Goal: Transaction & Acquisition: Purchase product/service

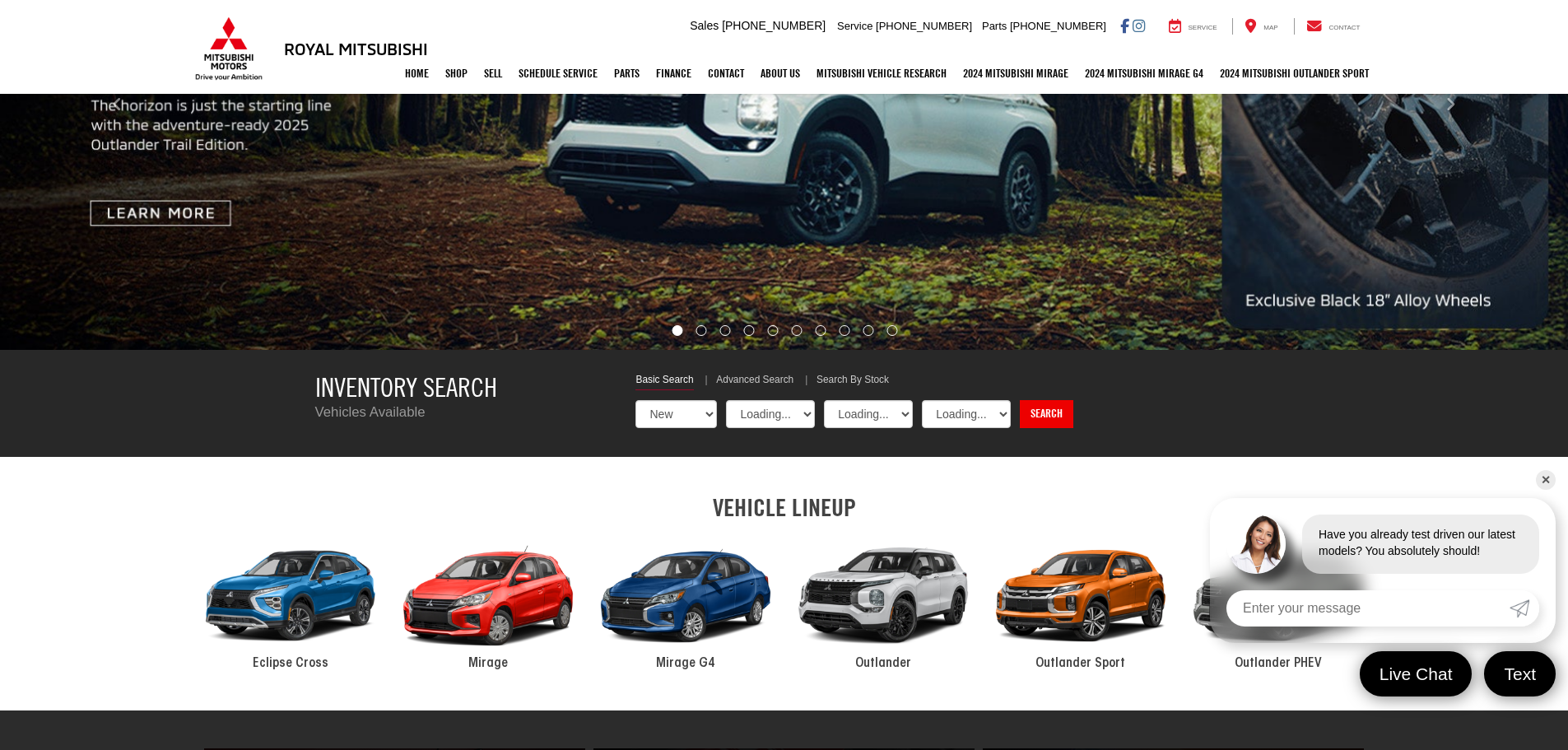
select select "Mitsubishi"
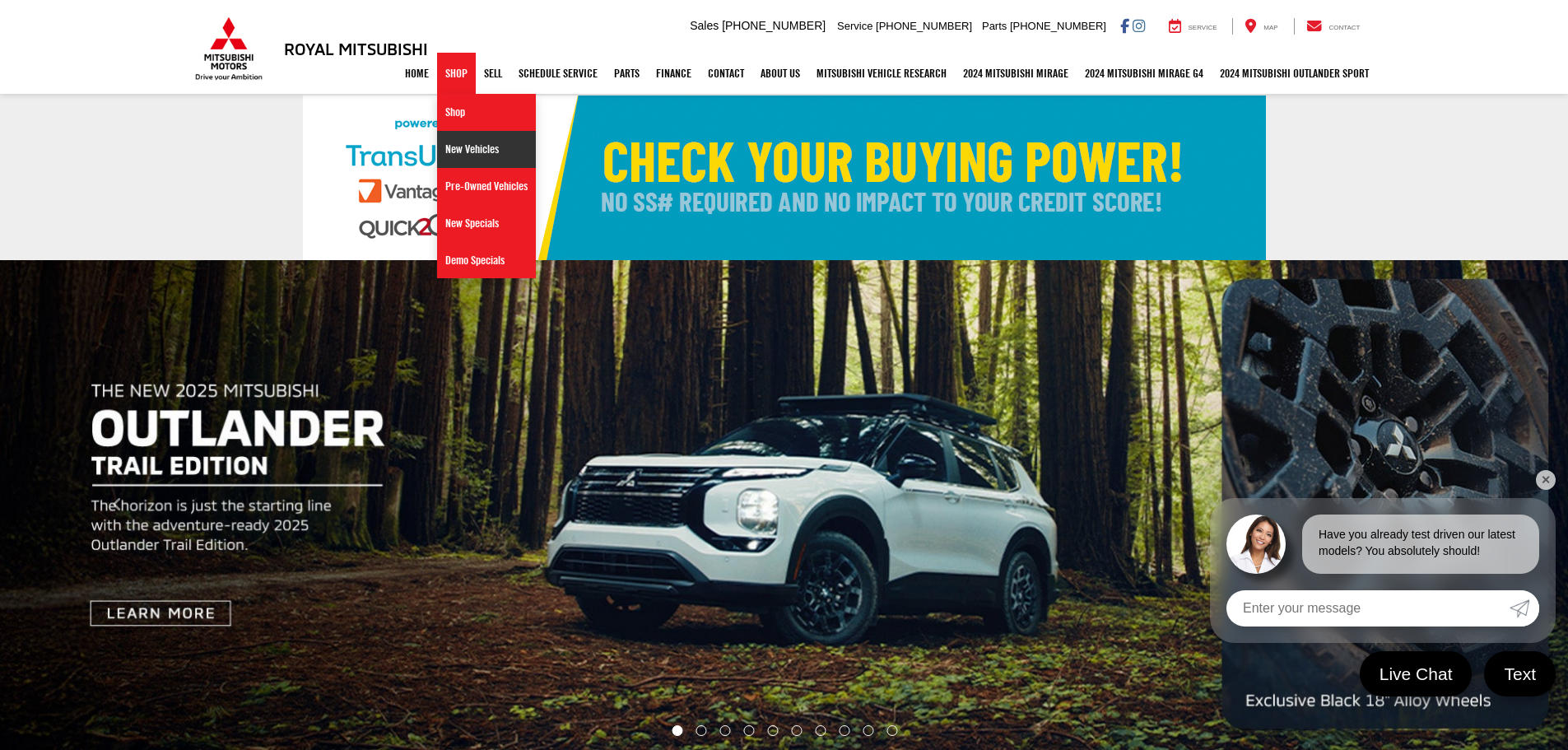
click at [448, 154] on link "New Vehicles" at bounding box center [486, 149] width 99 height 37
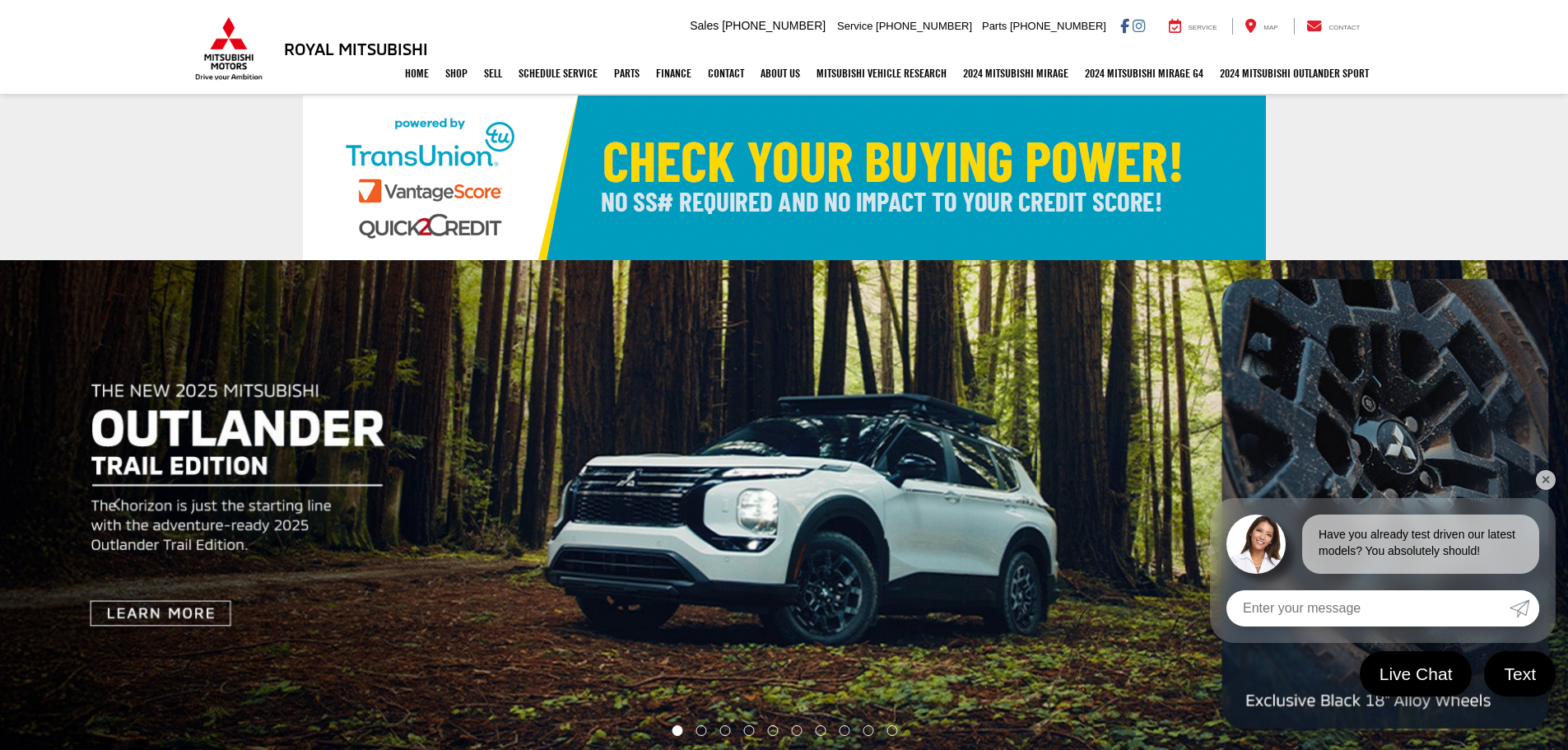
click at [1549, 482] on link "✕" at bounding box center [1545, 479] width 20 height 20
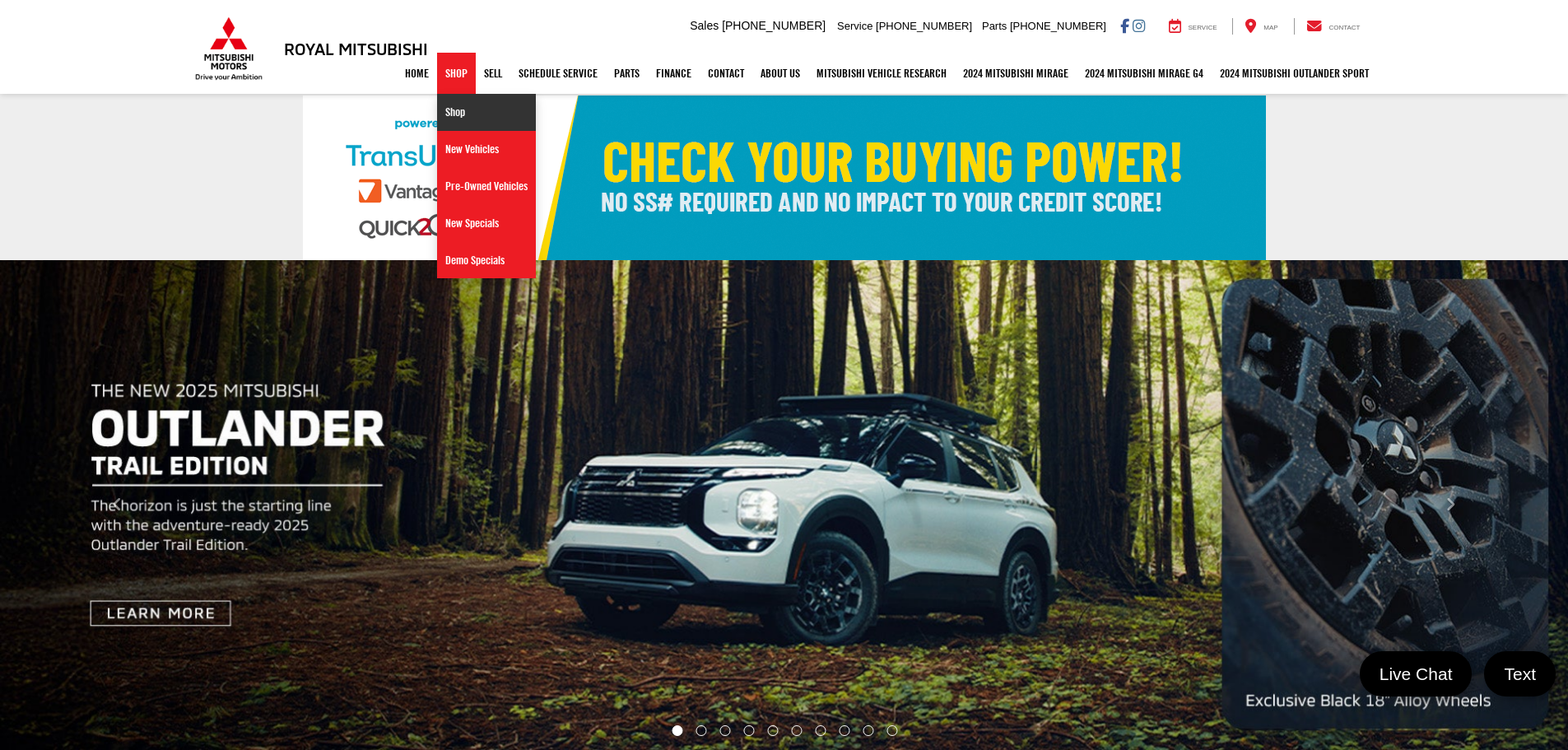
click at [446, 120] on link "Shop" at bounding box center [486, 112] width 99 height 37
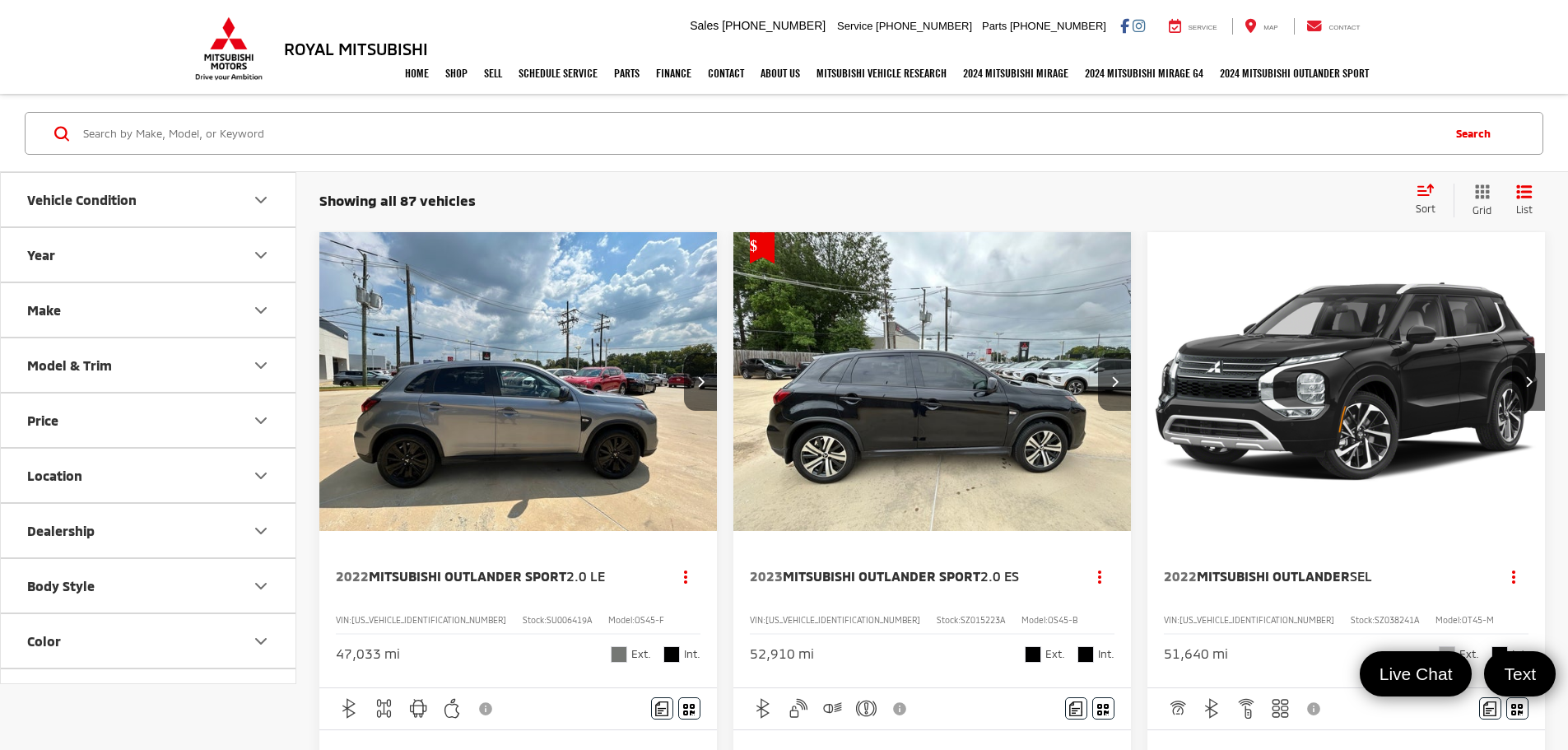
click at [257, 316] on icon "Make" at bounding box center [260, 310] width 20 height 20
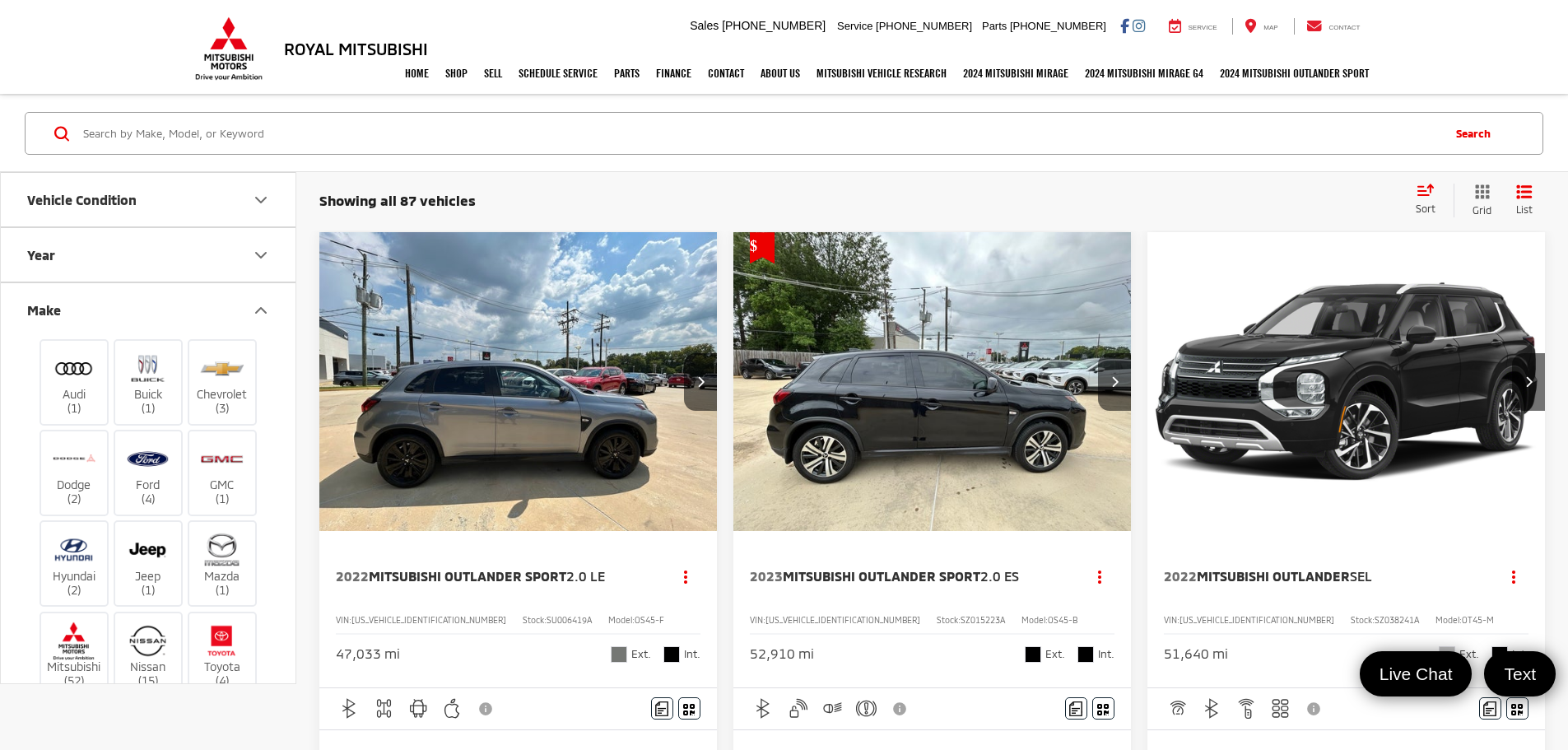
click at [257, 316] on icon "Make" at bounding box center [260, 310] width 20 height 20
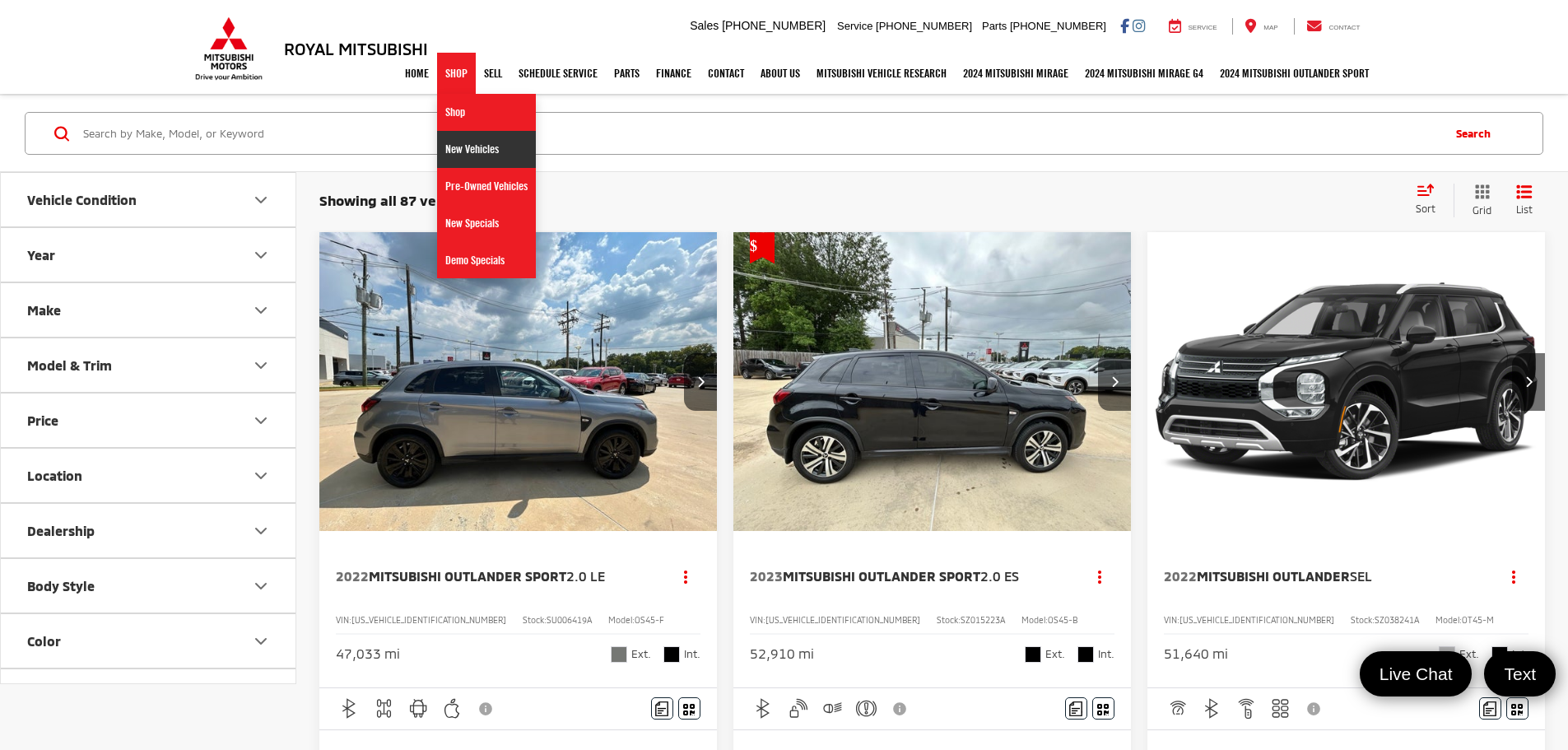
click at [437, 150] on link "New Vehicles" at bounding box center [486, 149] width 99 height 37
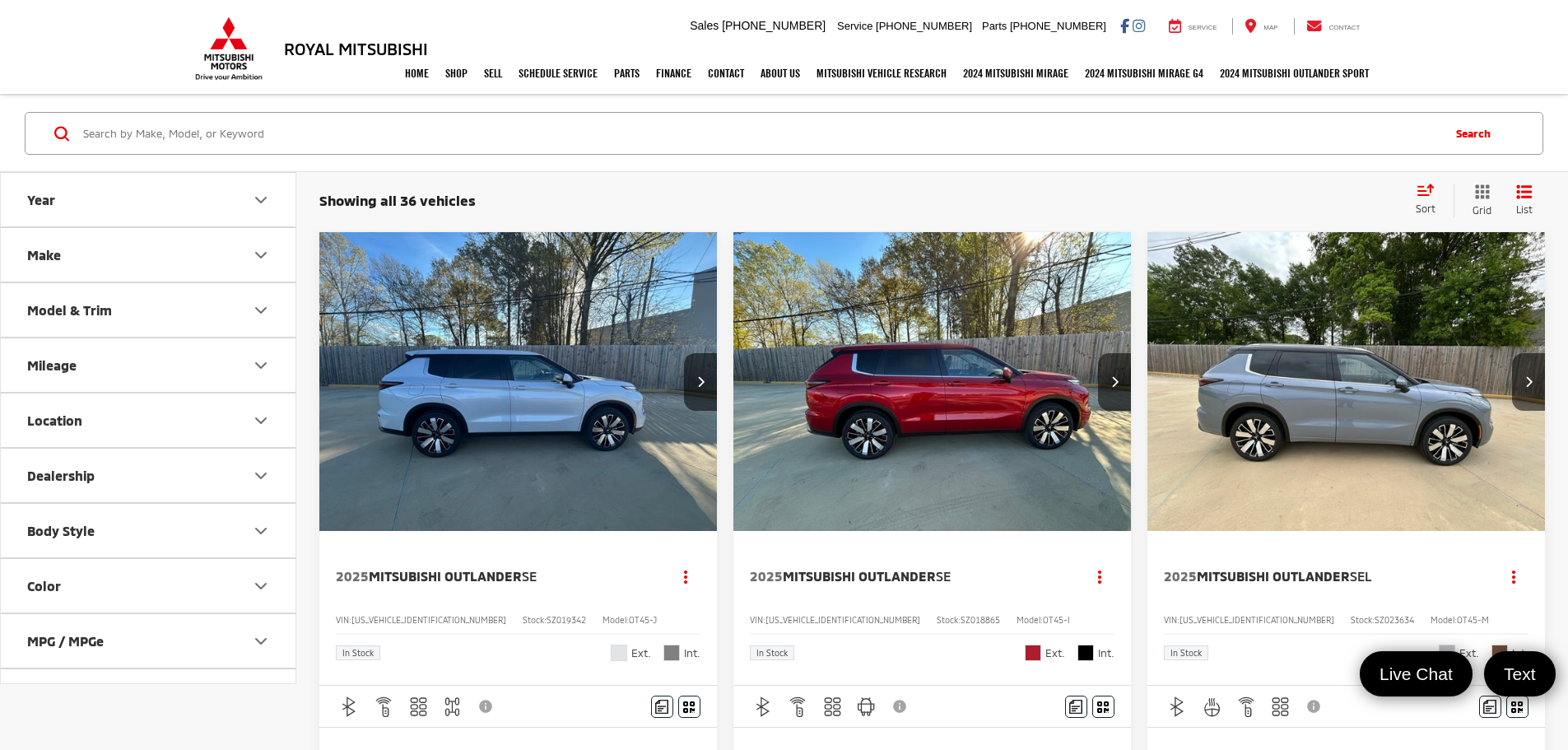
click at [1416, 207] on span "Sort" at bounding box center [1425, 208] width 20 height 11
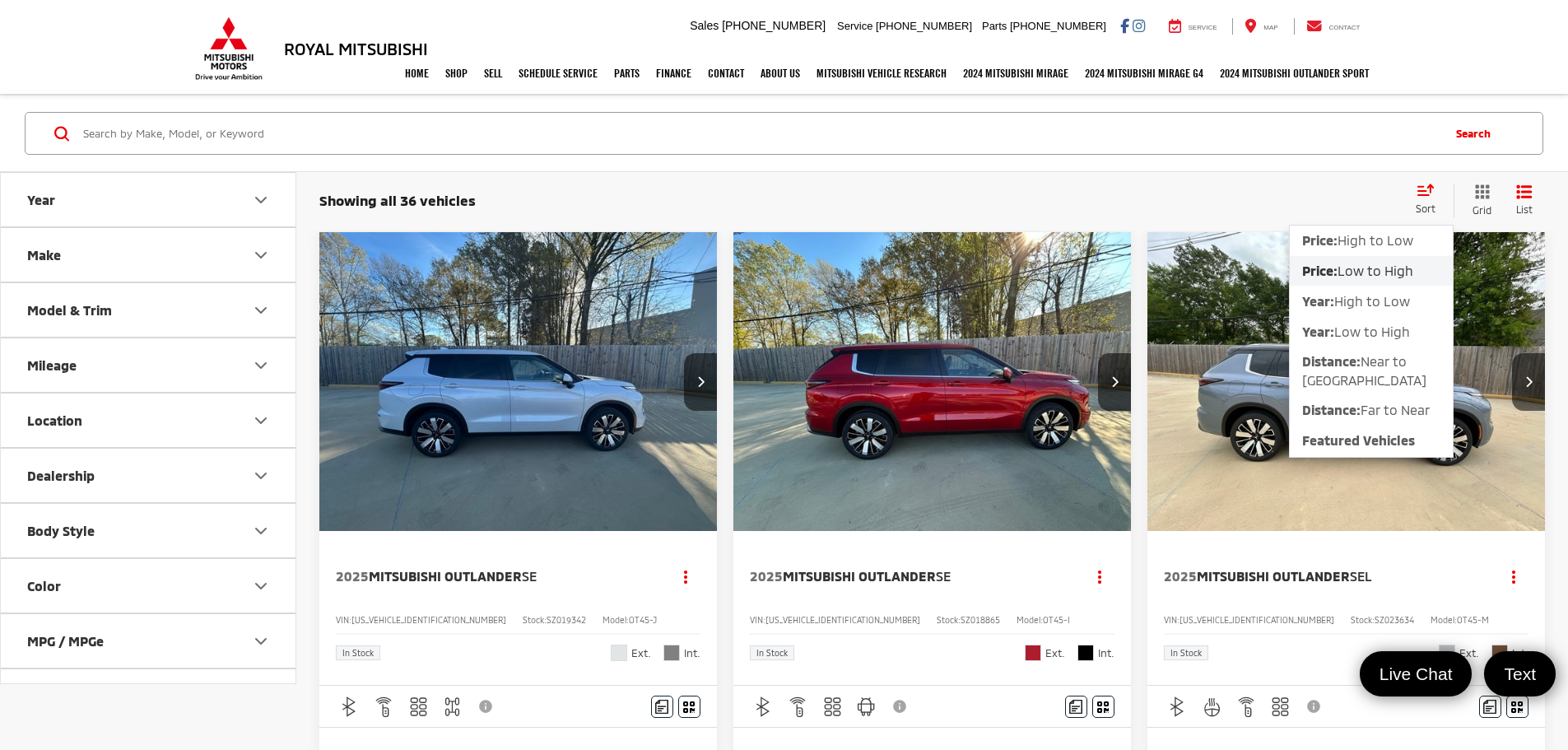
click at [1360, 279] on button "Price: Low to High" at bounding box center [1371, 271] width 163 height 30
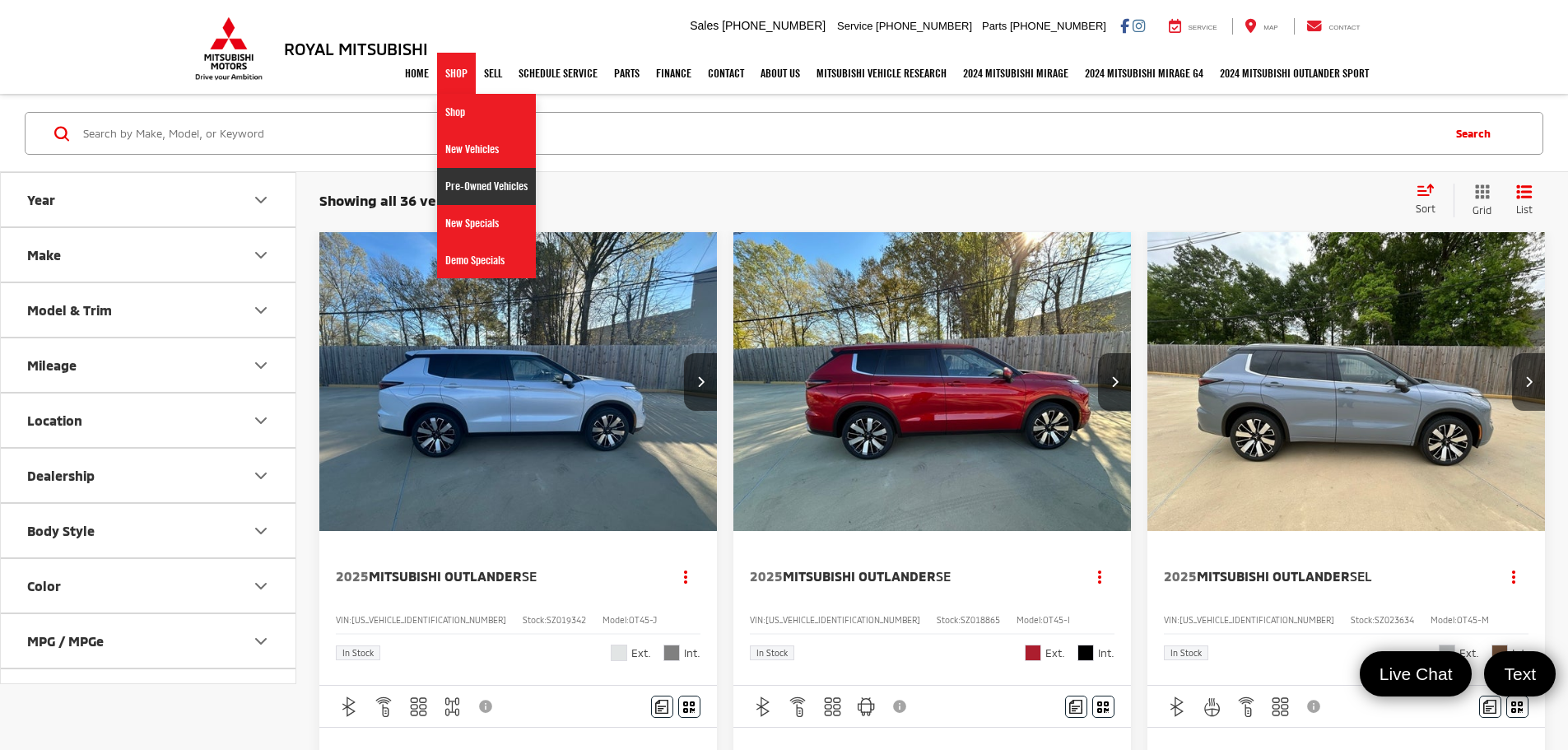
click at [467, 193] on link "Pre-Owned Vehicles" at bounding box center [486, 186] width 99 height 37
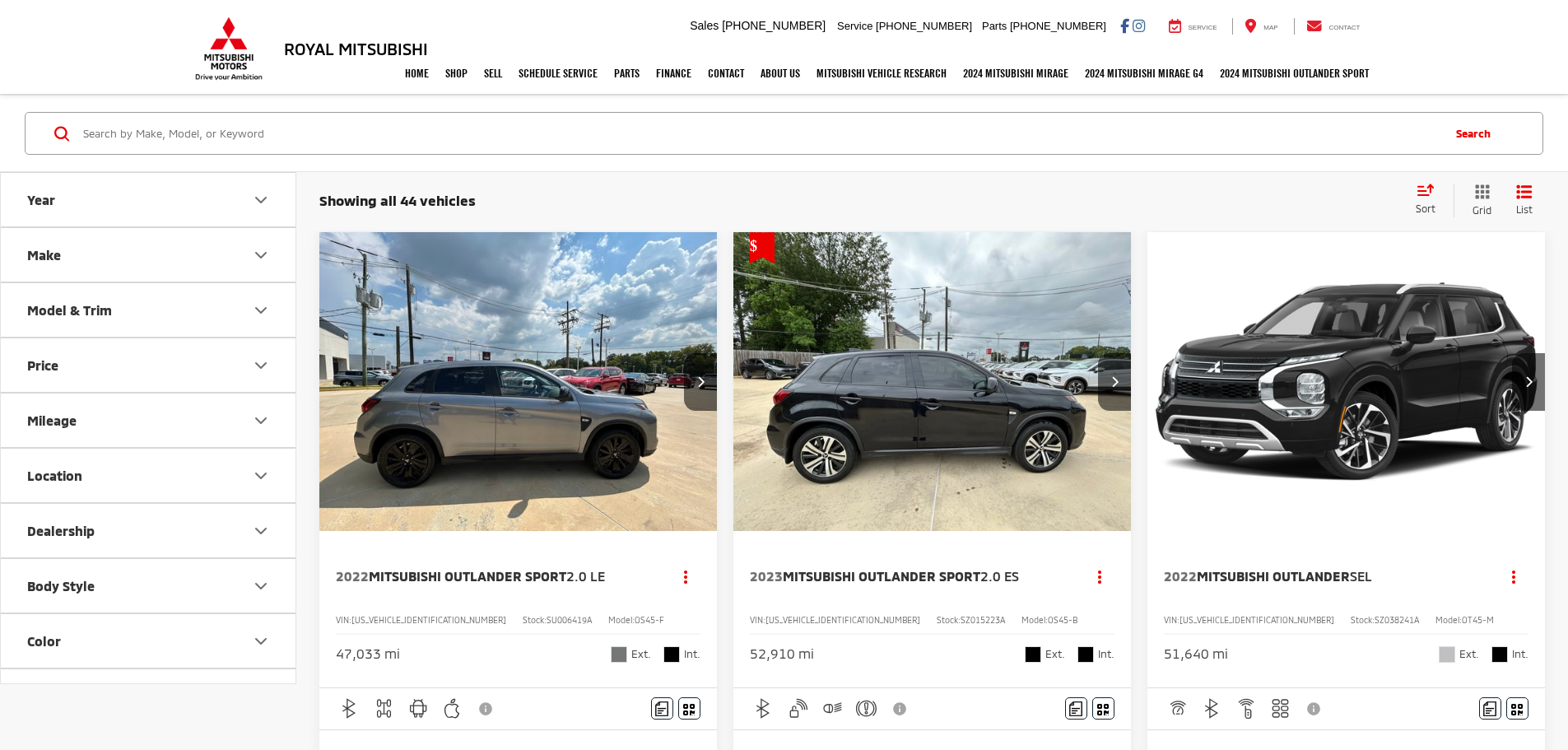
click at [1427, 209] on span "Sort" at bounding box center [1425, 208] width 20 height 11
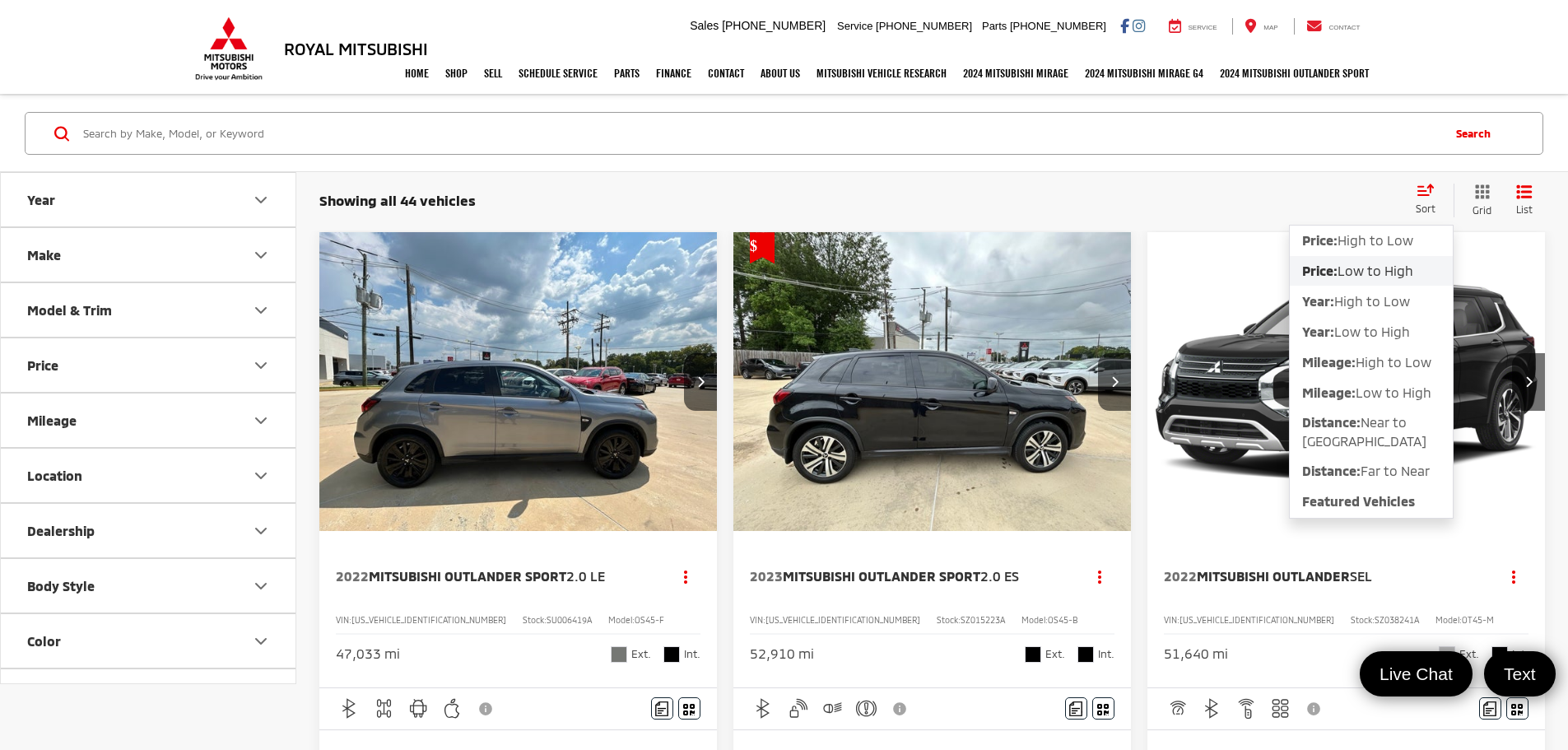
click at [1356, 268] on span "Low to High" at bounding box center [1375, 271] width 76 height 16
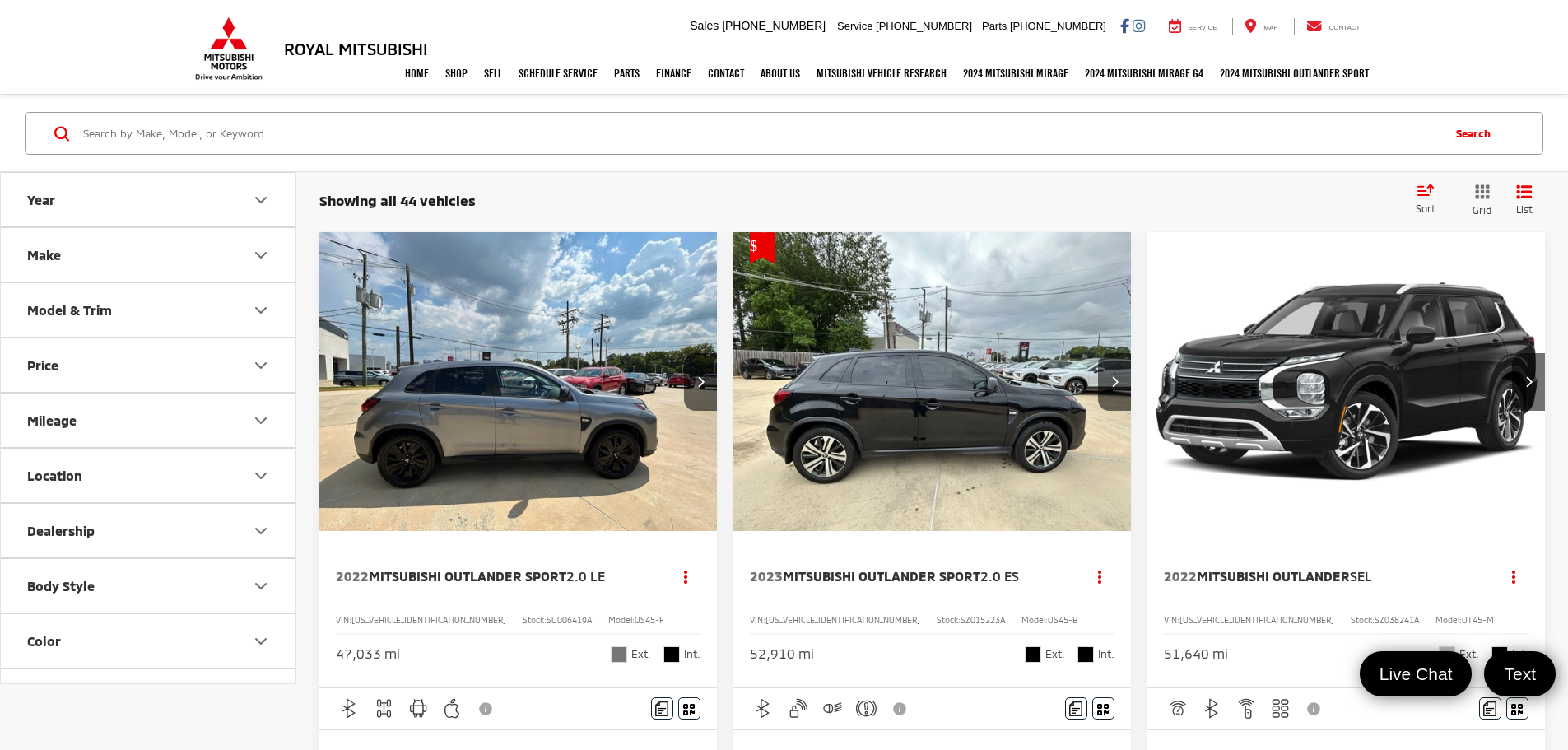
click at [459, 364] on img "2022 Mitsubishi Outlander Sport 2.0 LE 0" at bounding box center [519, 382] width 400 height 300
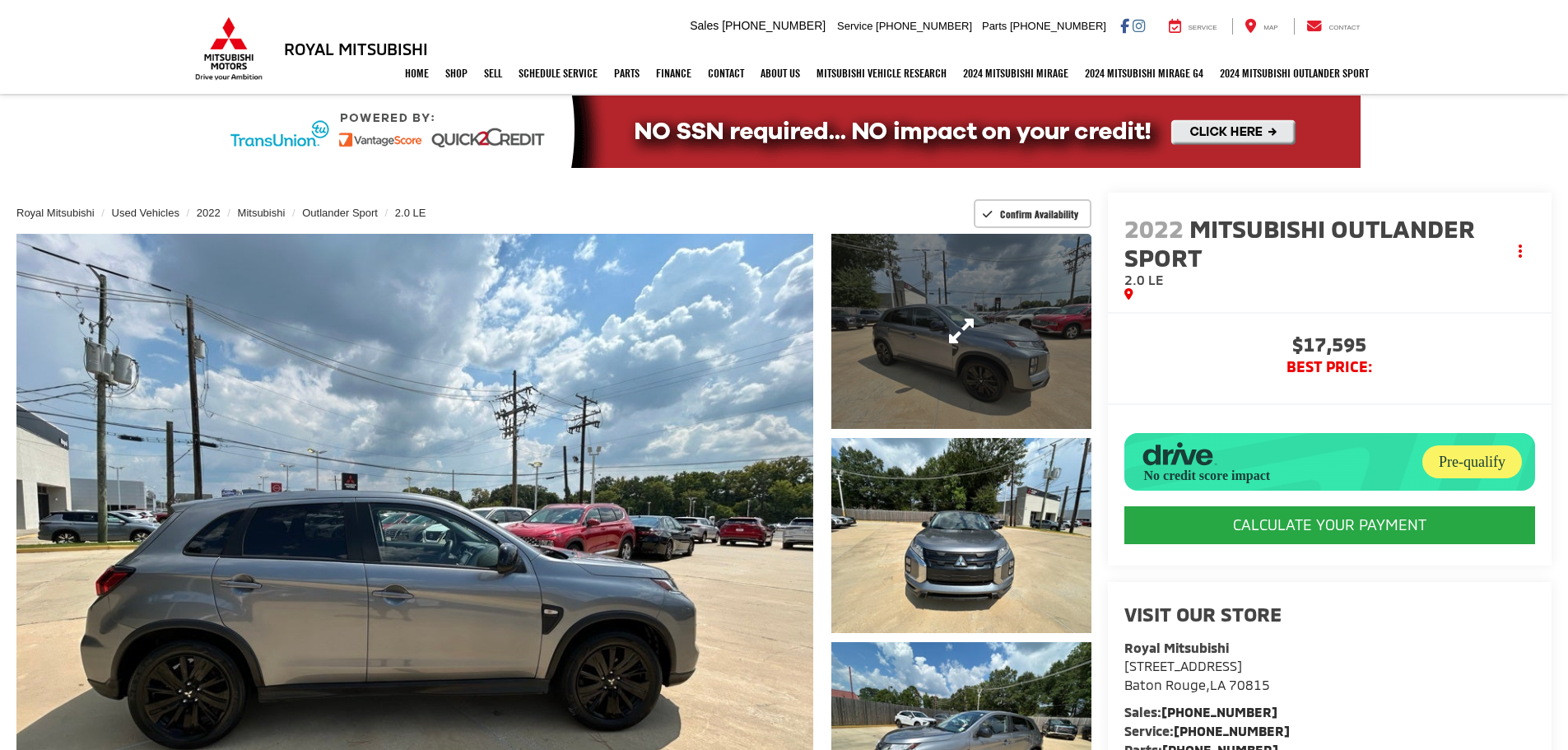
click at [967, 334] on link "Expand Photo 1" at bounding box center [961, 331] width 260 height 195
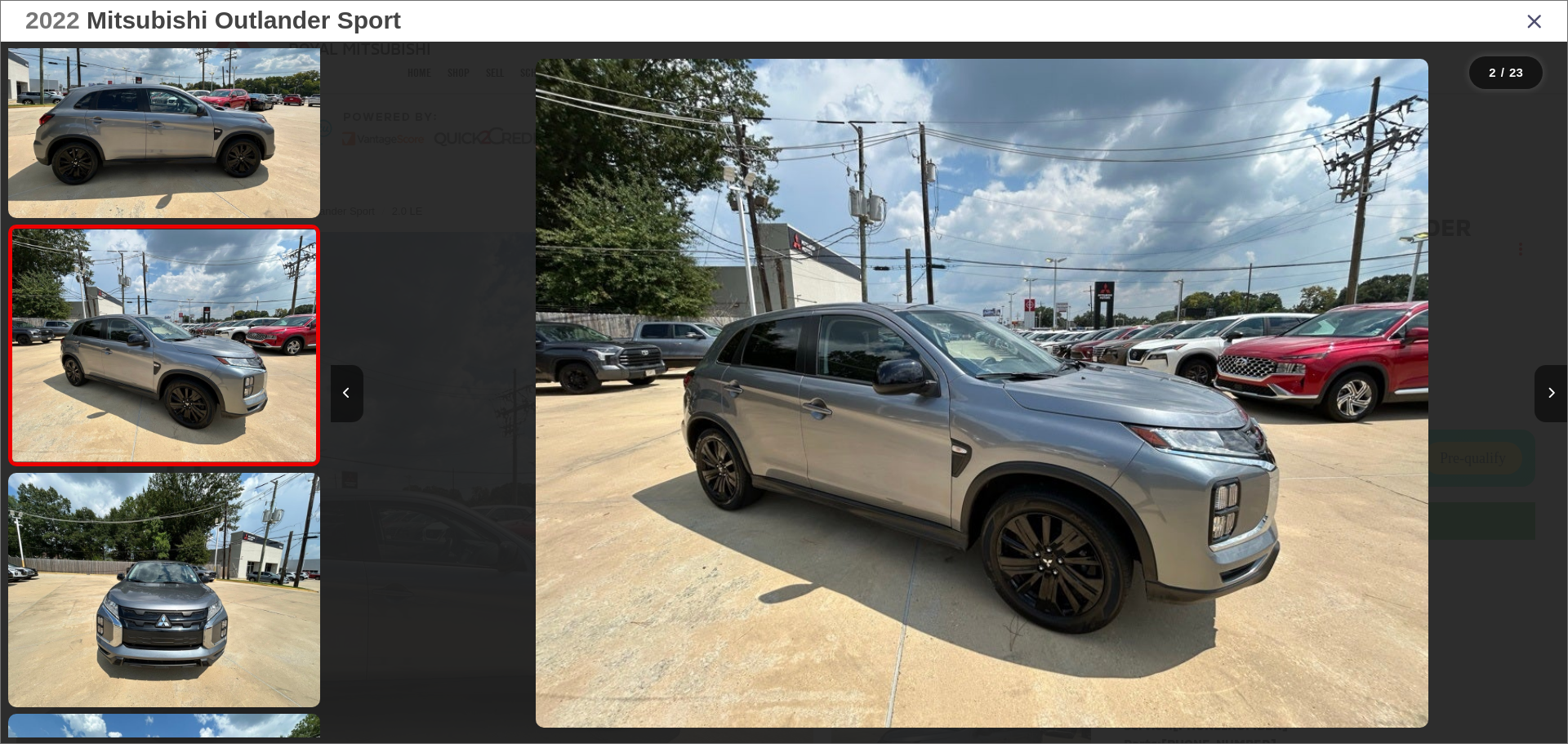
scroll to position [0, 1236]
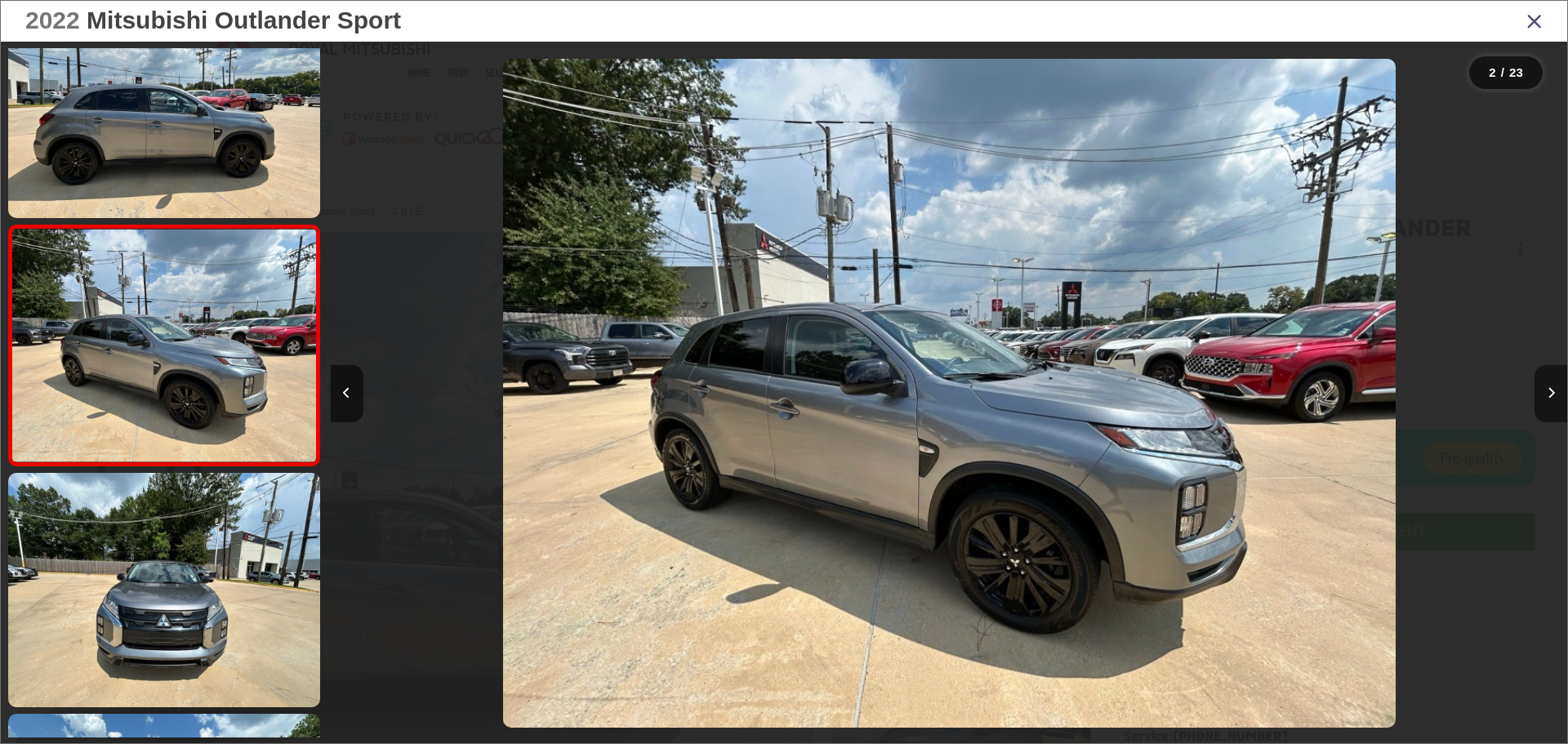
click at [1545, 401] on button "Next image" at bounding box center [1551, 393] width 33 height 57
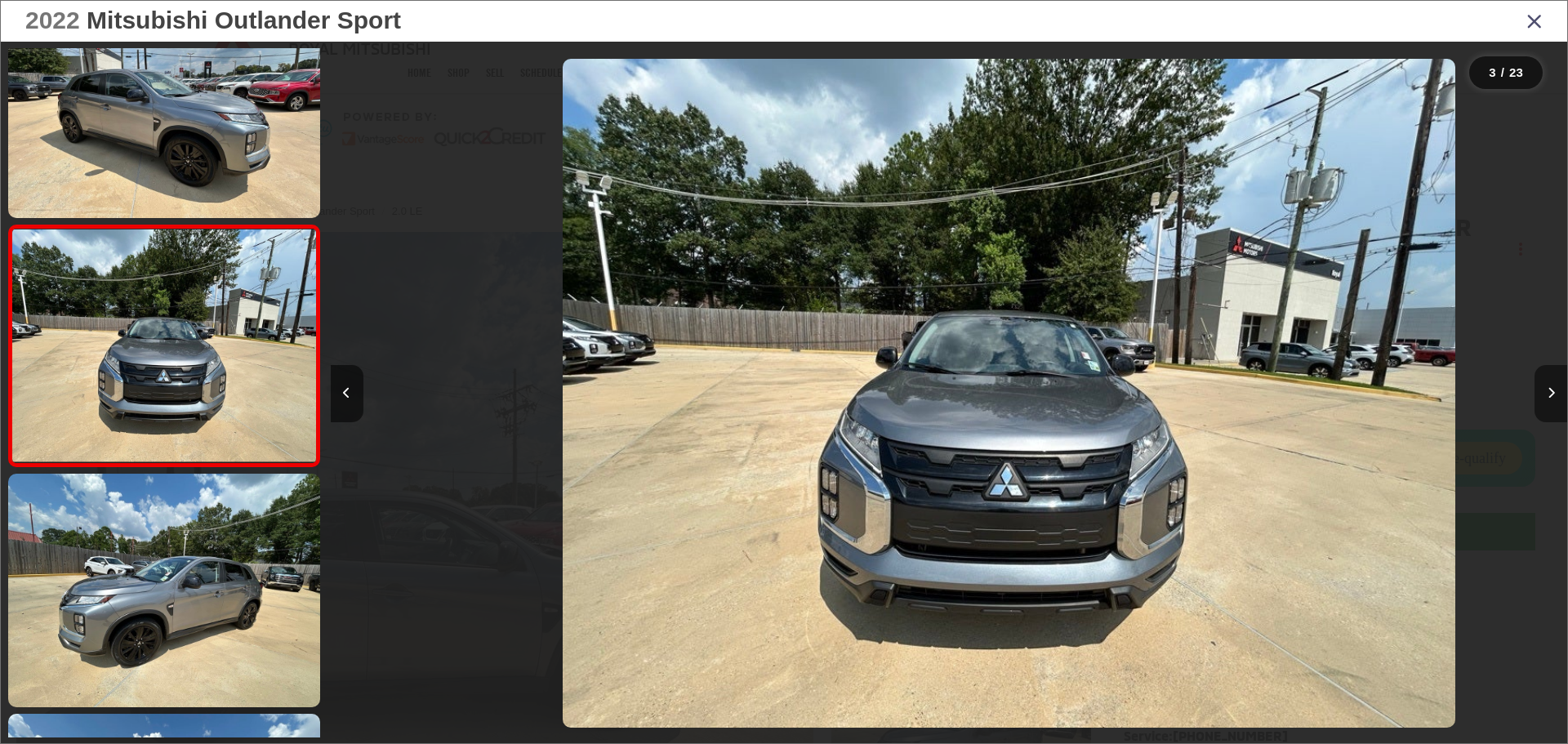
scroll to position [0, 2473]
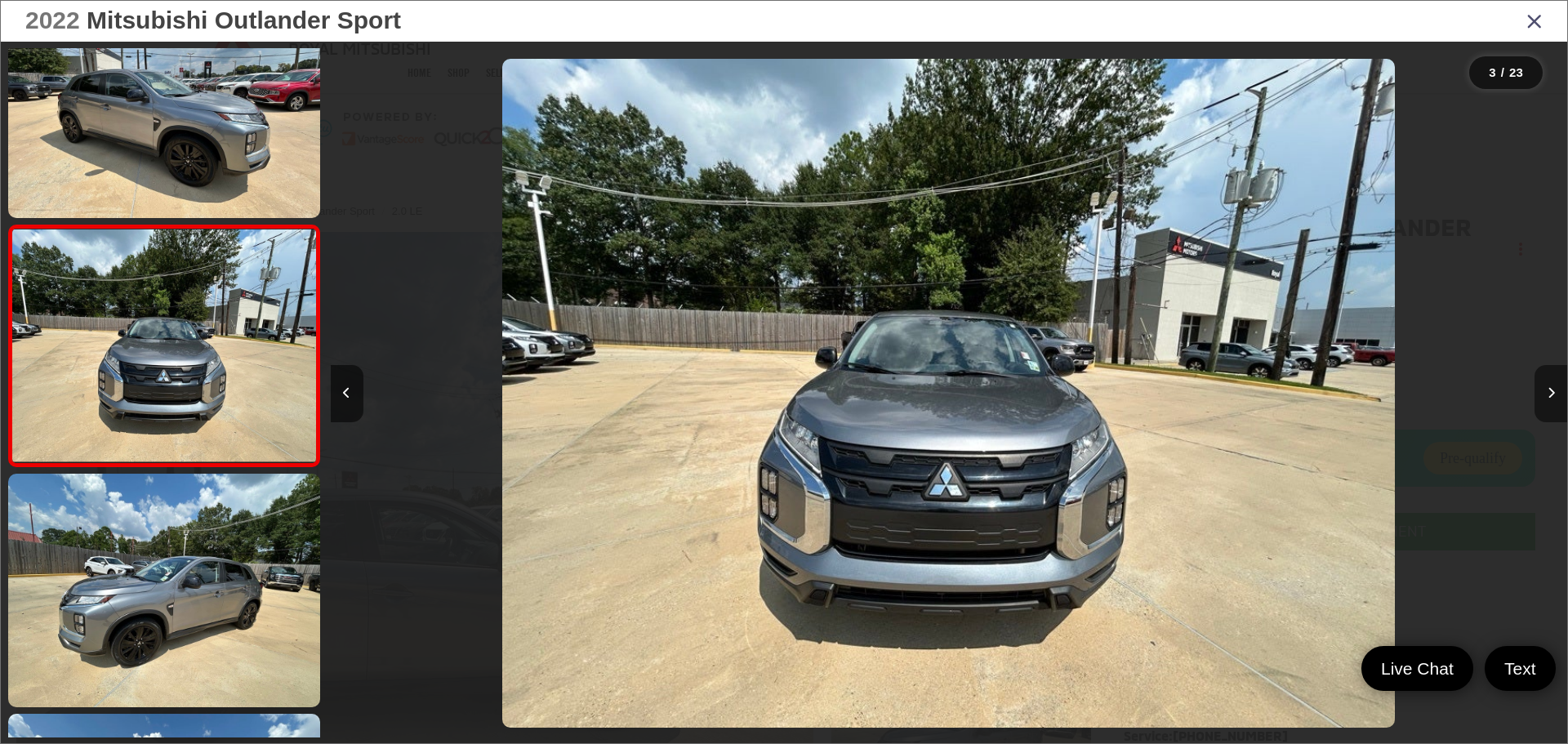
click at [1545, 391] on button "Next image" at bounding box center [1551, 393] width 33 height 57
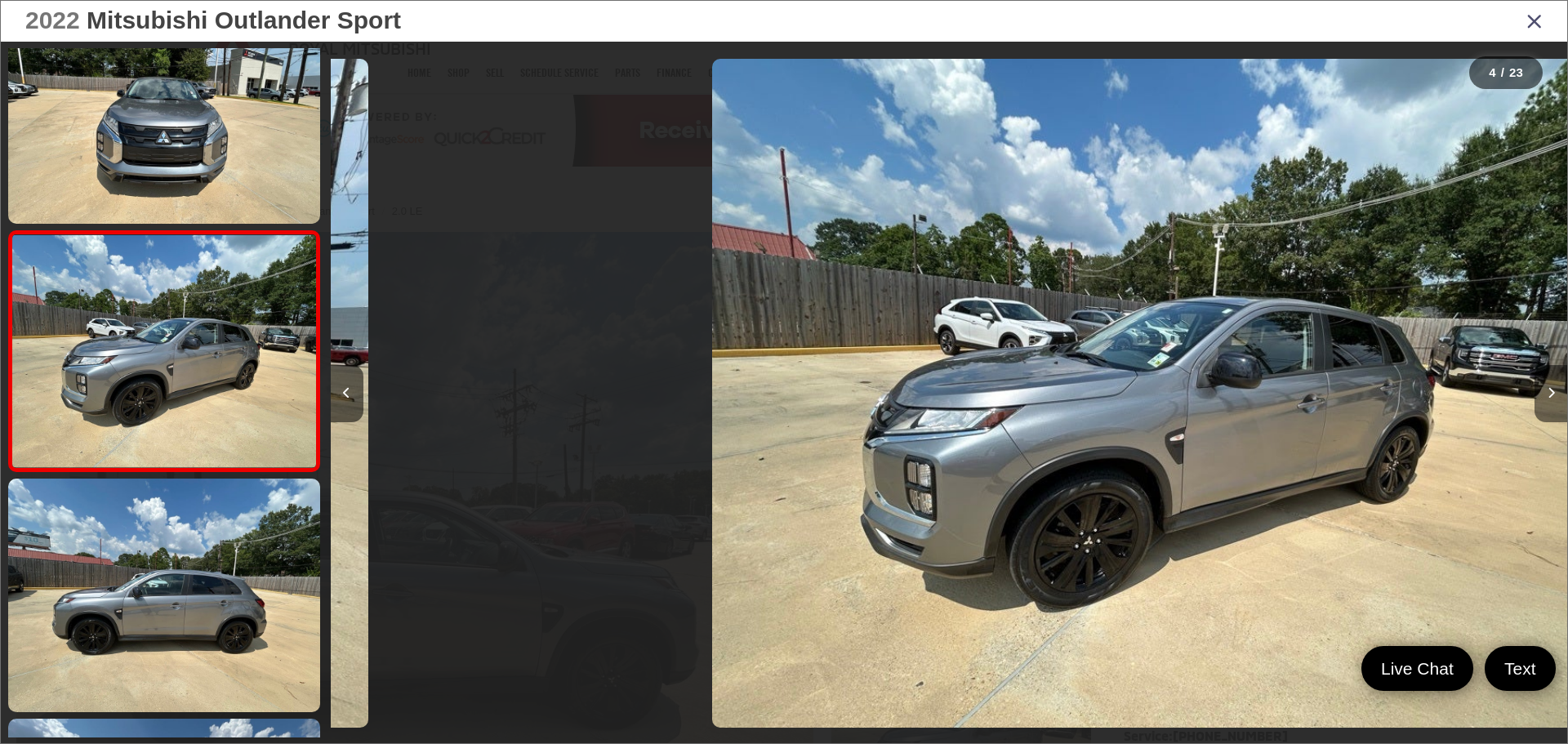
scroll to position [546, 0]
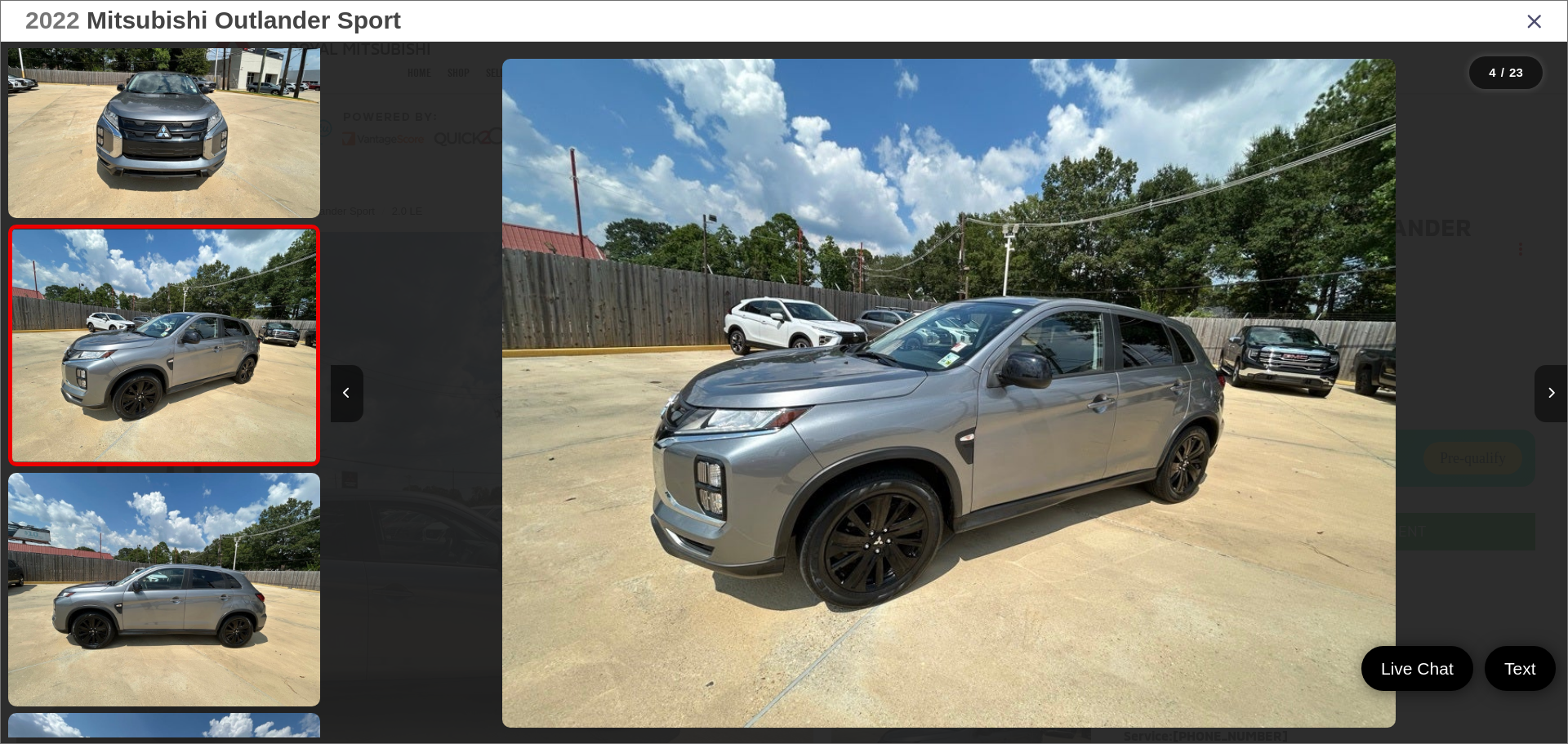
click at [1547, 388] on icon "Next image" at bounding box center [1551, 392] width 7 height 11
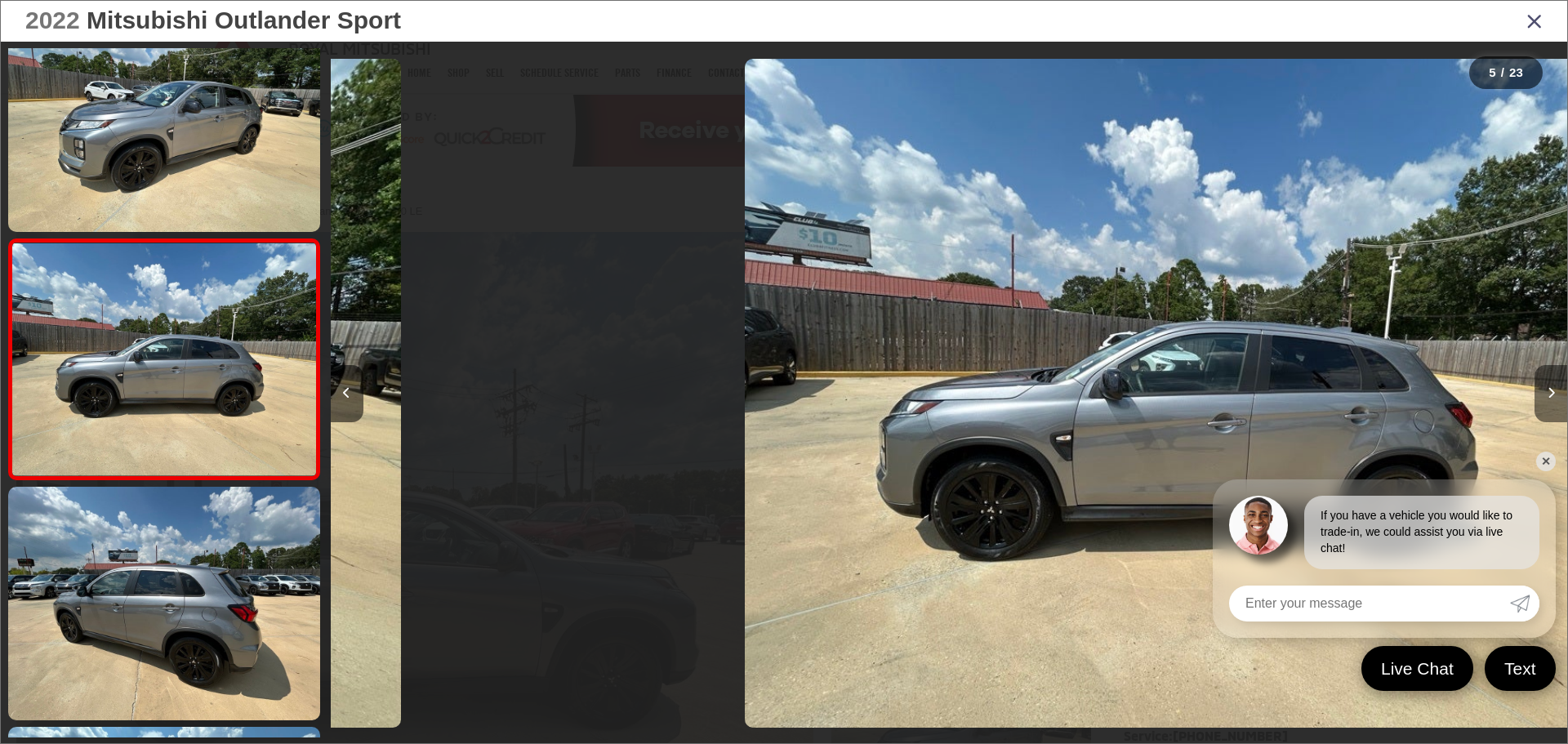
scroll to position [786, 0]
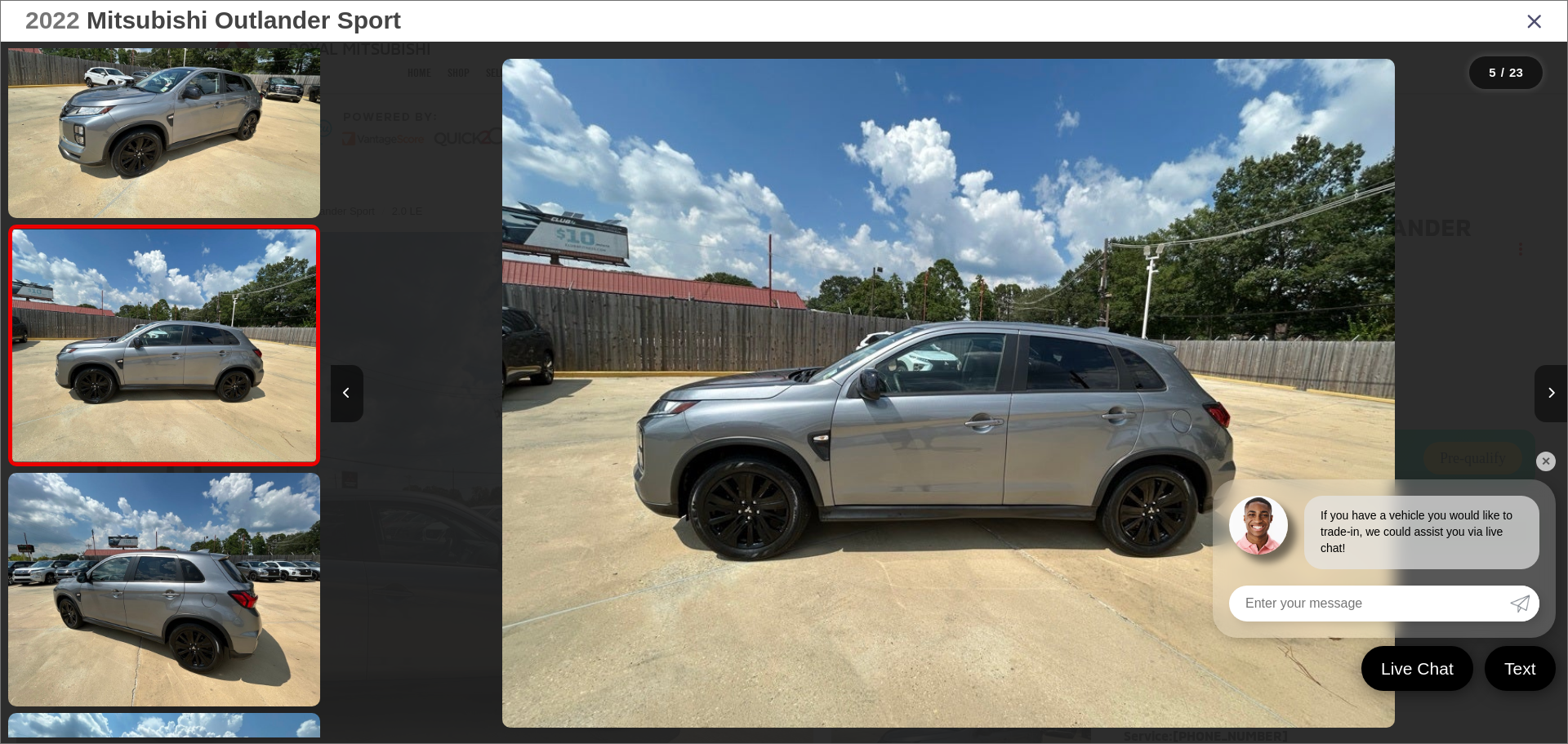
click at [1547, 388] on icon "Next image" at bounding box center [1551, 392] width 7 height 11
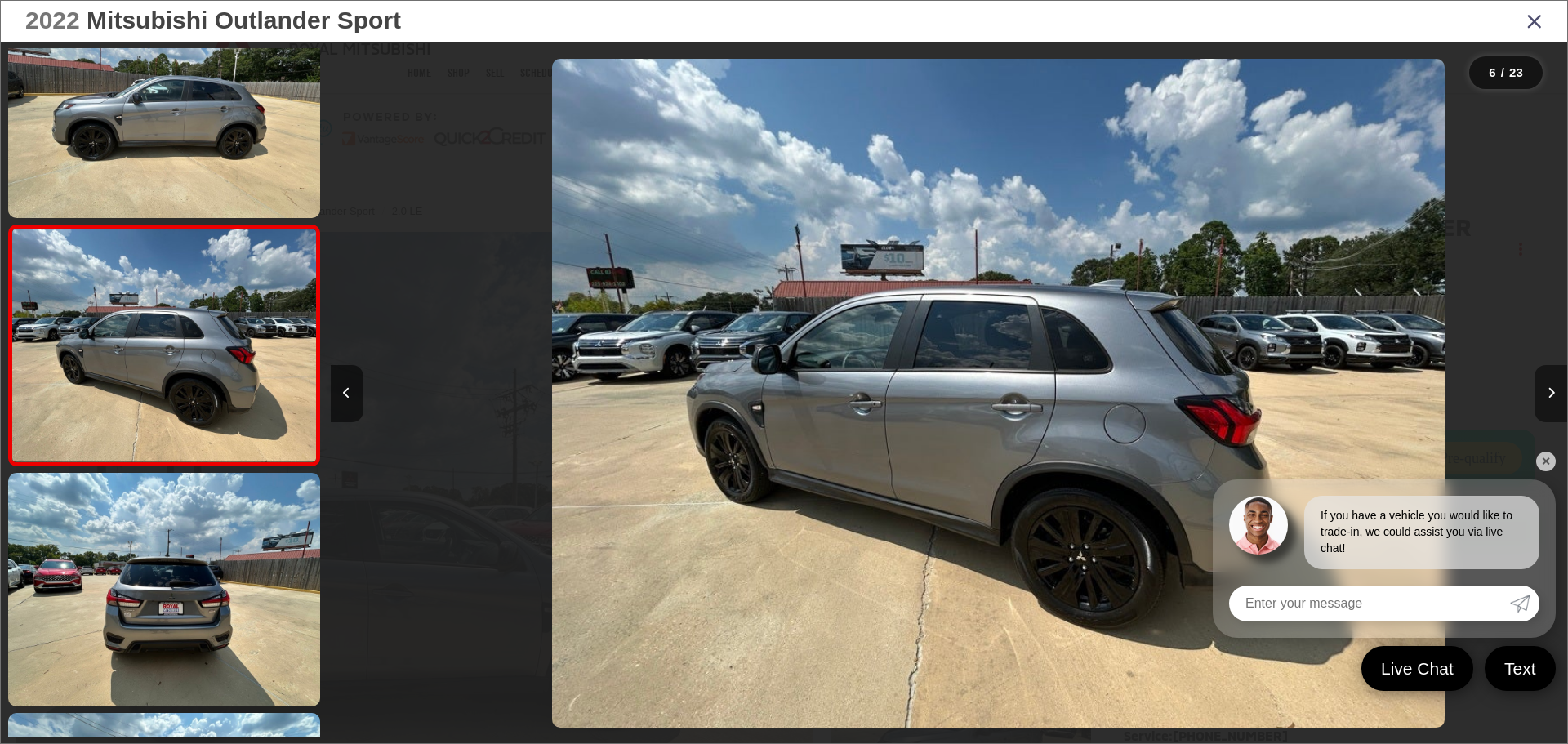
scroll to position [0, 6183]
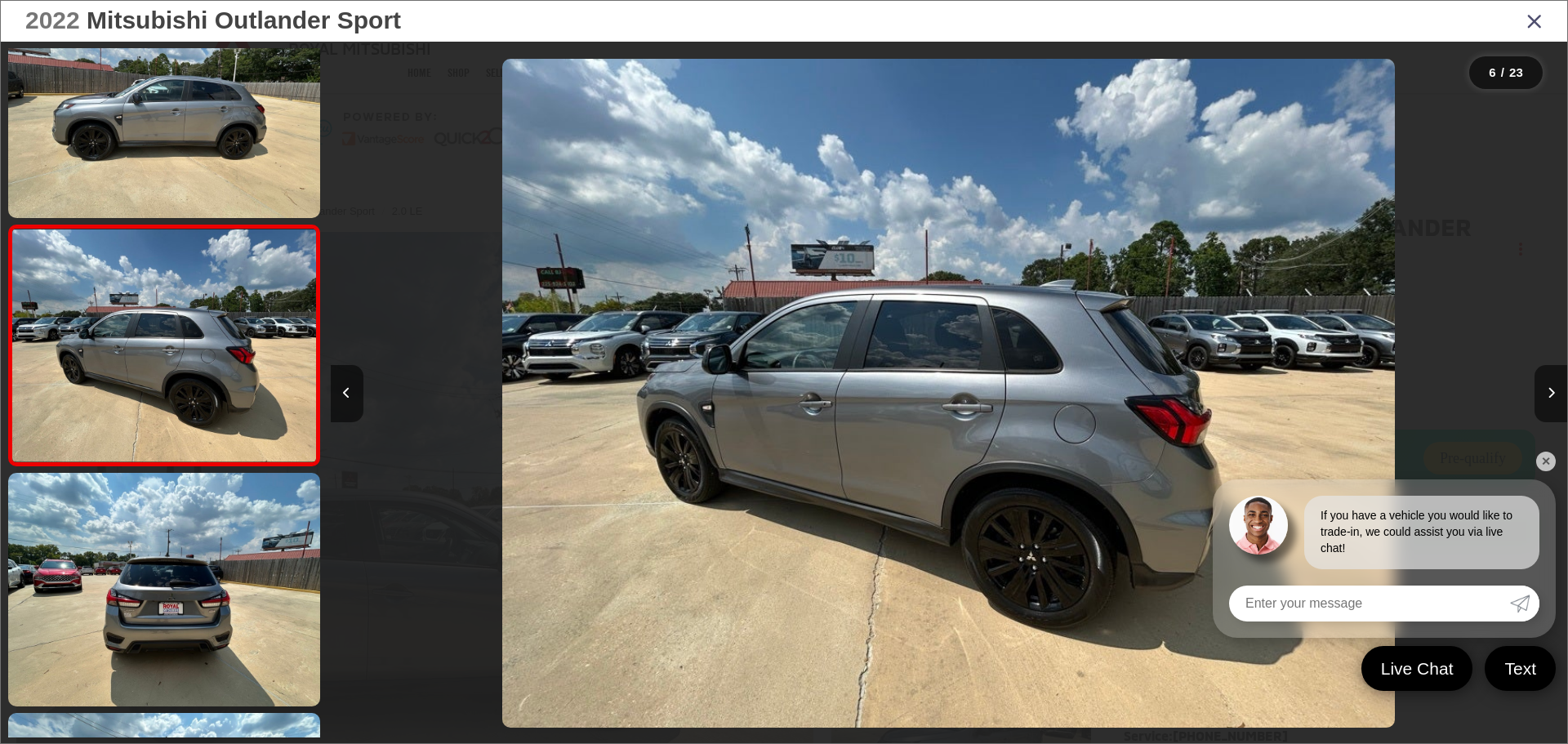
click at [1540, 462] on link "✕" at bounding box center [1545, 461] width 20 height 20
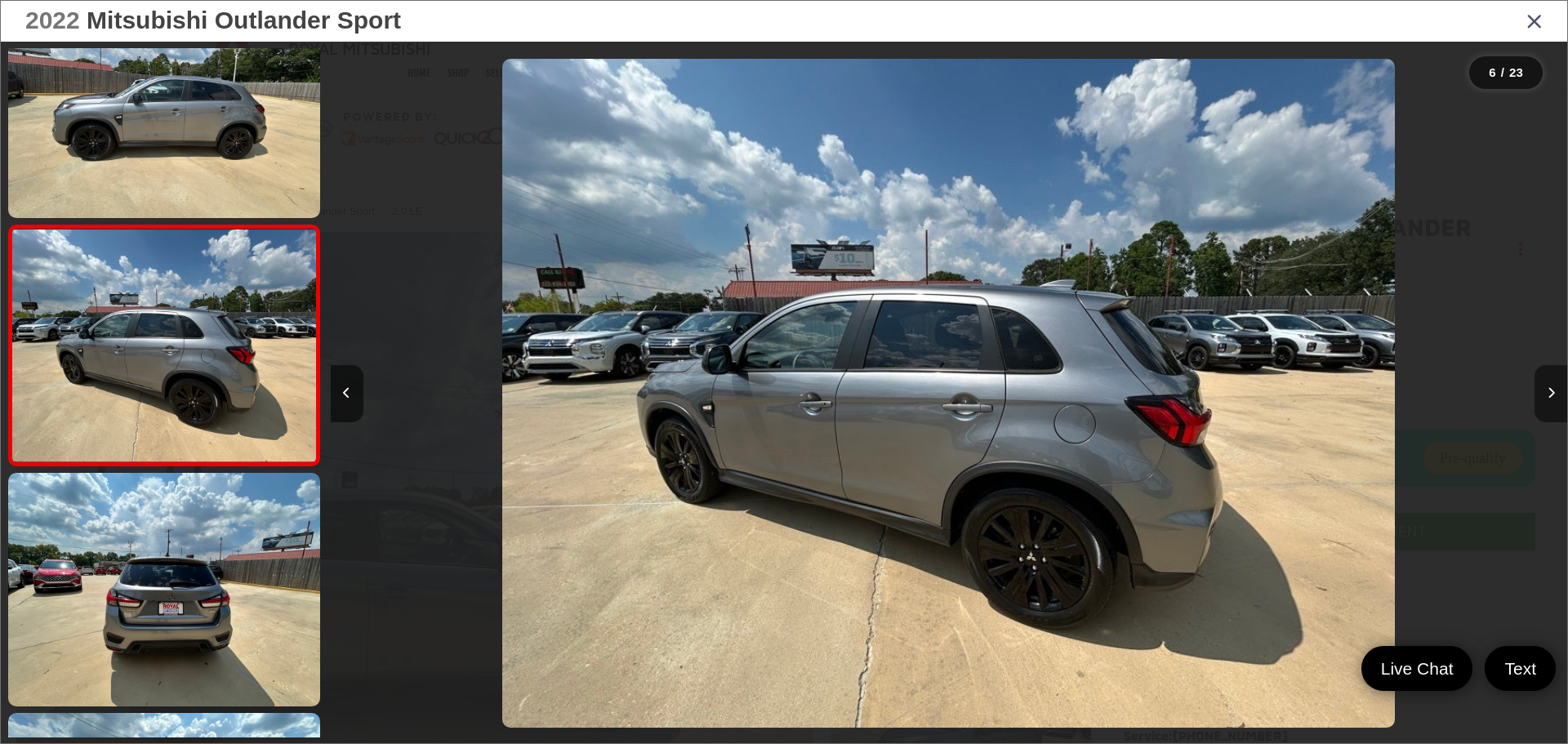
click at [1554, 405] on button "Next image" at bounding box center [1551, 393] width 33 height 57
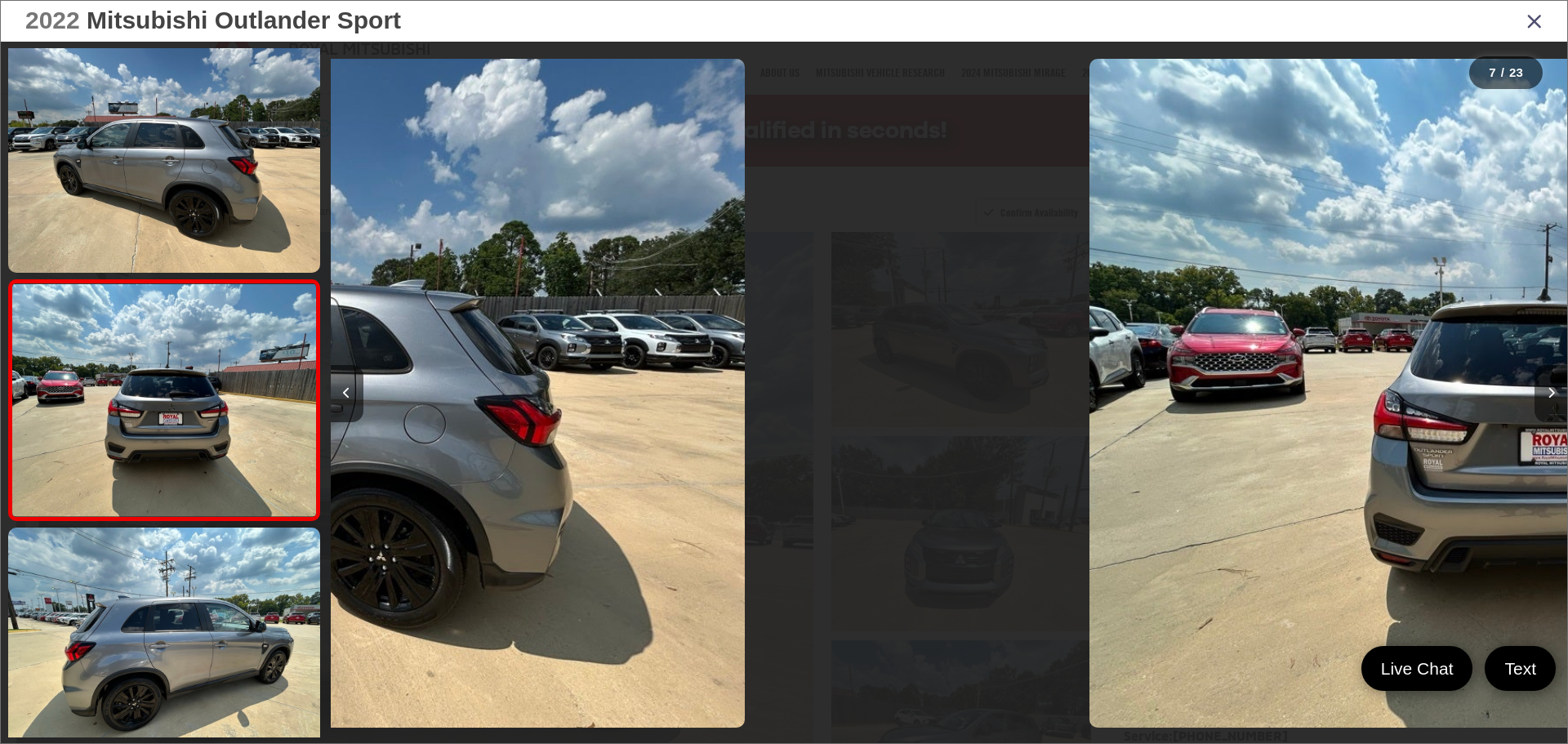
scroll to position [1265, 0]
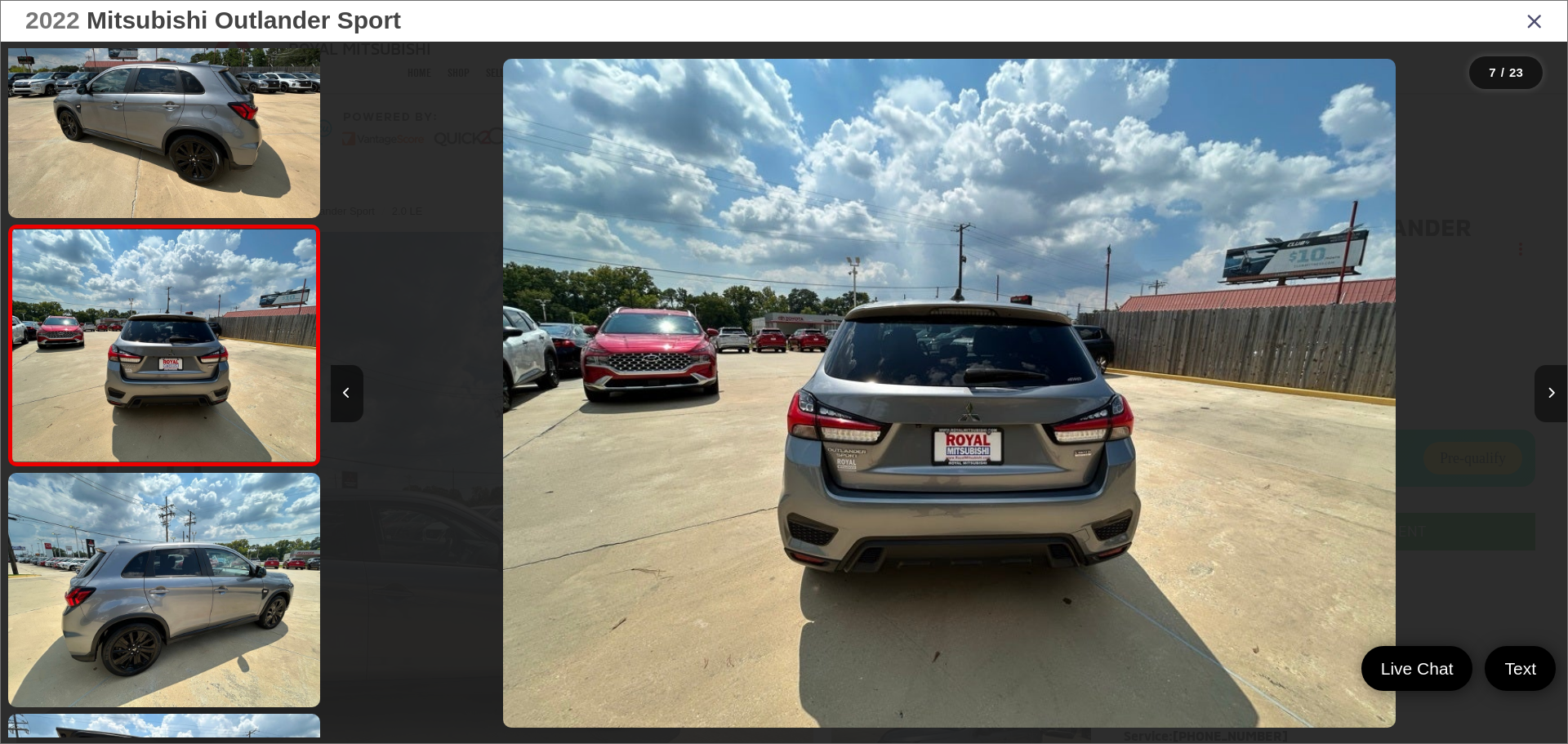
click at [1555, 398] on button "Next image" at bounding box center [1551, 393] width 33 height 57
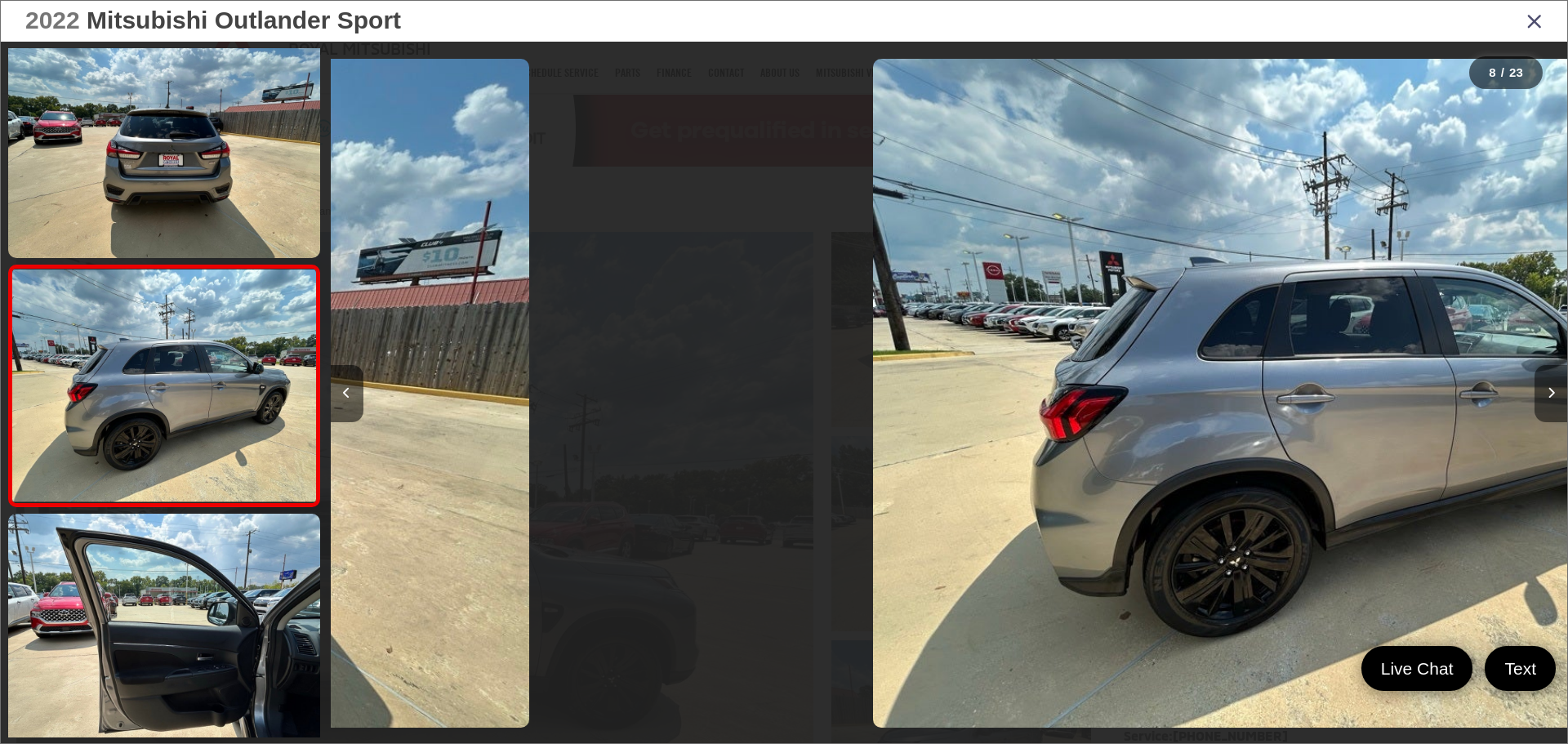
scroll to position [1505, 0]
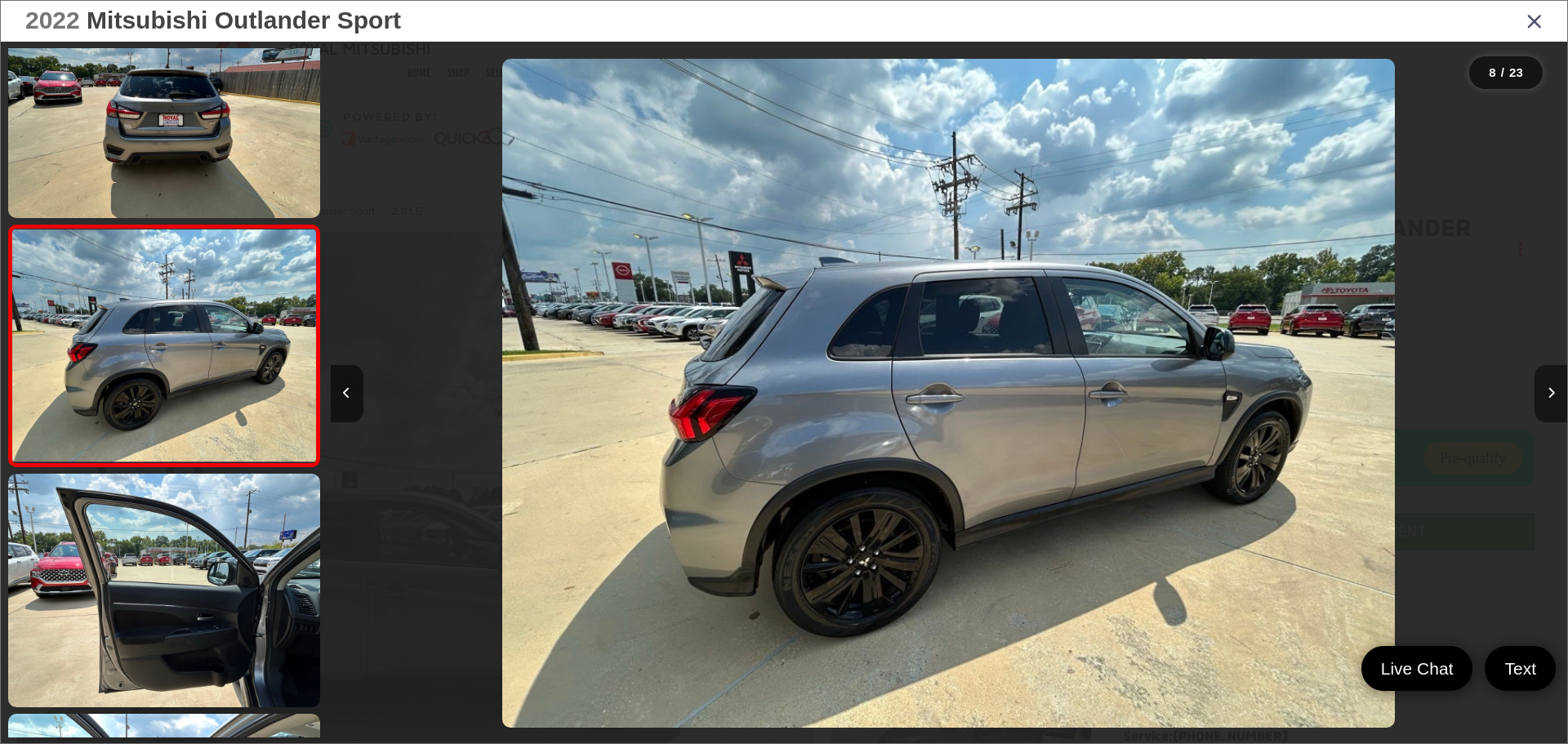
click at [1552, 400] on button "Next image" at bounding box center [1551, 393] width 33 height 57
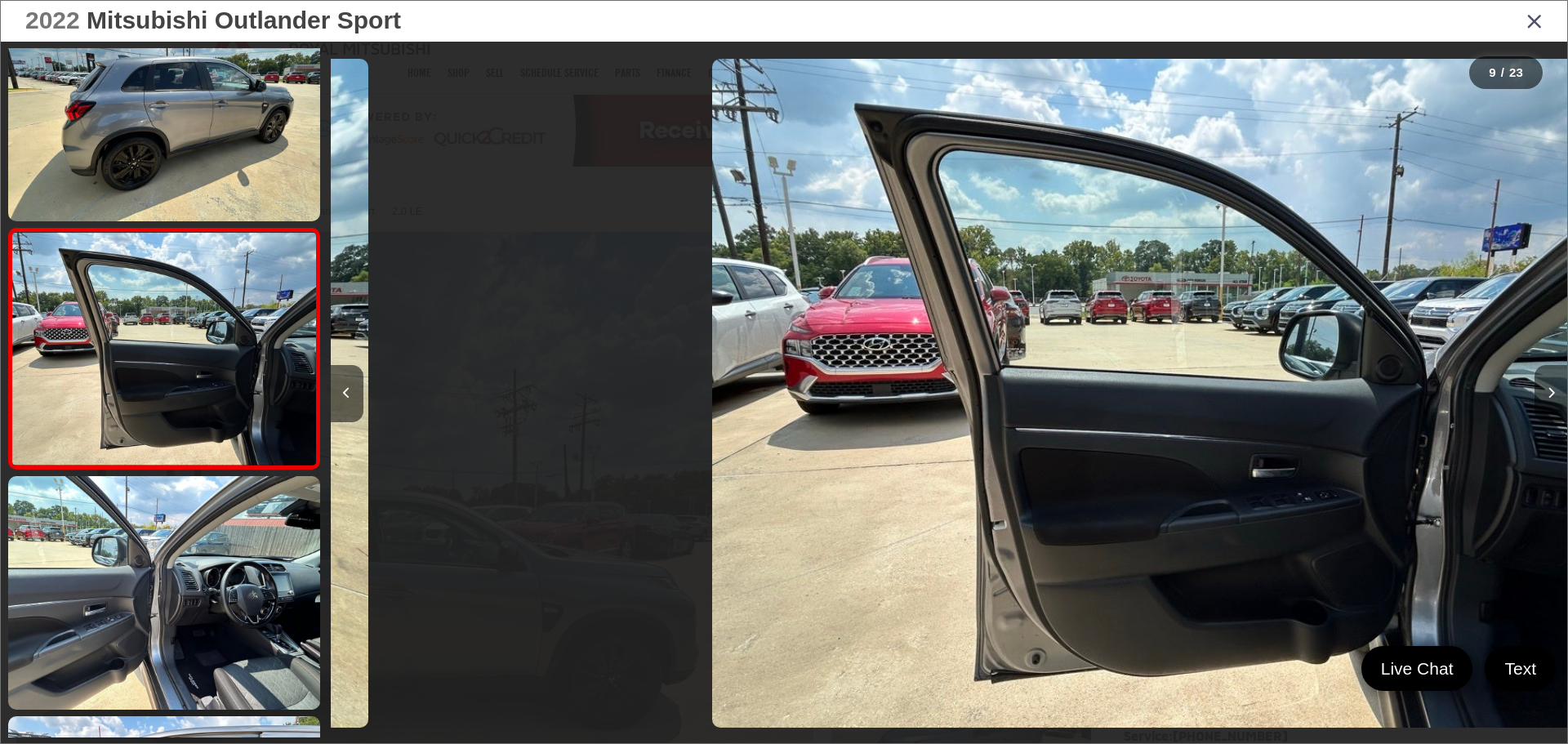
scroll to position [1746, 0]
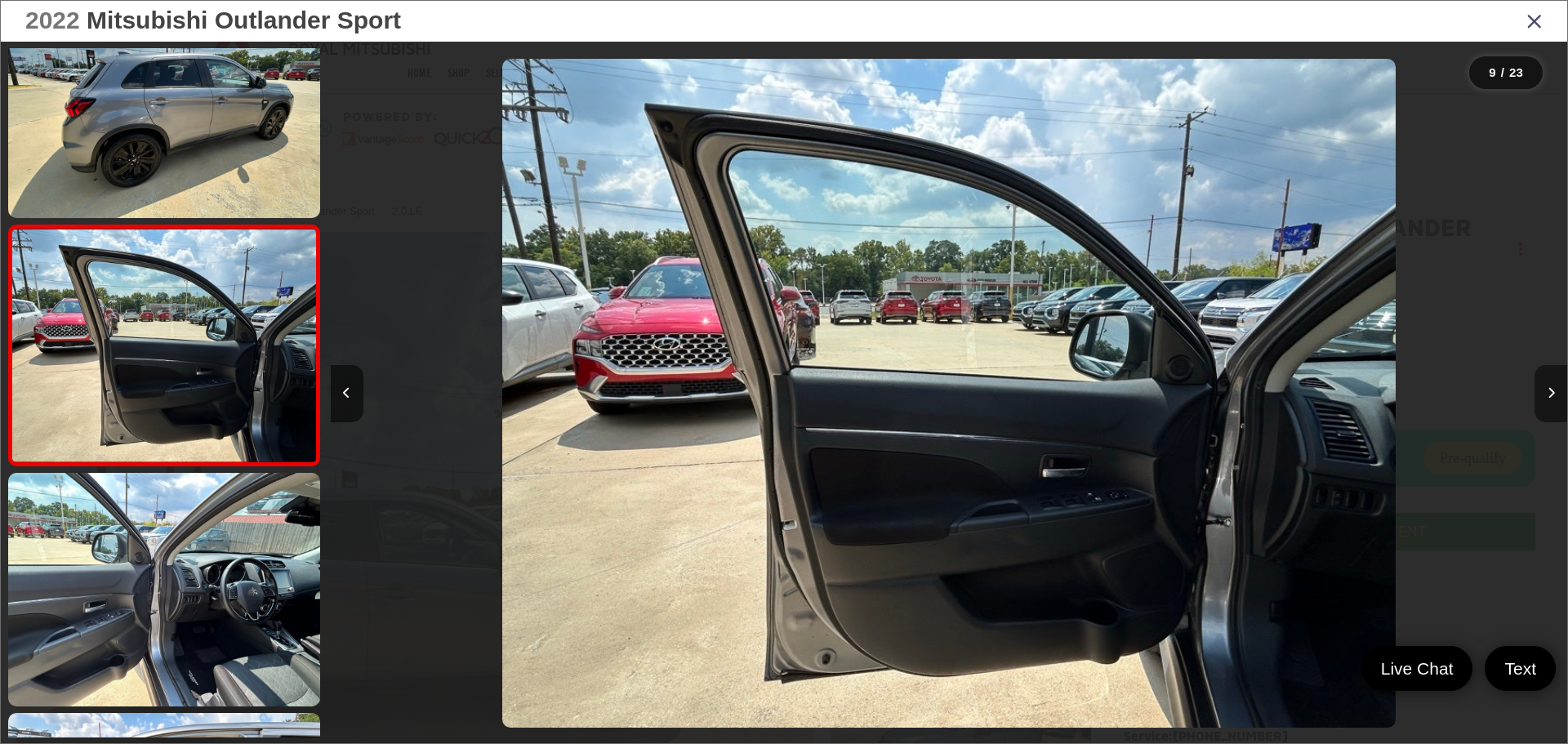
click at [1552, 400] on button "Next image" at bounding box center [1551, 393] width 33 height 57
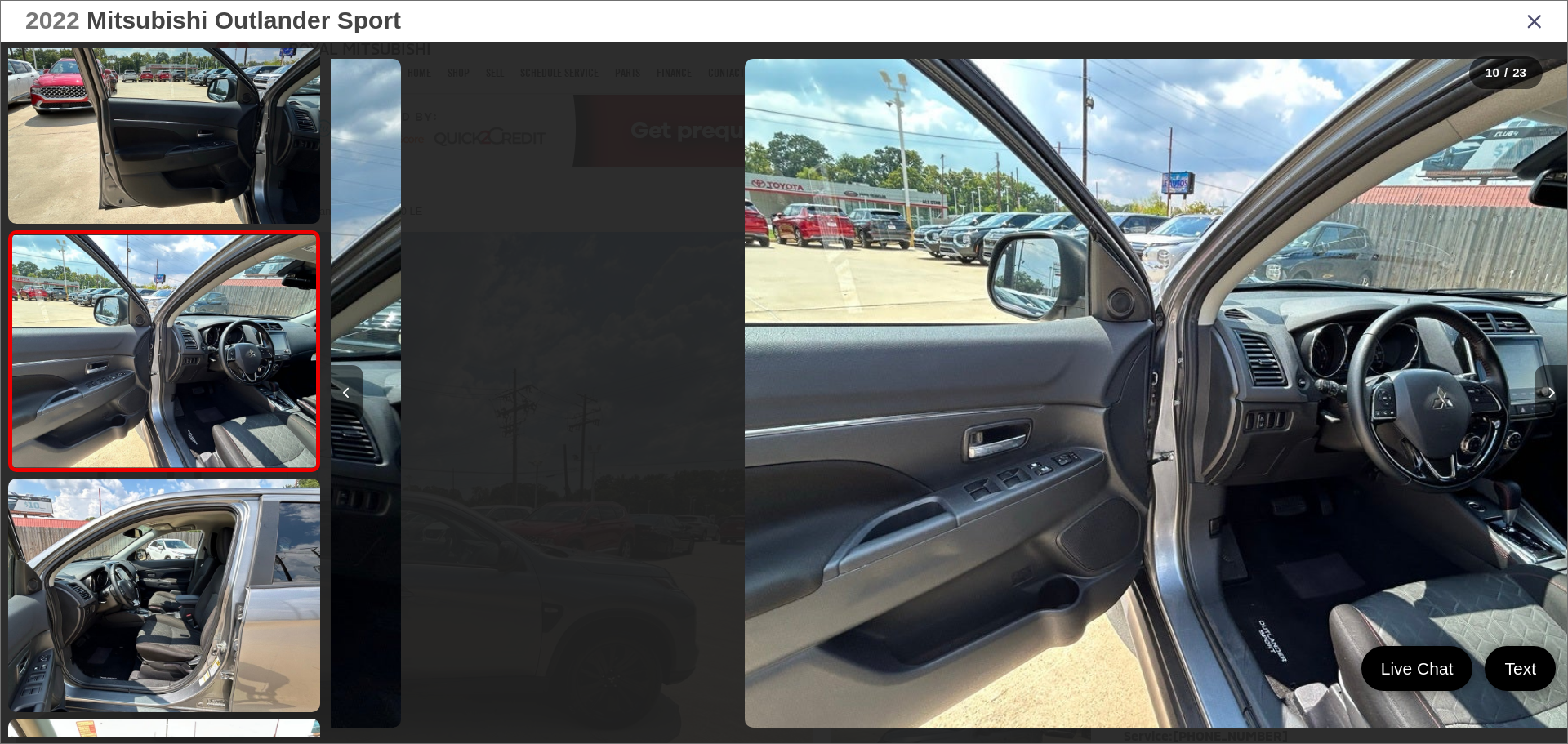
scroll to position [1986, 0]
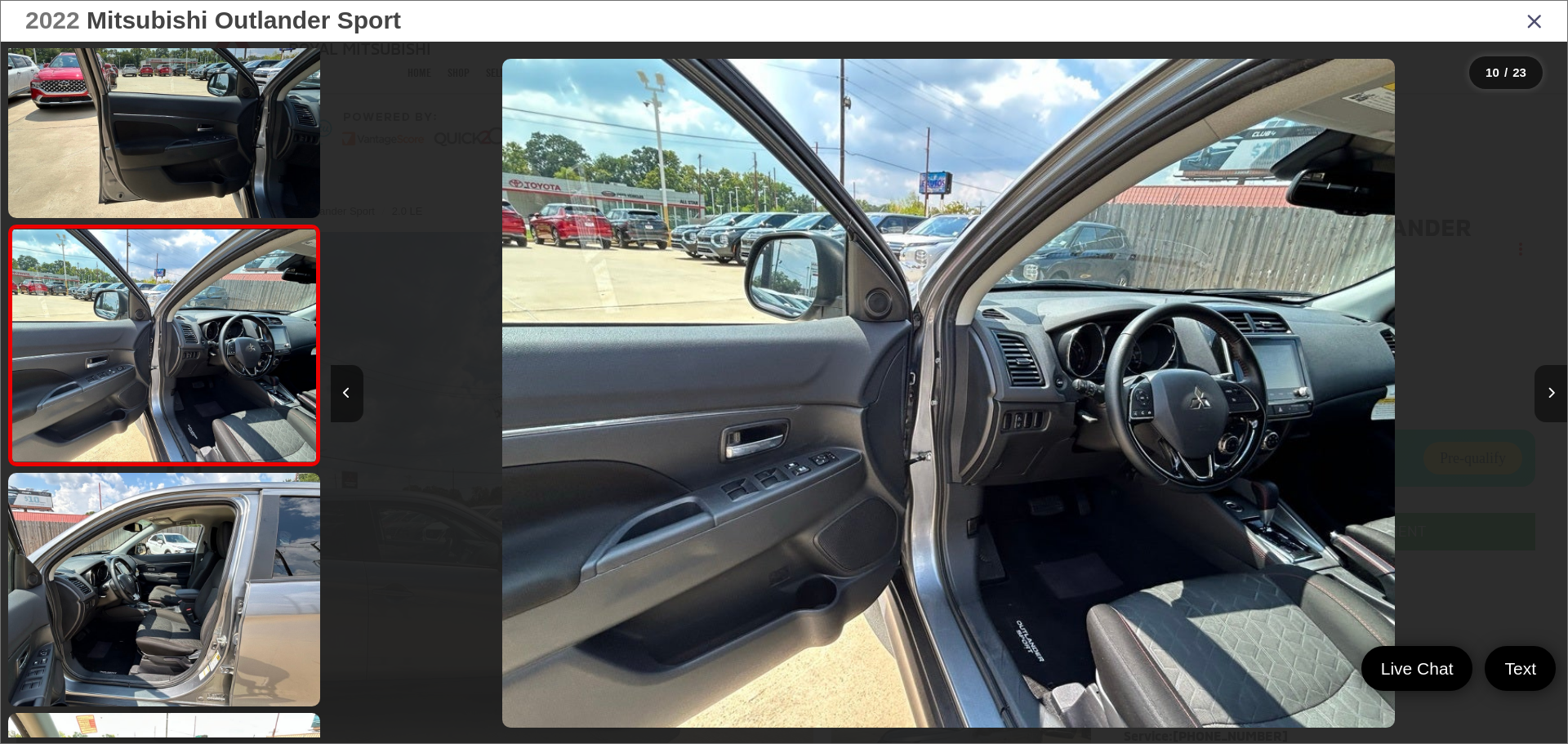
click at [1552, 400] on button "Next image" at bounding box center [1551, 393] width 33 height 57
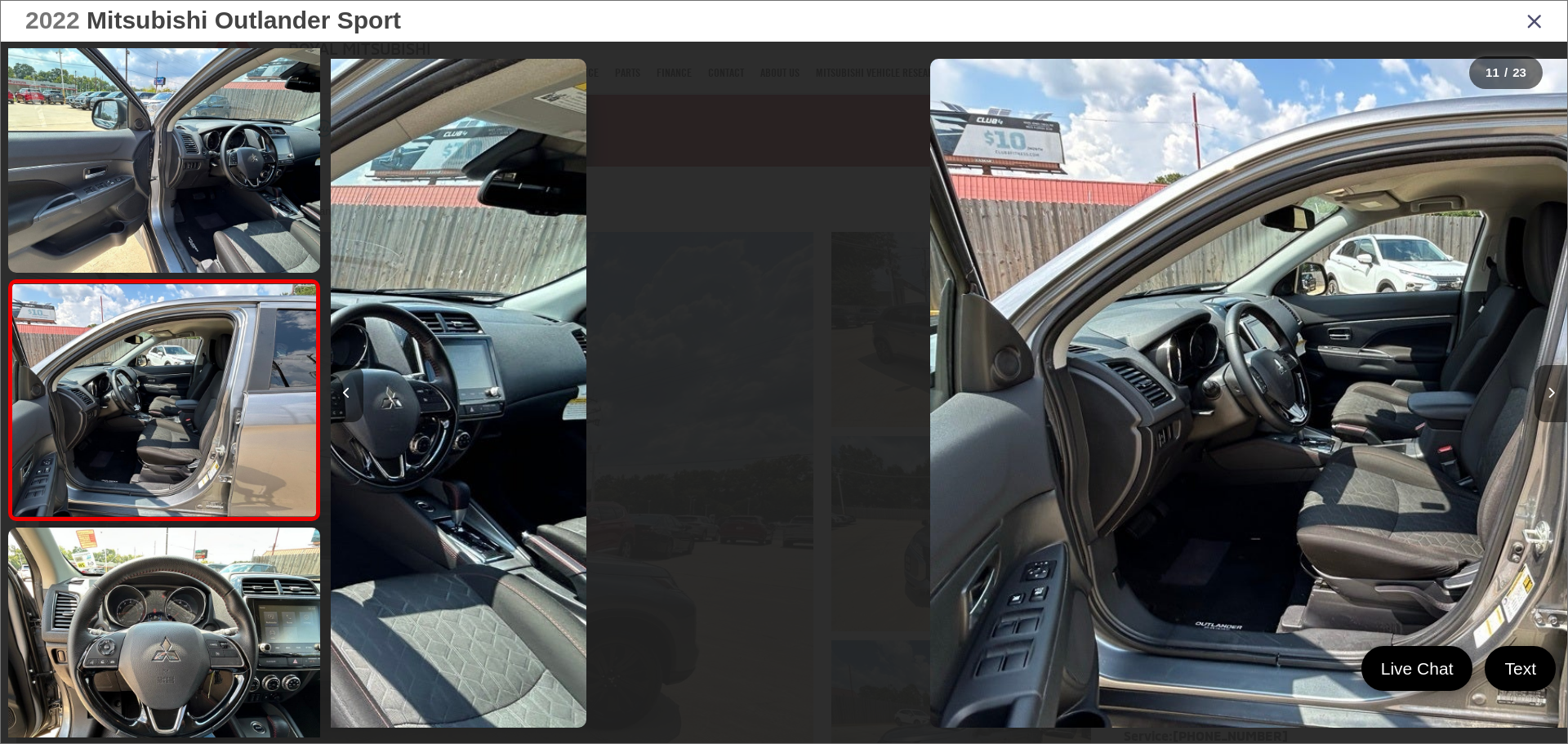
scroll to position [0, 0]
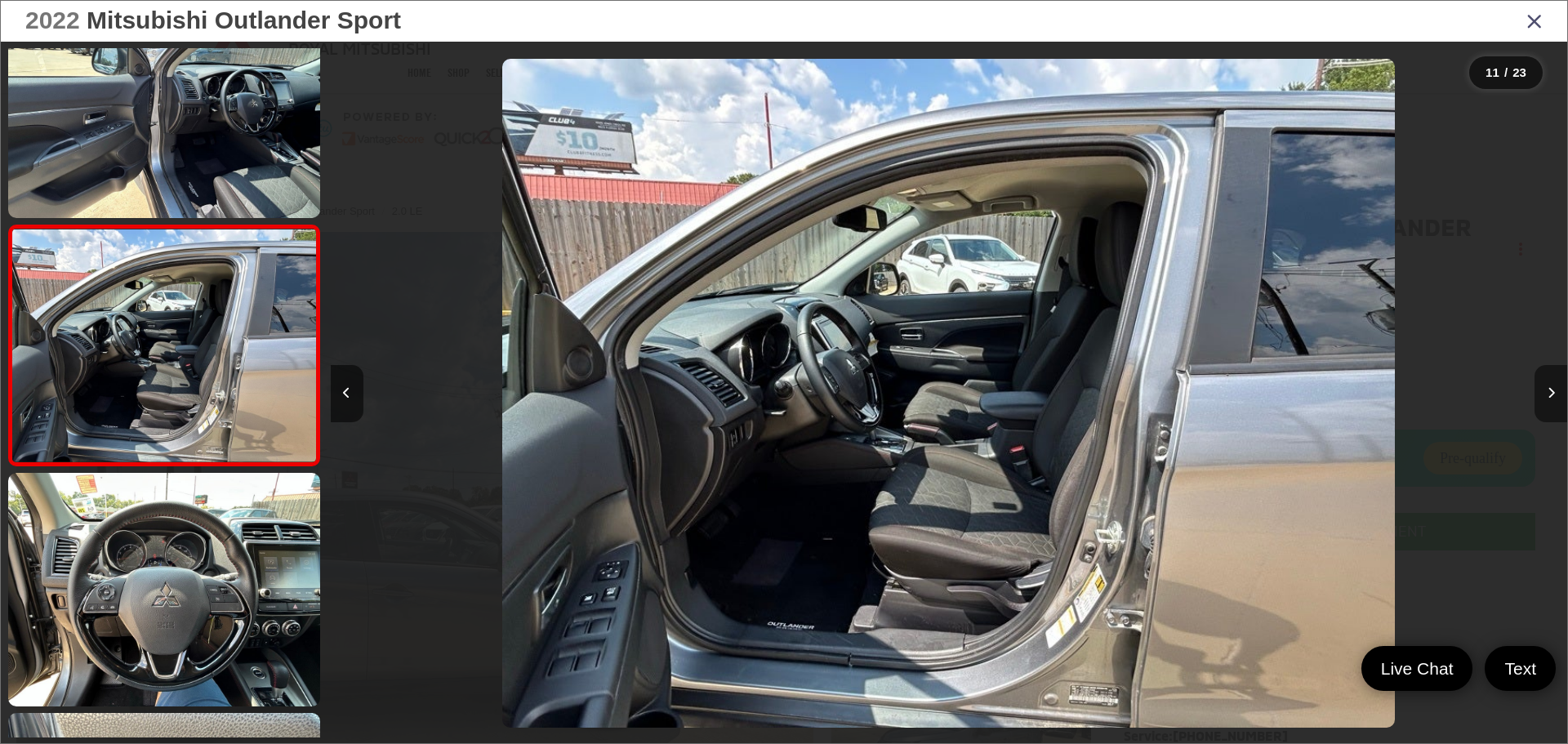
click at [1552, 400] on button "Next image" at bounding box center [1551, 393] width 33 height 57
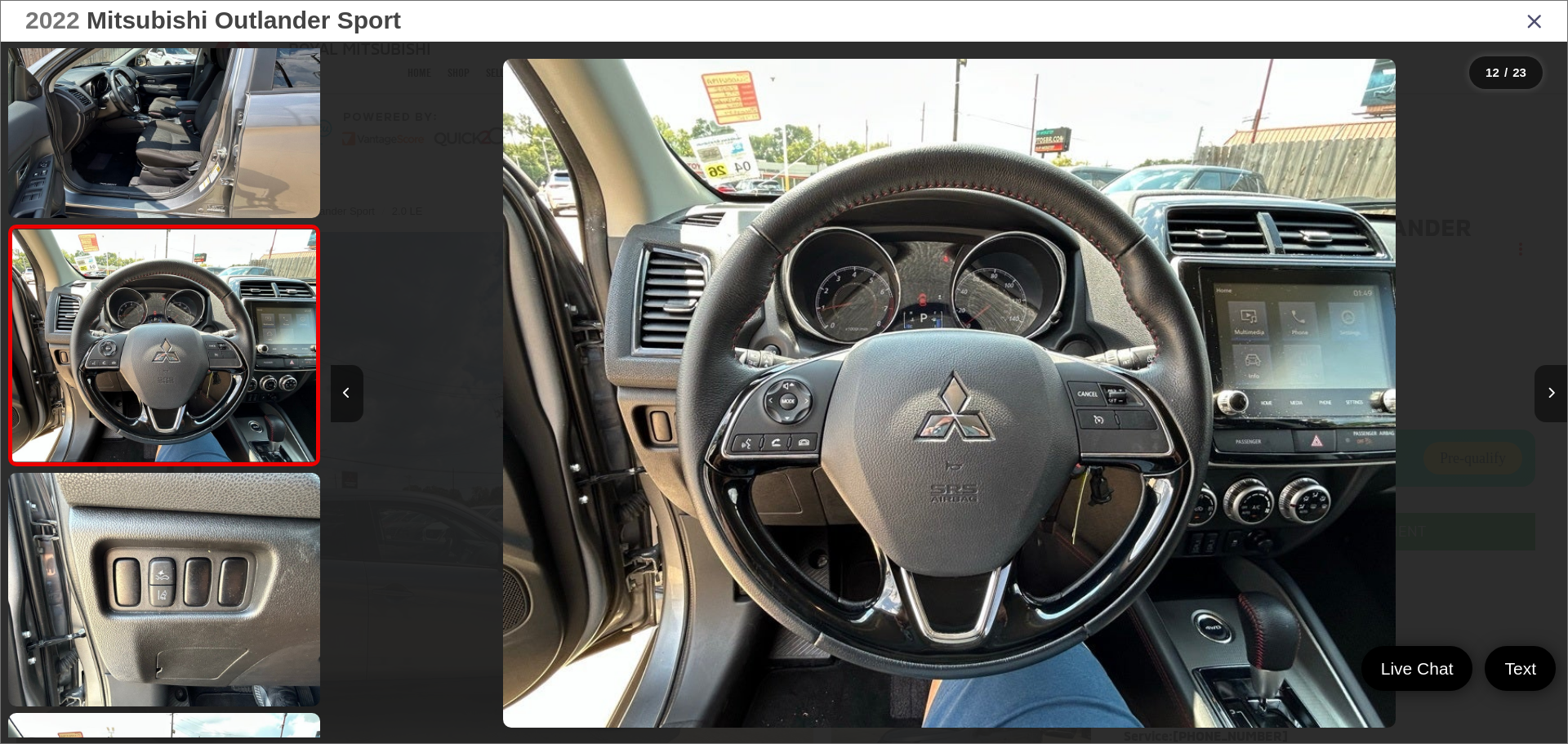
click at [1549, 401] on button "Next image" at bounding box center [1551, 393] width 33 height 57
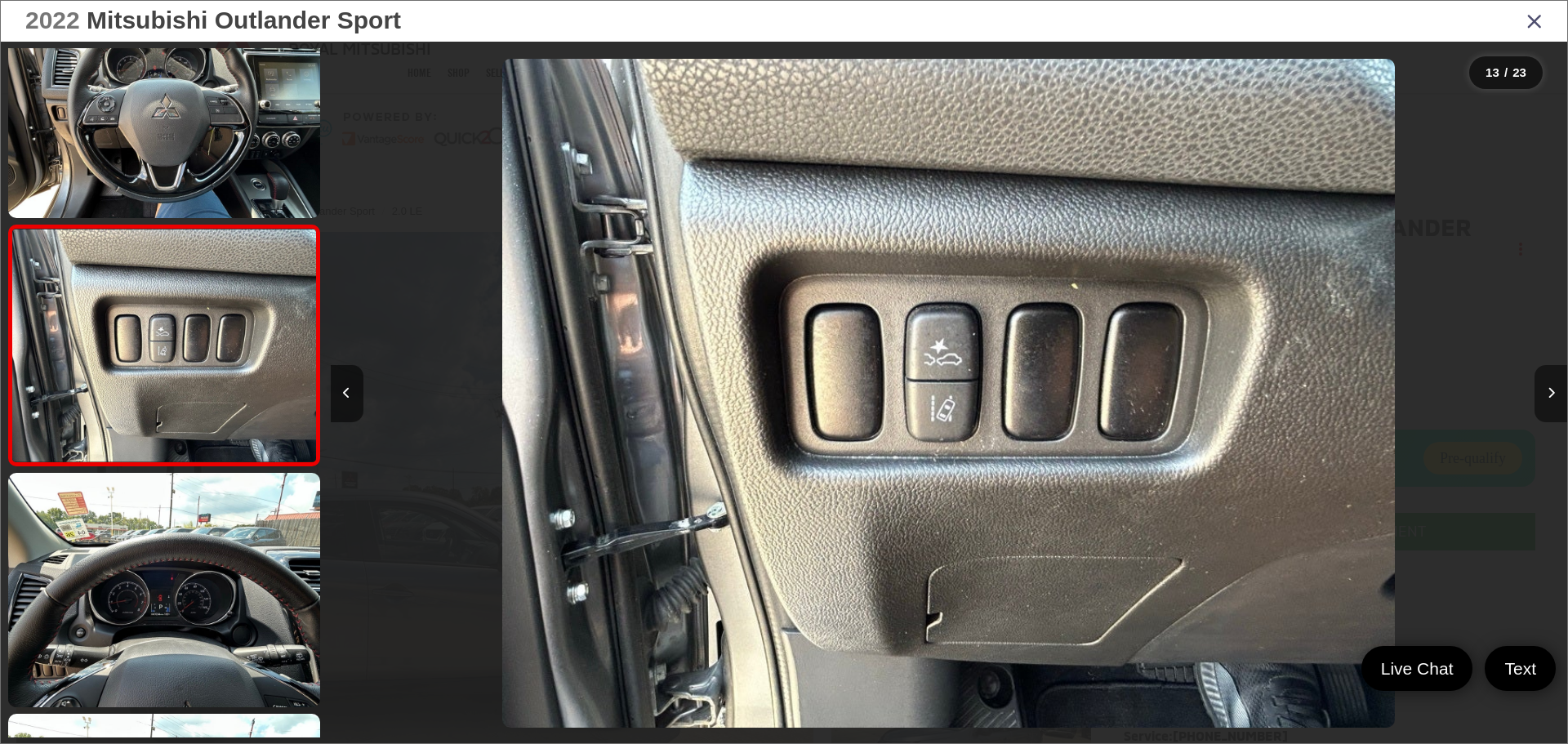
click at [1549, 402] on button "Next image" at bounding box center [1551, 393] width 33 height 57
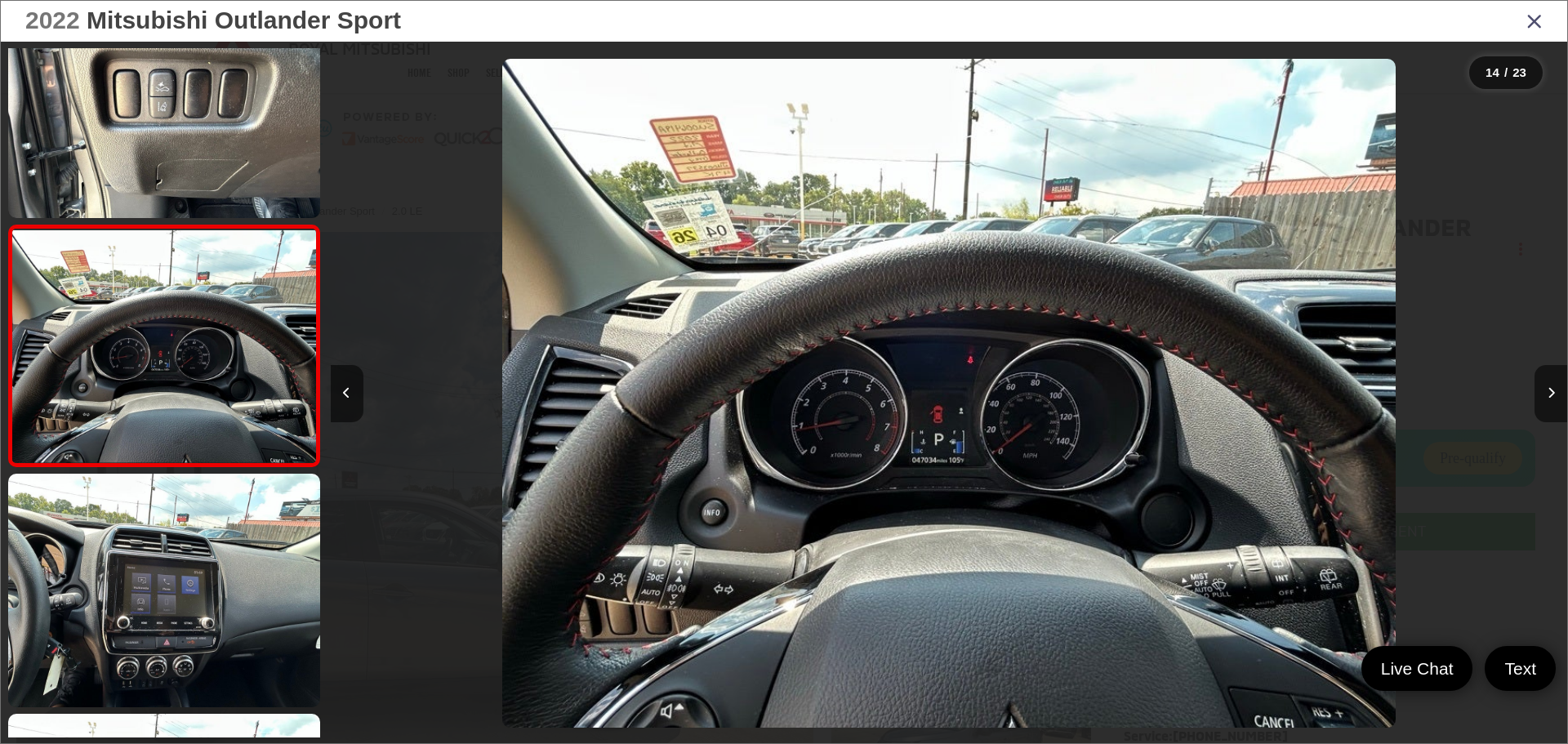
click at [1532, 22] on icon "Close gallery" at bounding box center [1534, 20] width 16 height 22
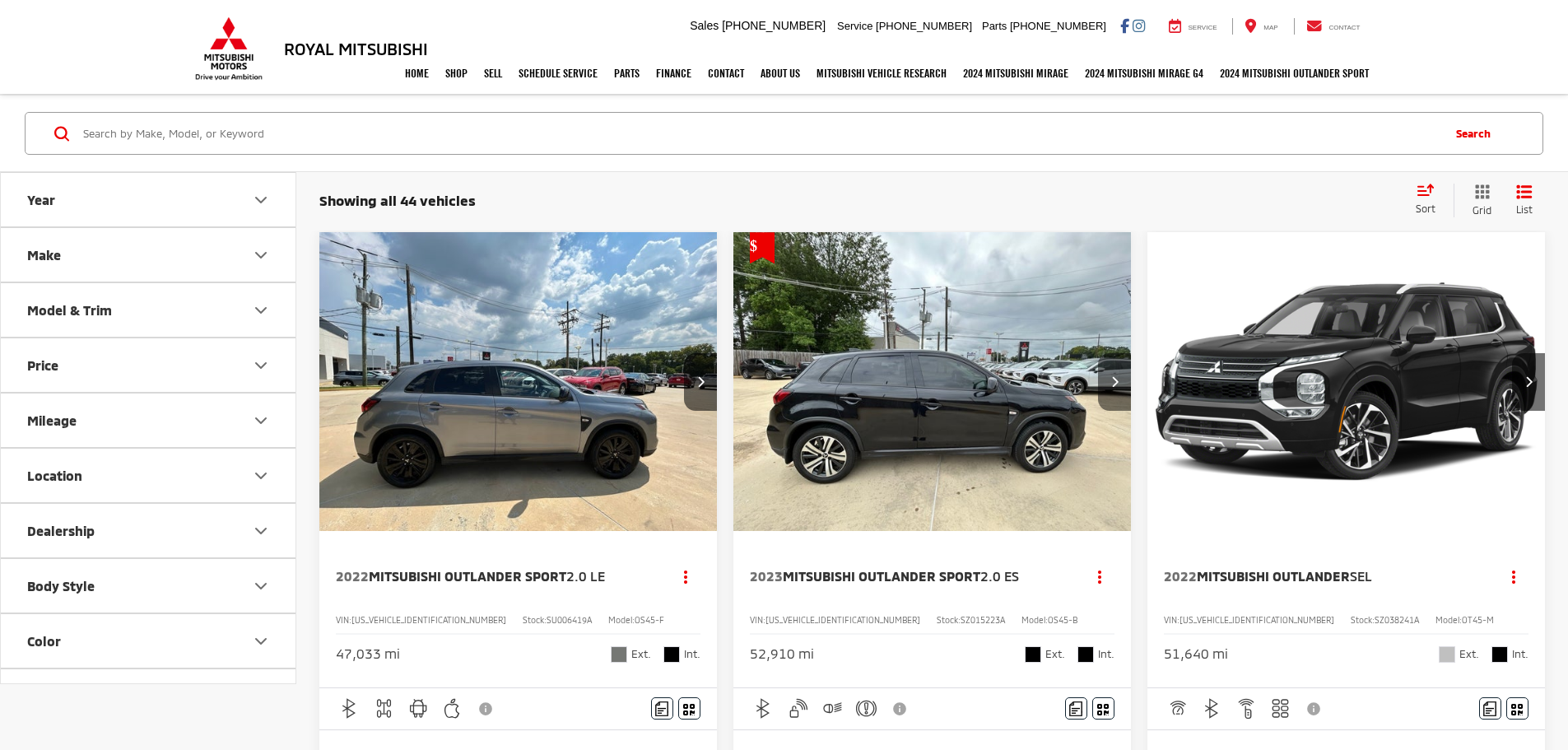
click at [1097, 353] on button "Next image" at bounding box center [1114, 382] width 33 height 58
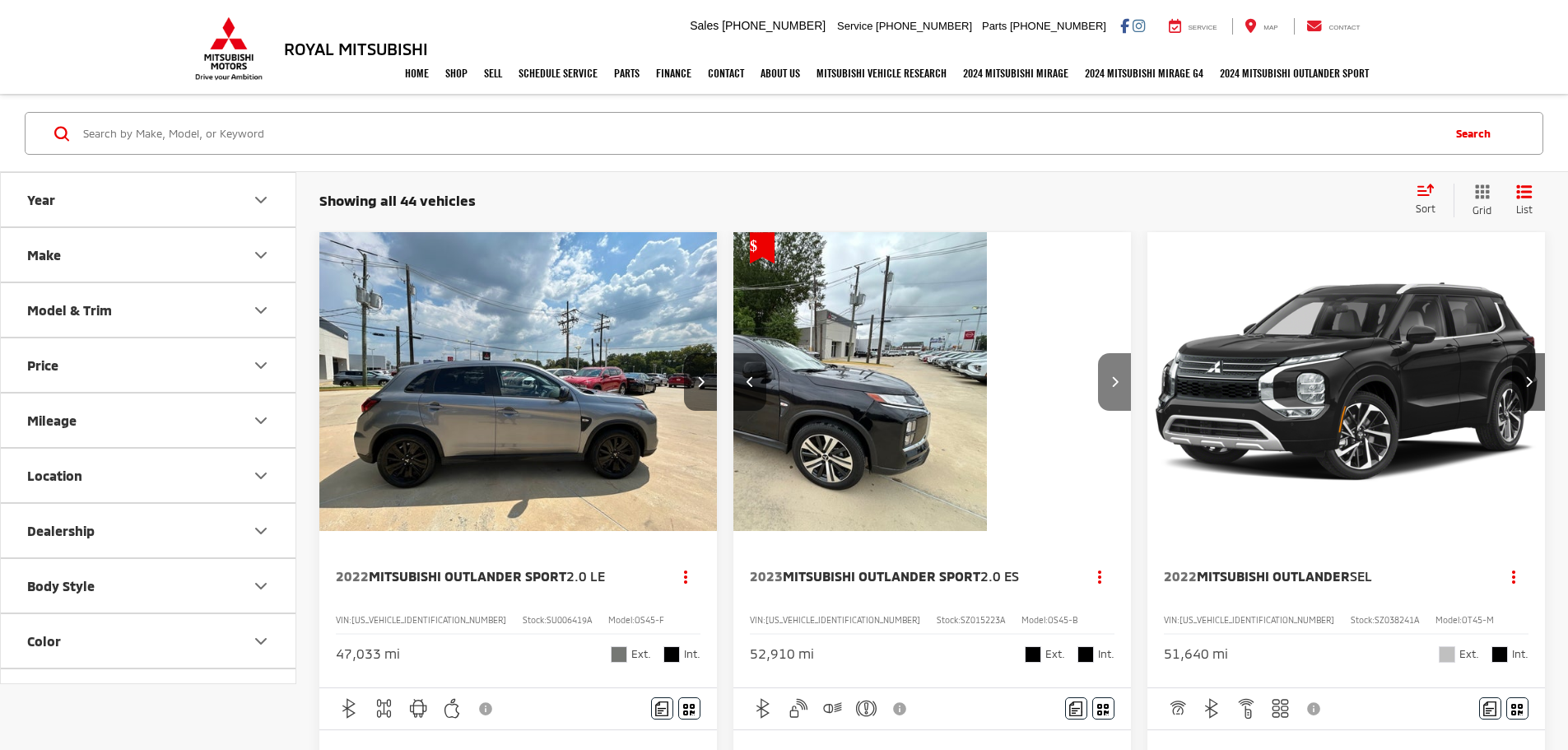
click at [1097, 353] on button "Next image" at bounding box center [1114, 382] width 33 height 58
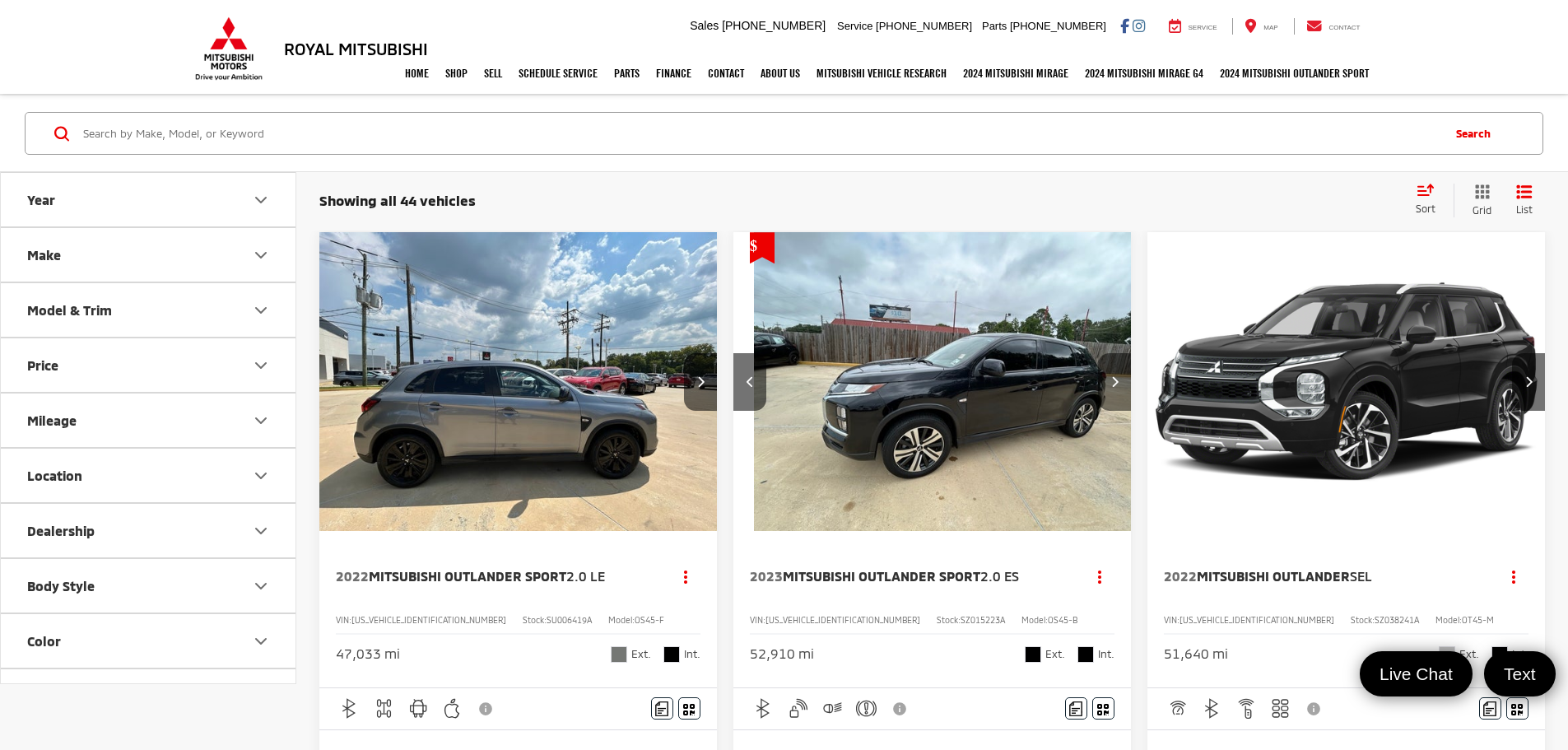
scroll to position [0, 1186]
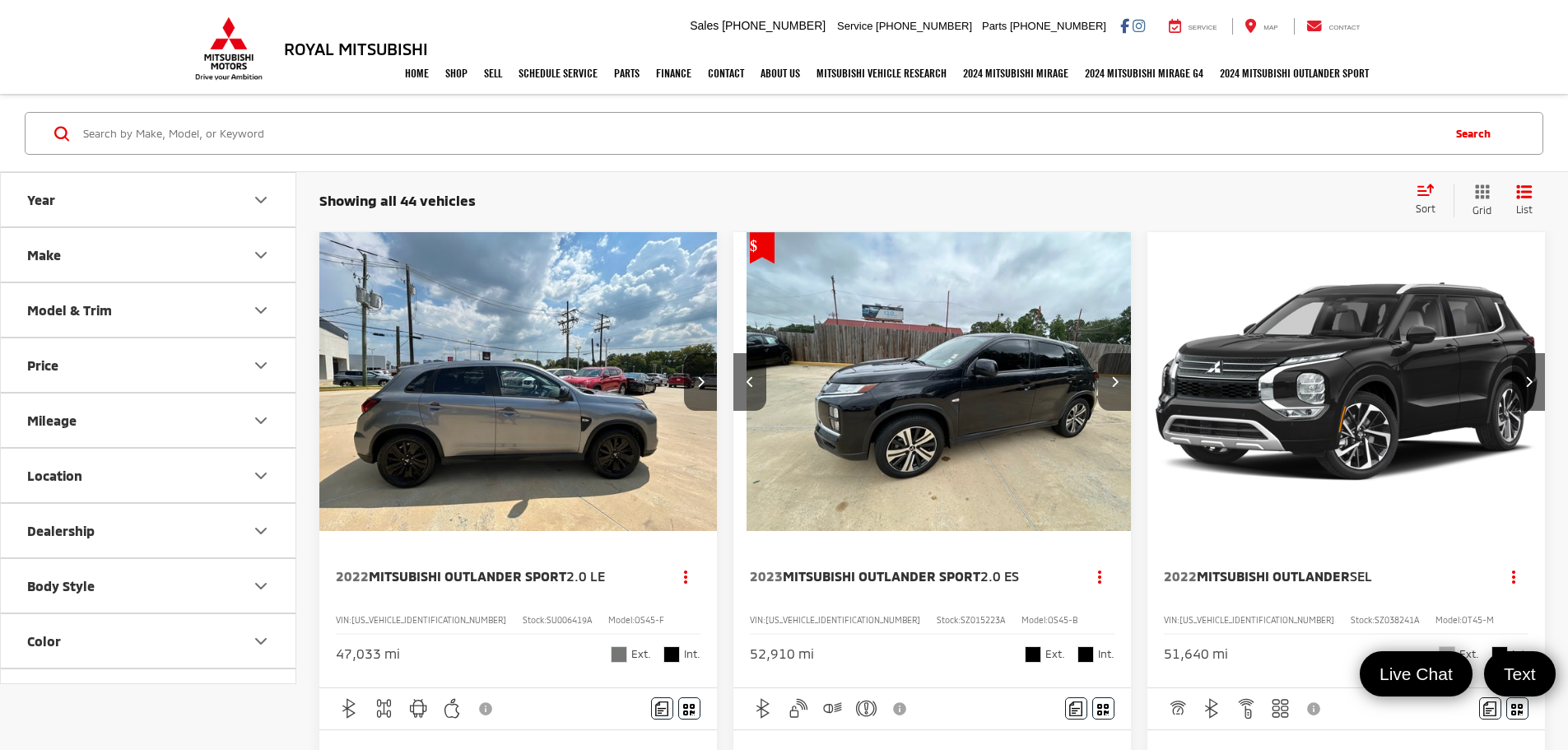
click at [1346, 452] on img "2023 Mitsubishi Outlander Sport 2.0 ES 4" at bounding box center [1346, 452] width 0 height 0
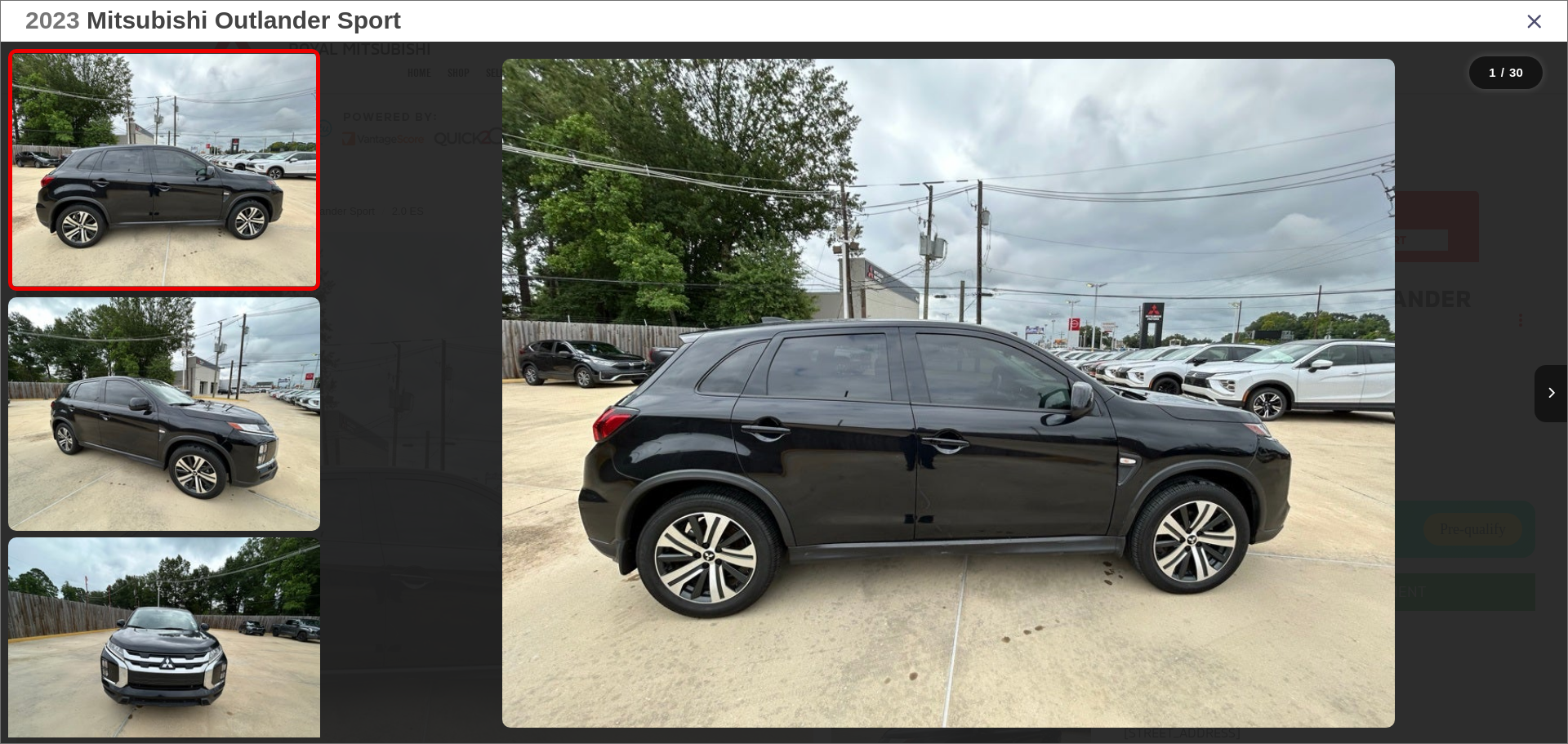
click at [1547, 407] on button "Next image" at bounding box center [1551, 393] width 33 height 57
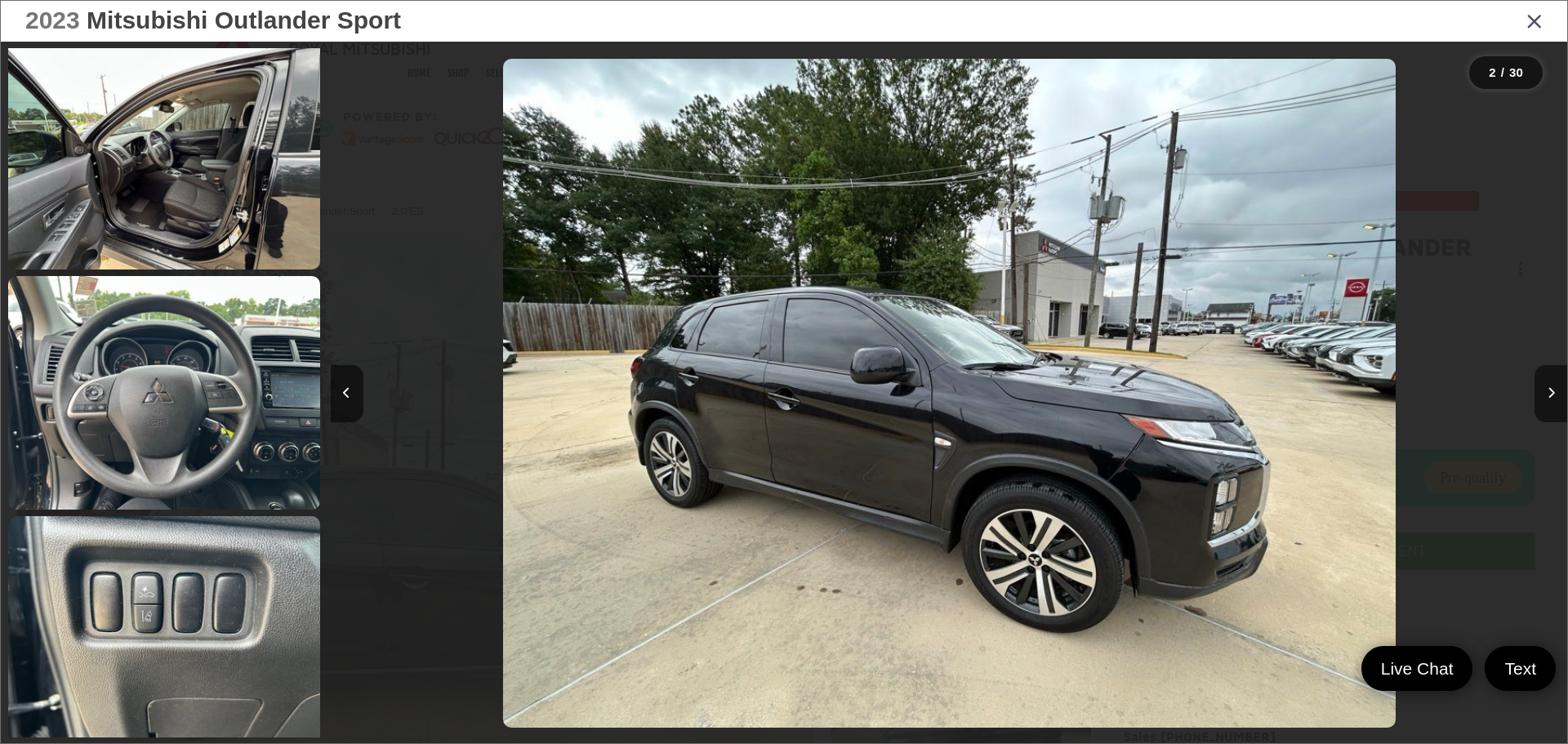
scroll to position [2432, 0]
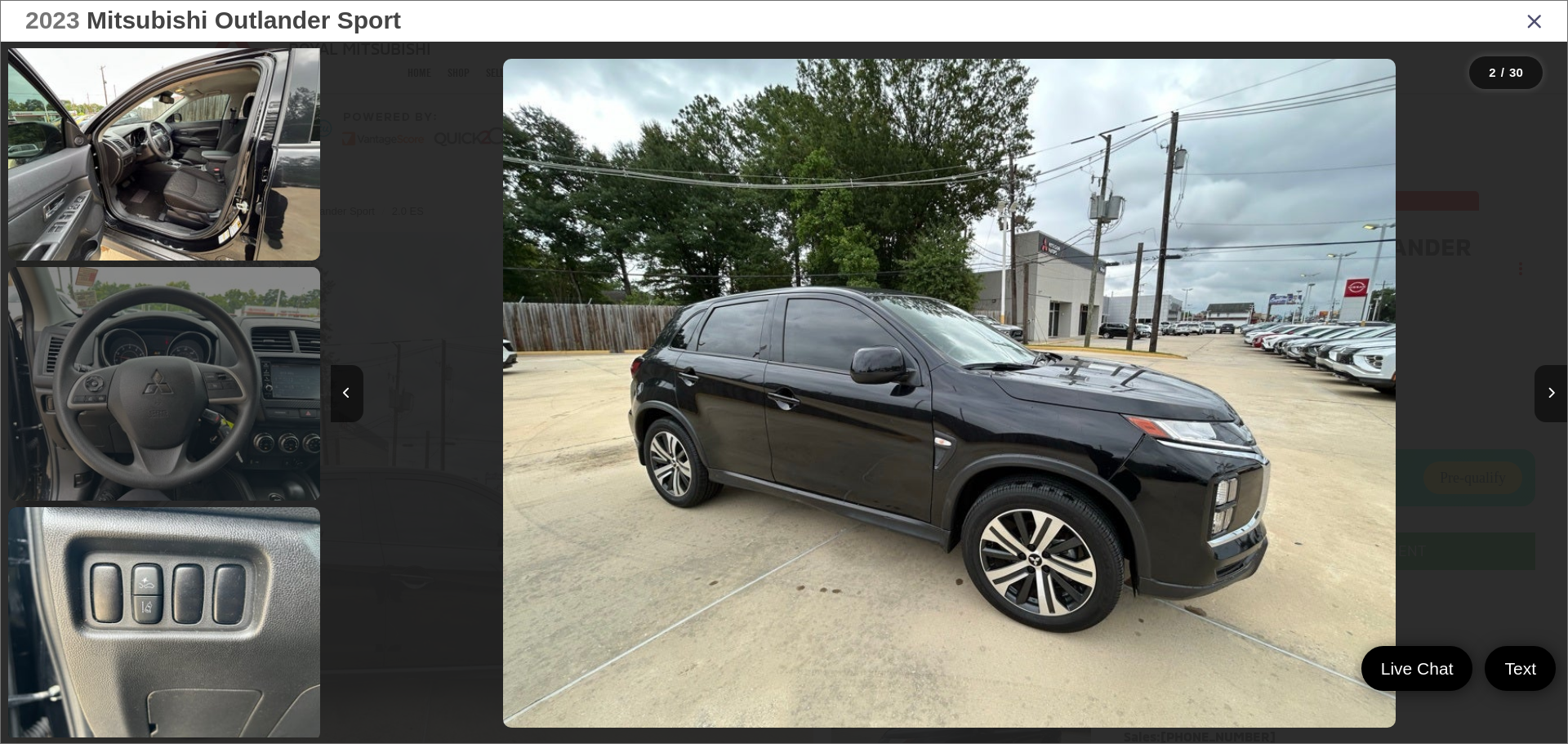
click at [136, 397] on link at bounding box center [164, 384] width 312 height 234
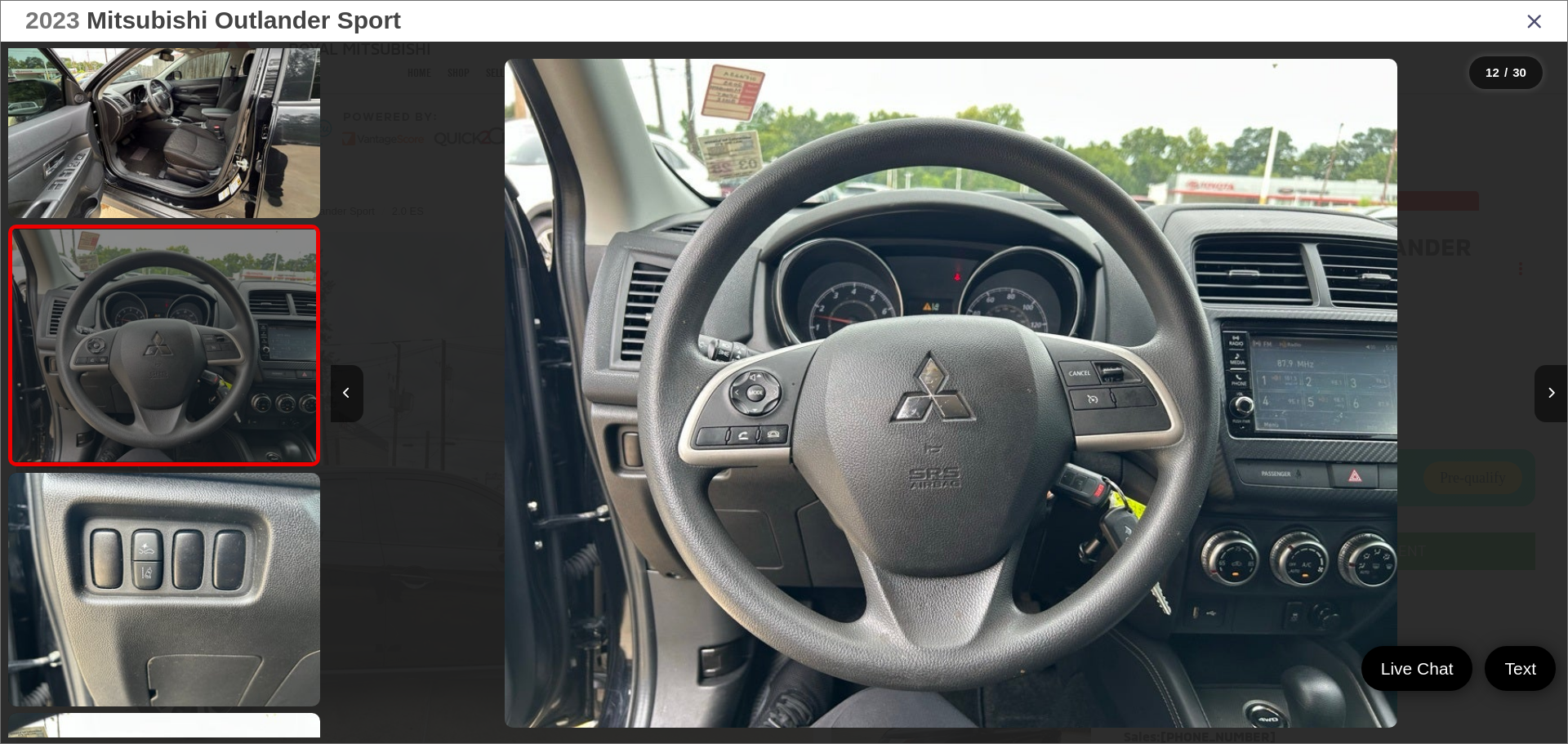
scroll to position [0, 13602]
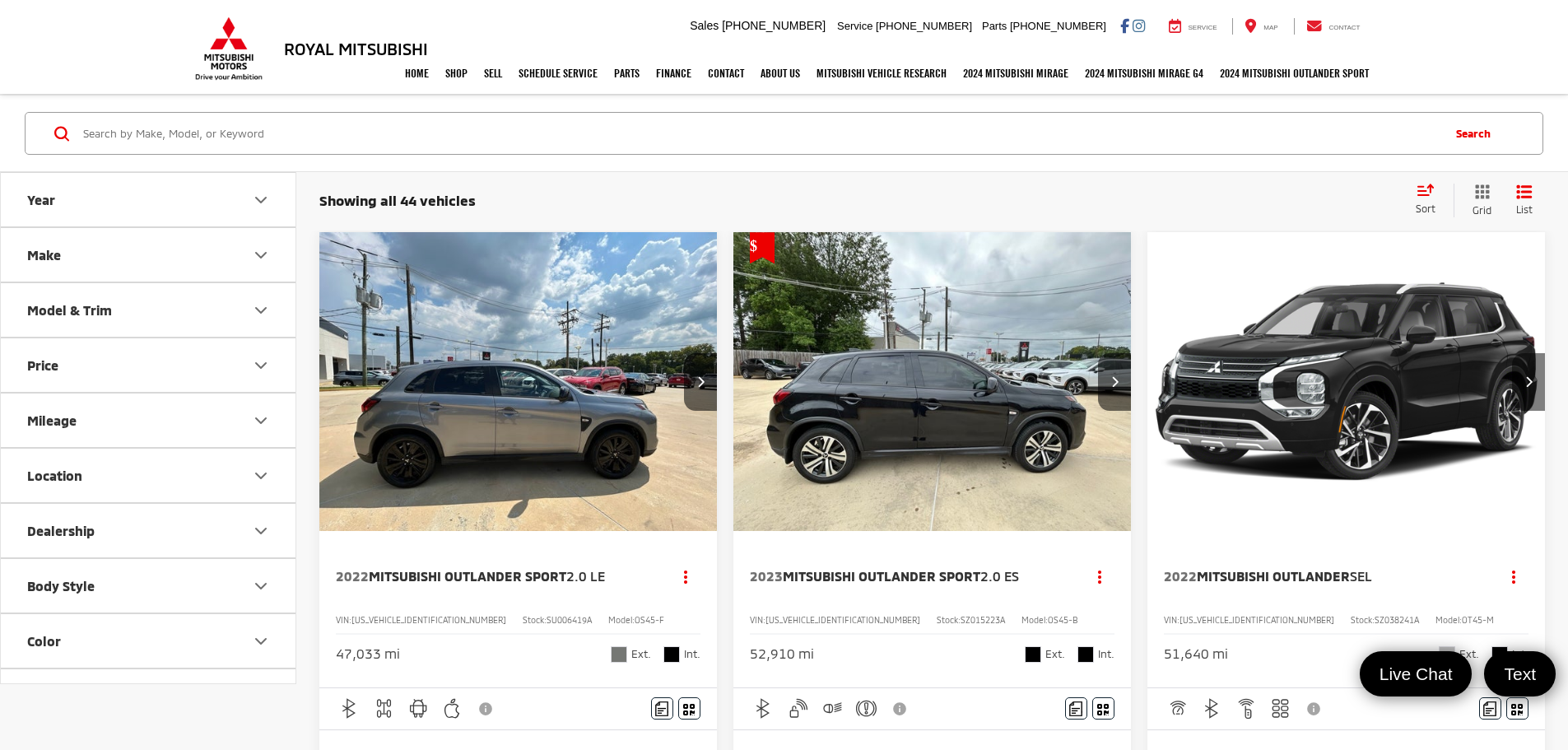
click at [1525, 375] on icon "Next image" at bounding box center [1529, 381] width 7 height 11
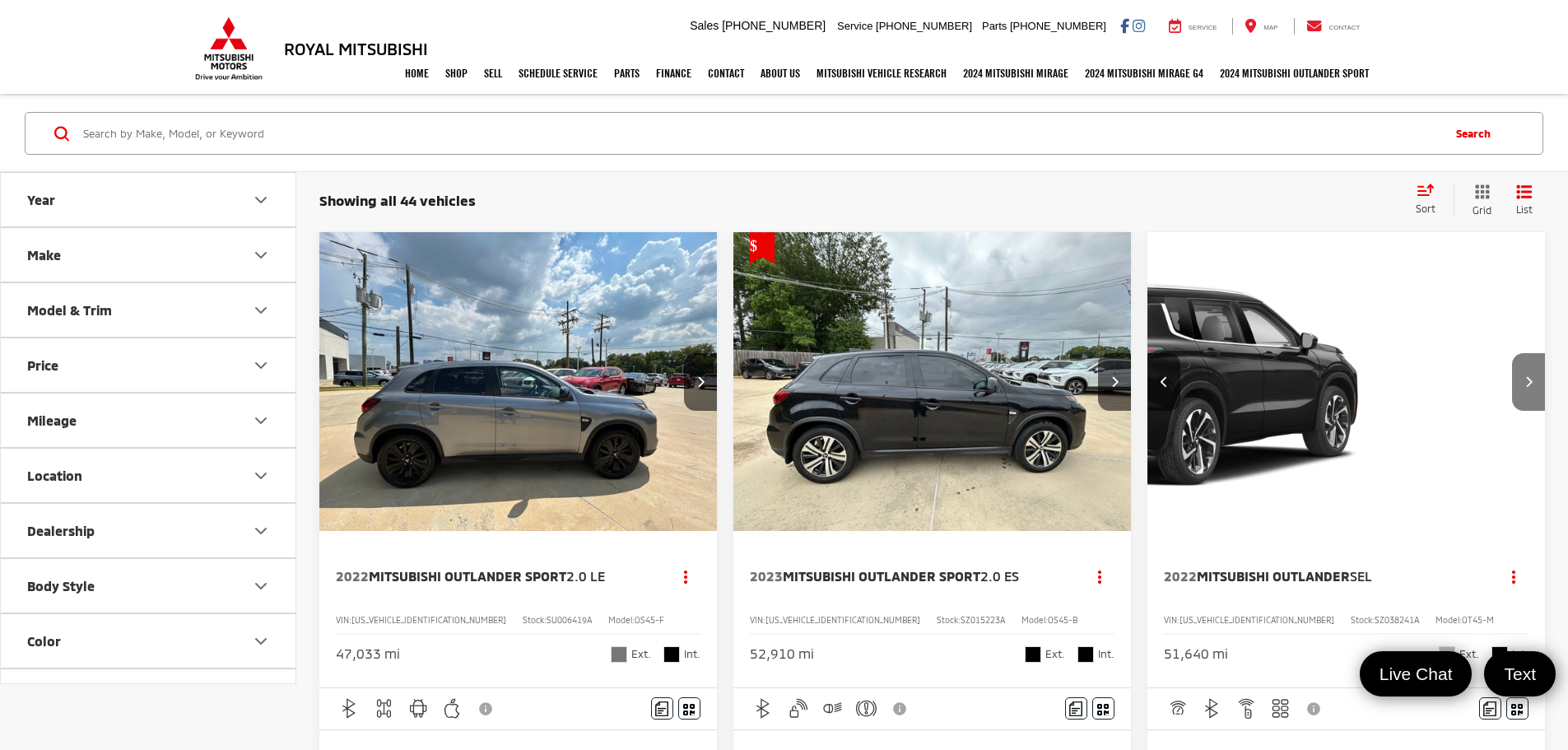
click at [1525, 375] on icon "Next image" at bounding box center [1529, 381] width 7 height 11
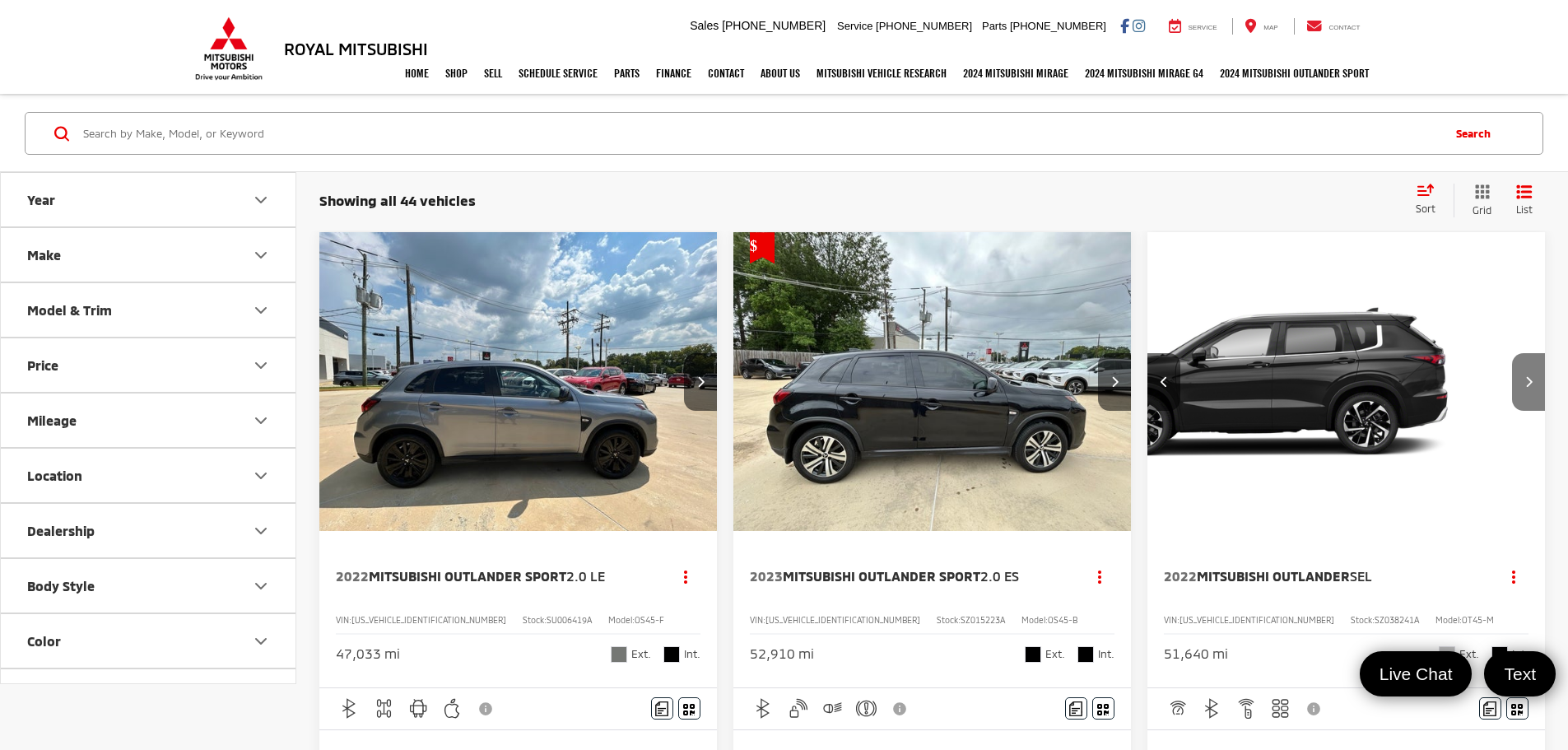
click at [1525, 375] on icon "Next image" at bounding box center [1529, 381] width 7 height 11
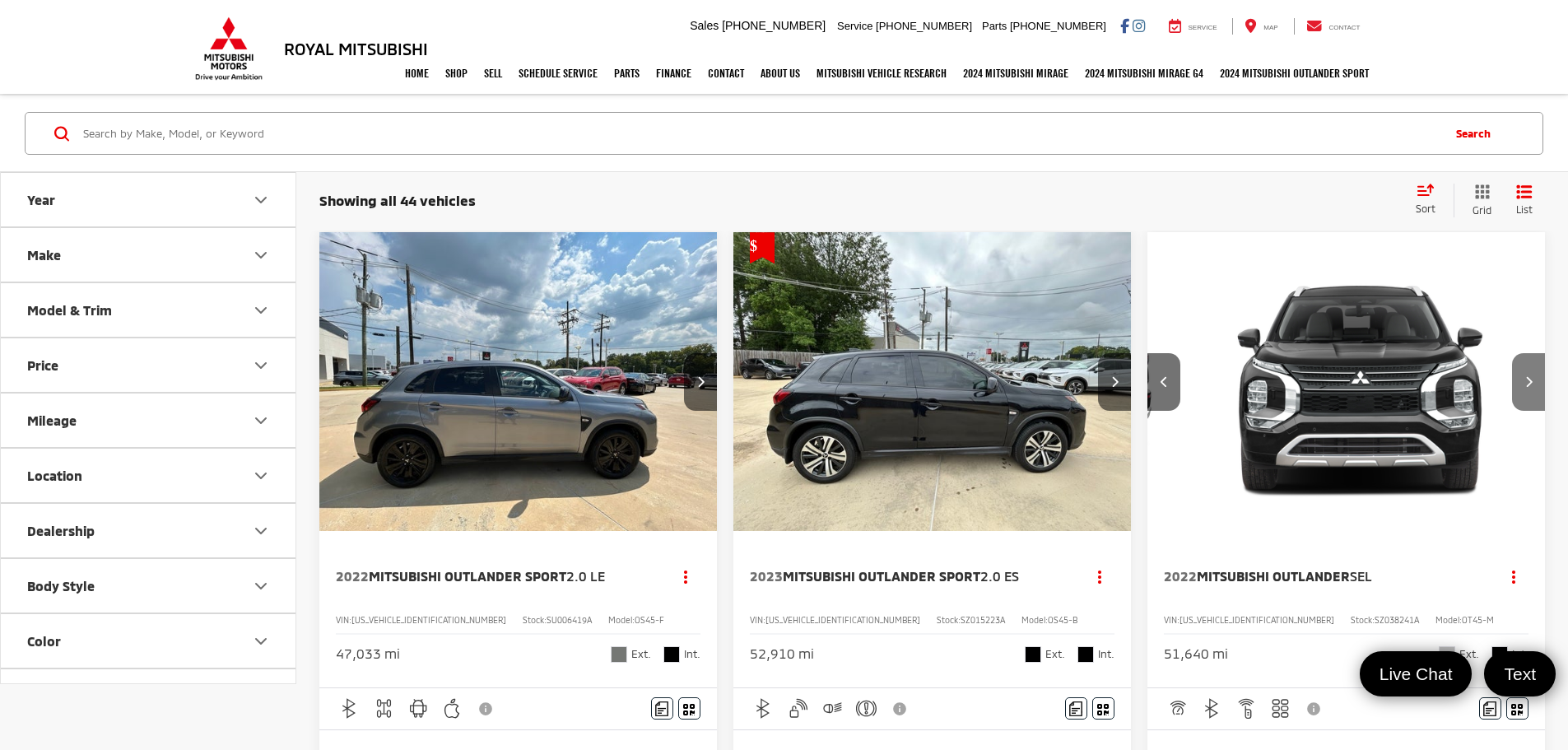
click at [1525, 375] on icon "Next image" at bounding box center [1529, 381] width 7 height 11
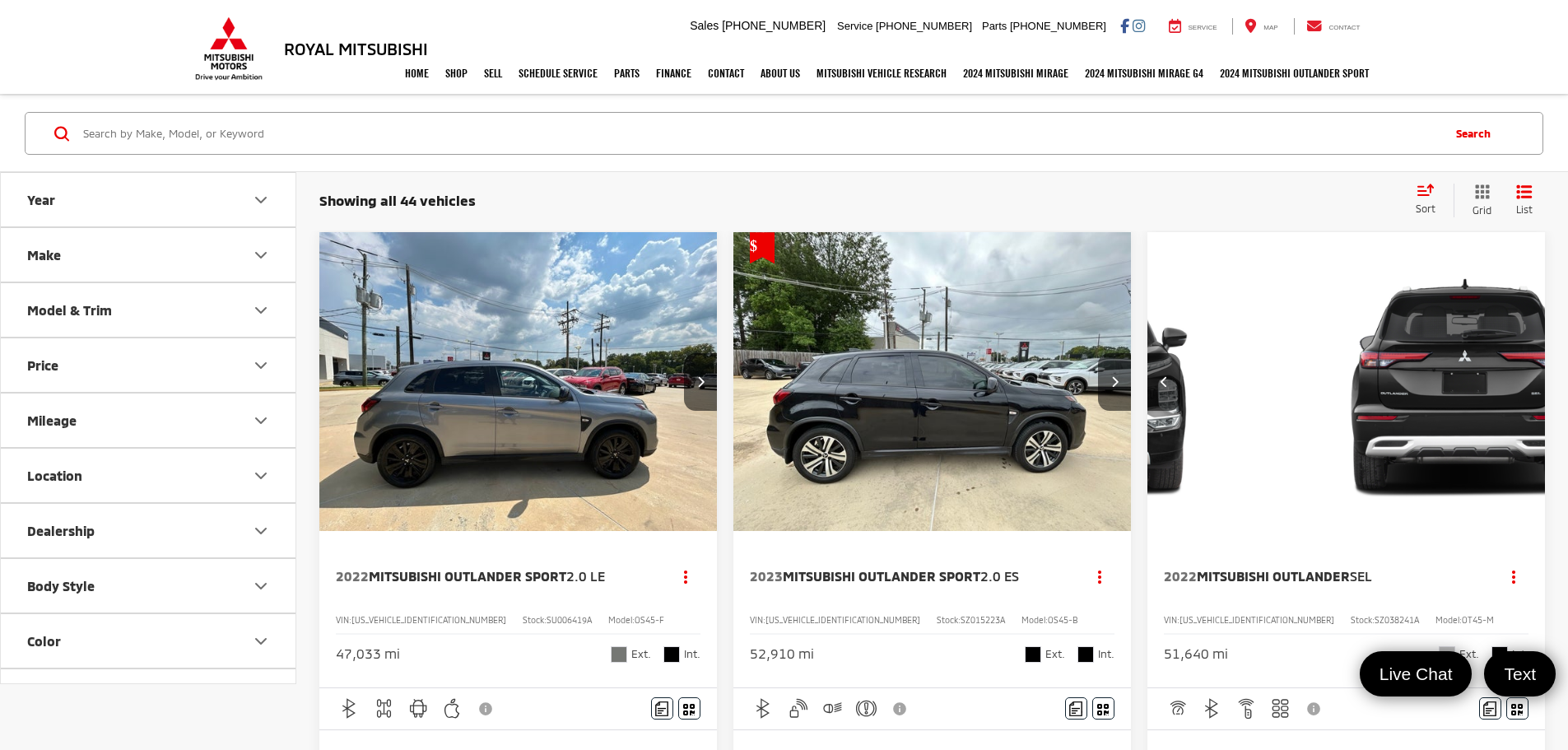
scroll to position [0, 1482]
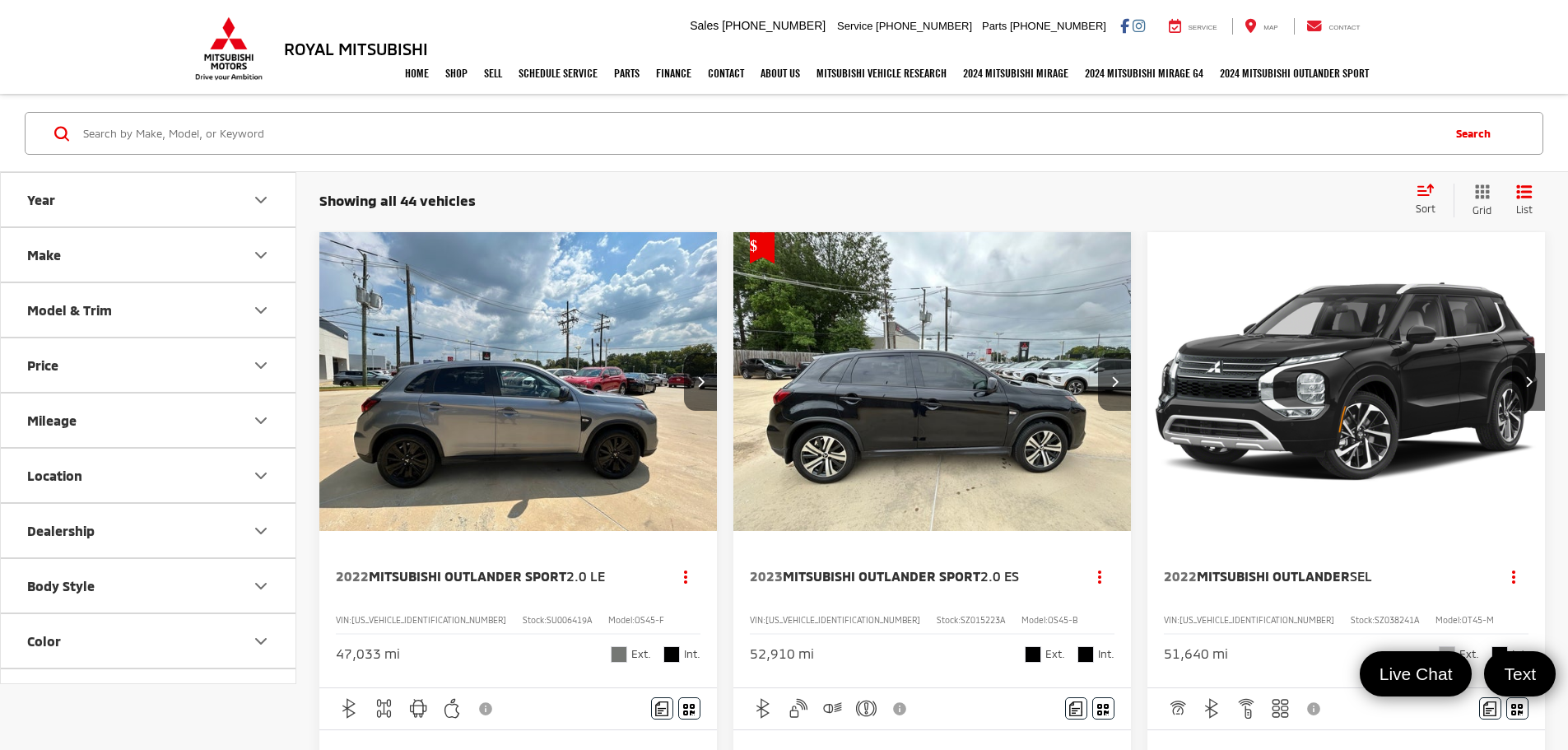
drag, startPoint x: 0, startPoint y: 0, endPoint x: 1373, endPoint y: 368, distance: 1421.5
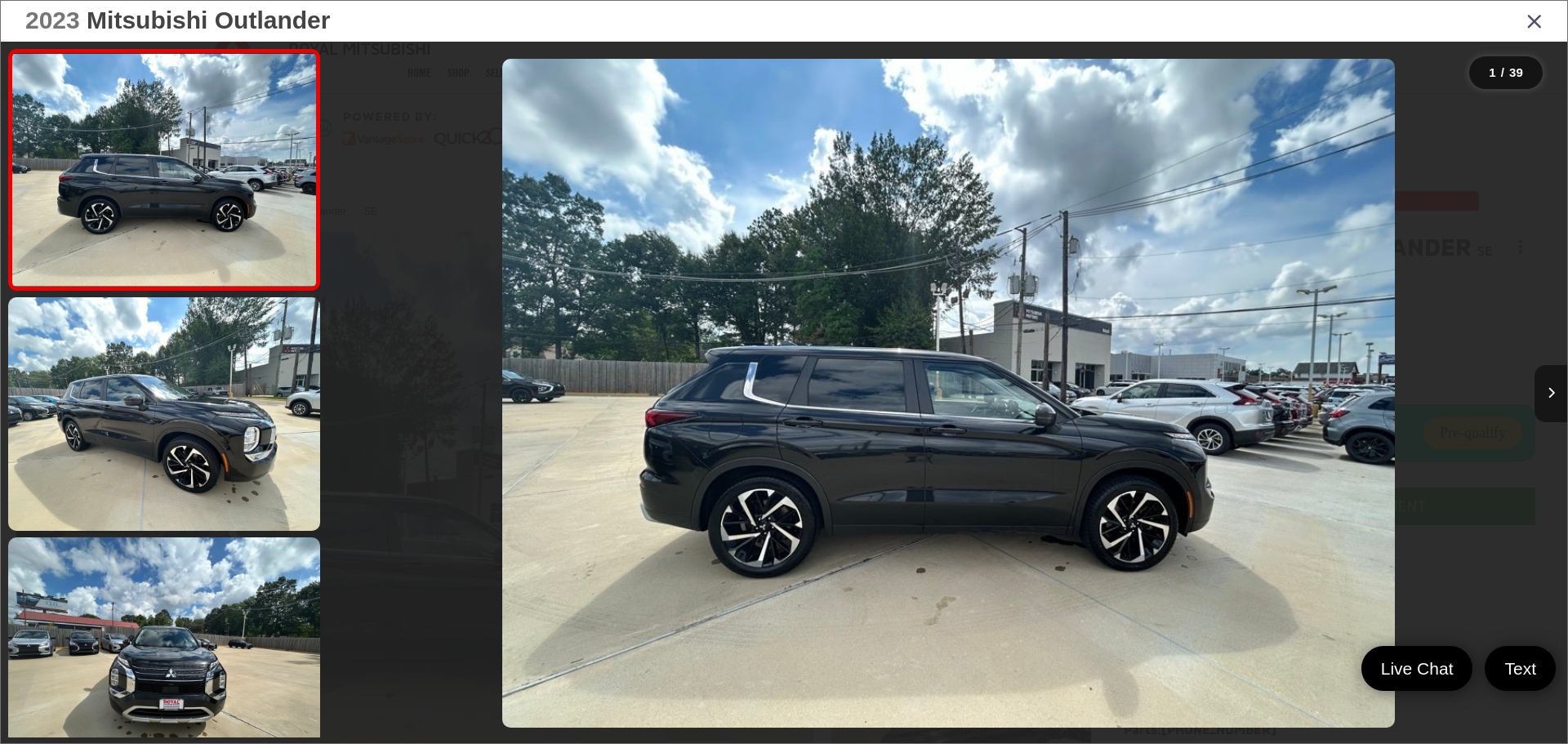
click at [1547, 398] on icon "Next image" at bounding box center [1551, 392] width 7 height 11
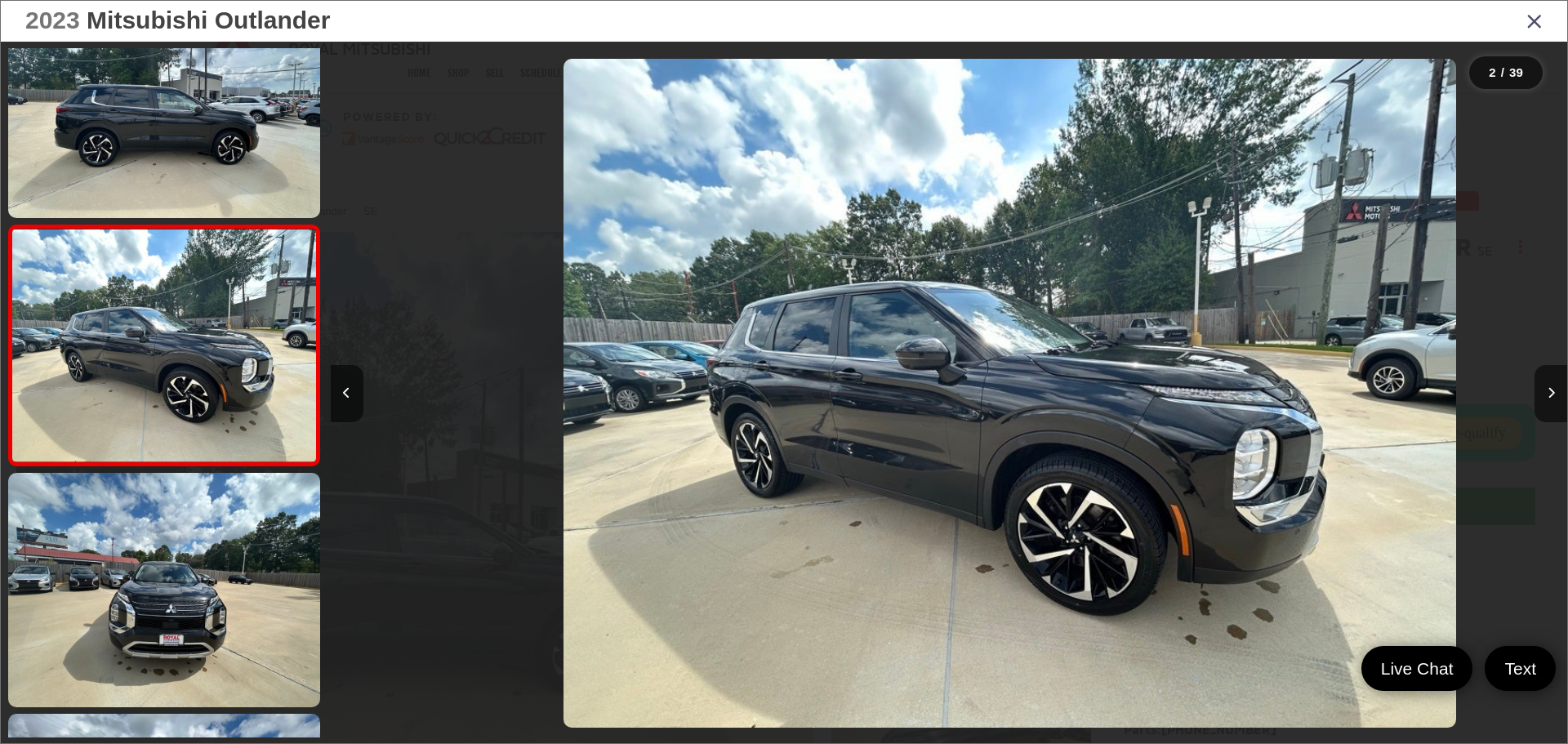
scroll to position [0, 1236]
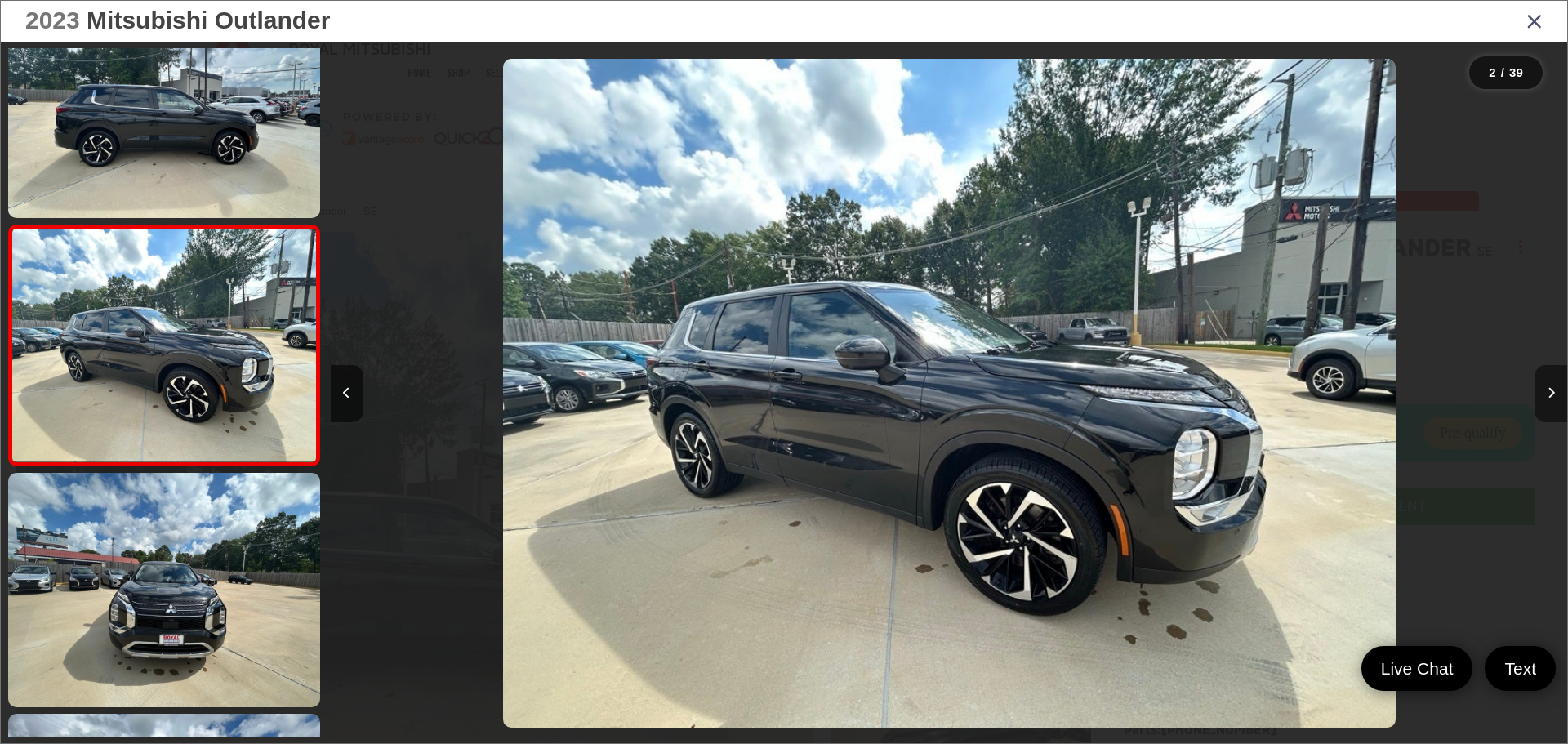
click at [1540, 393] on button "Next image" at bounding box center [1551, 393] width 33 height 57
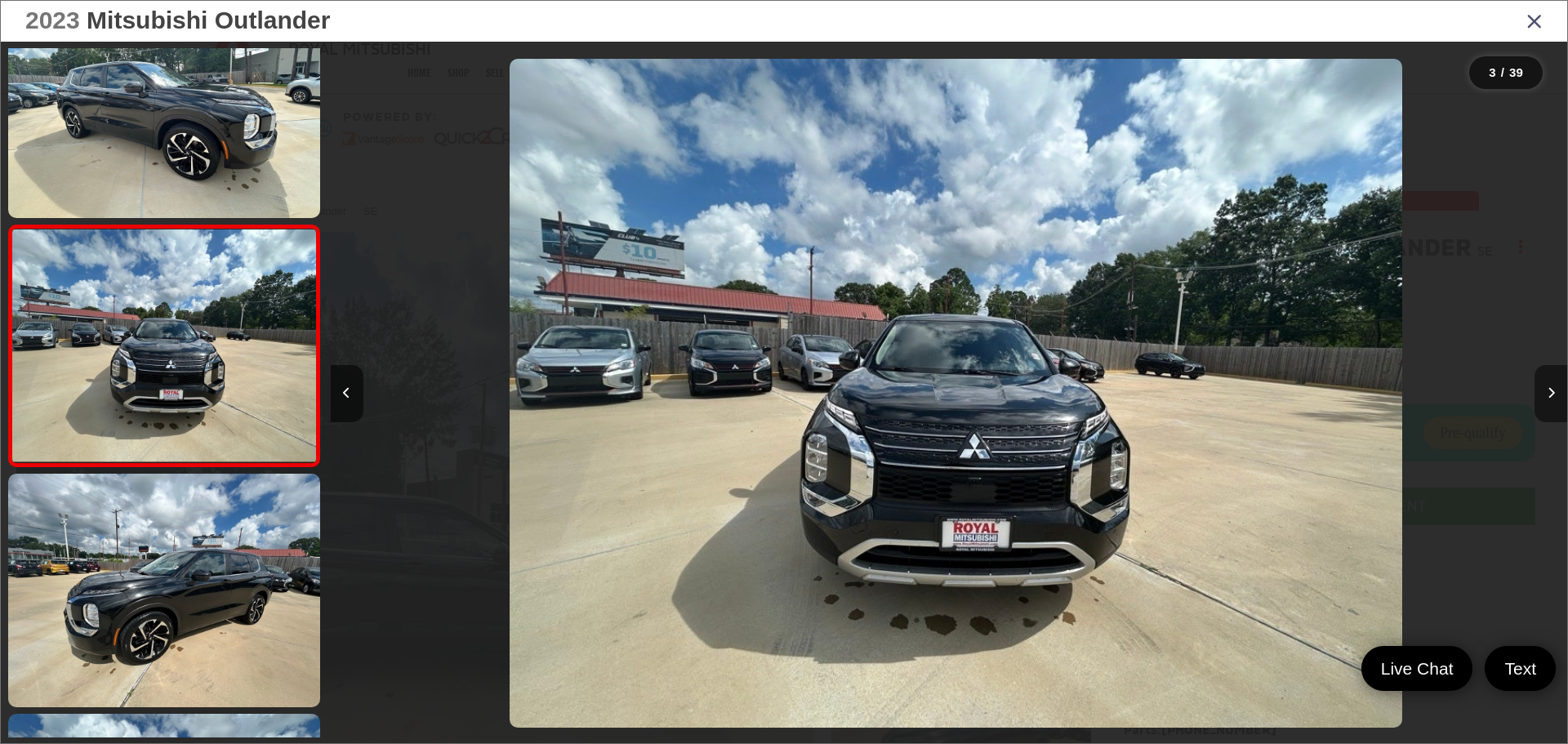
scroll to position [0, 2473]
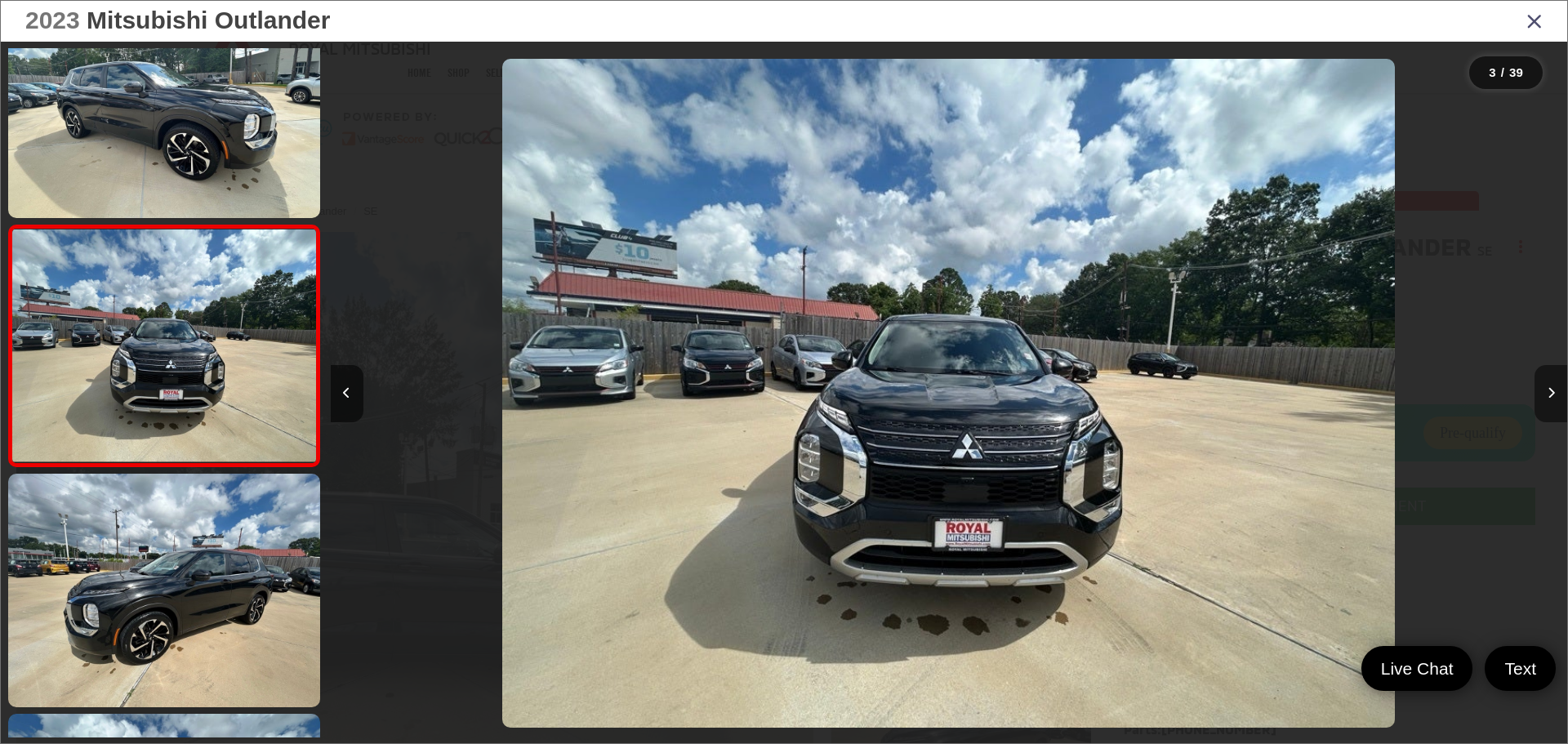
click at [1554, 391] on icon "Next image" at bounding box center [1551, 392] width 7 height 11
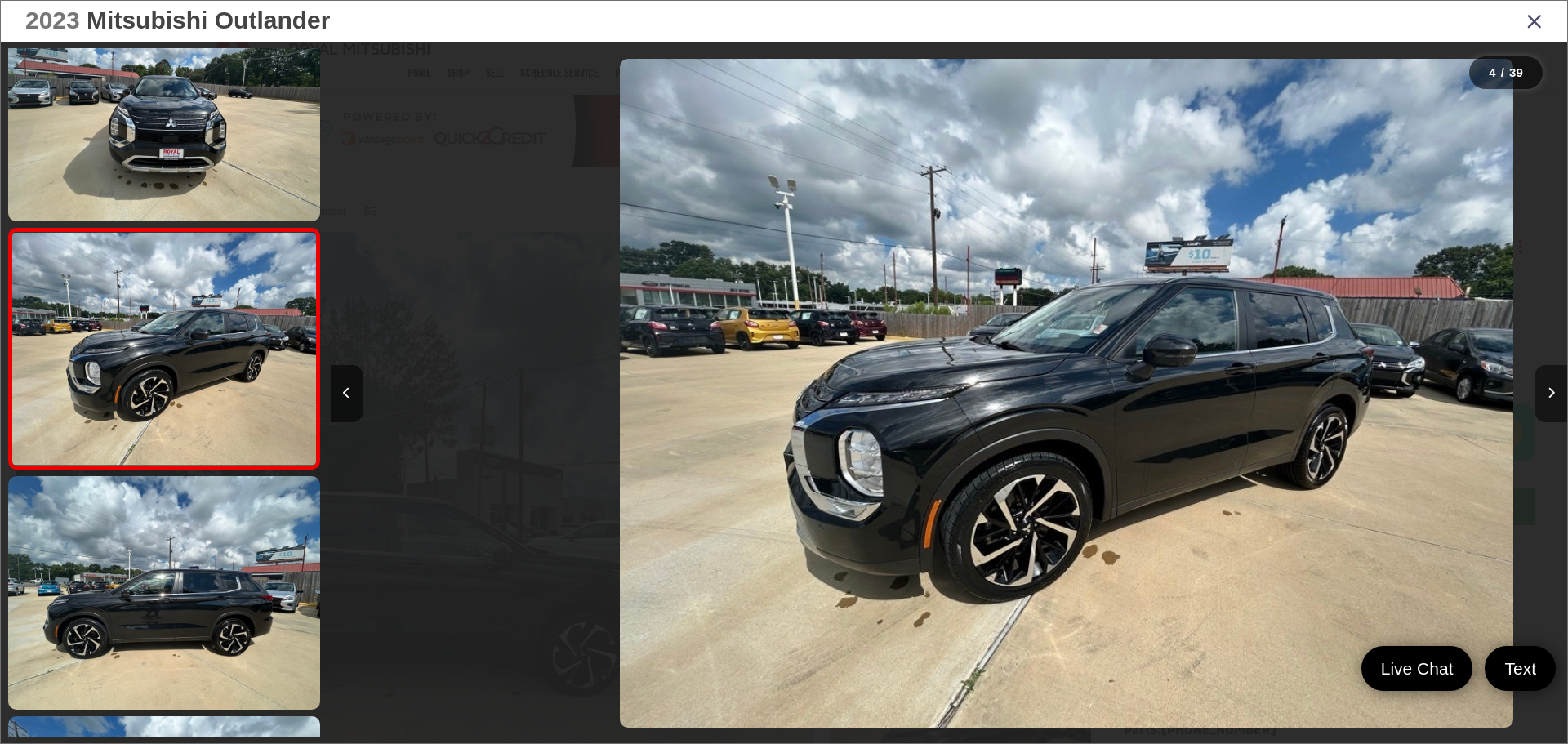
scroll to position [546, 0]
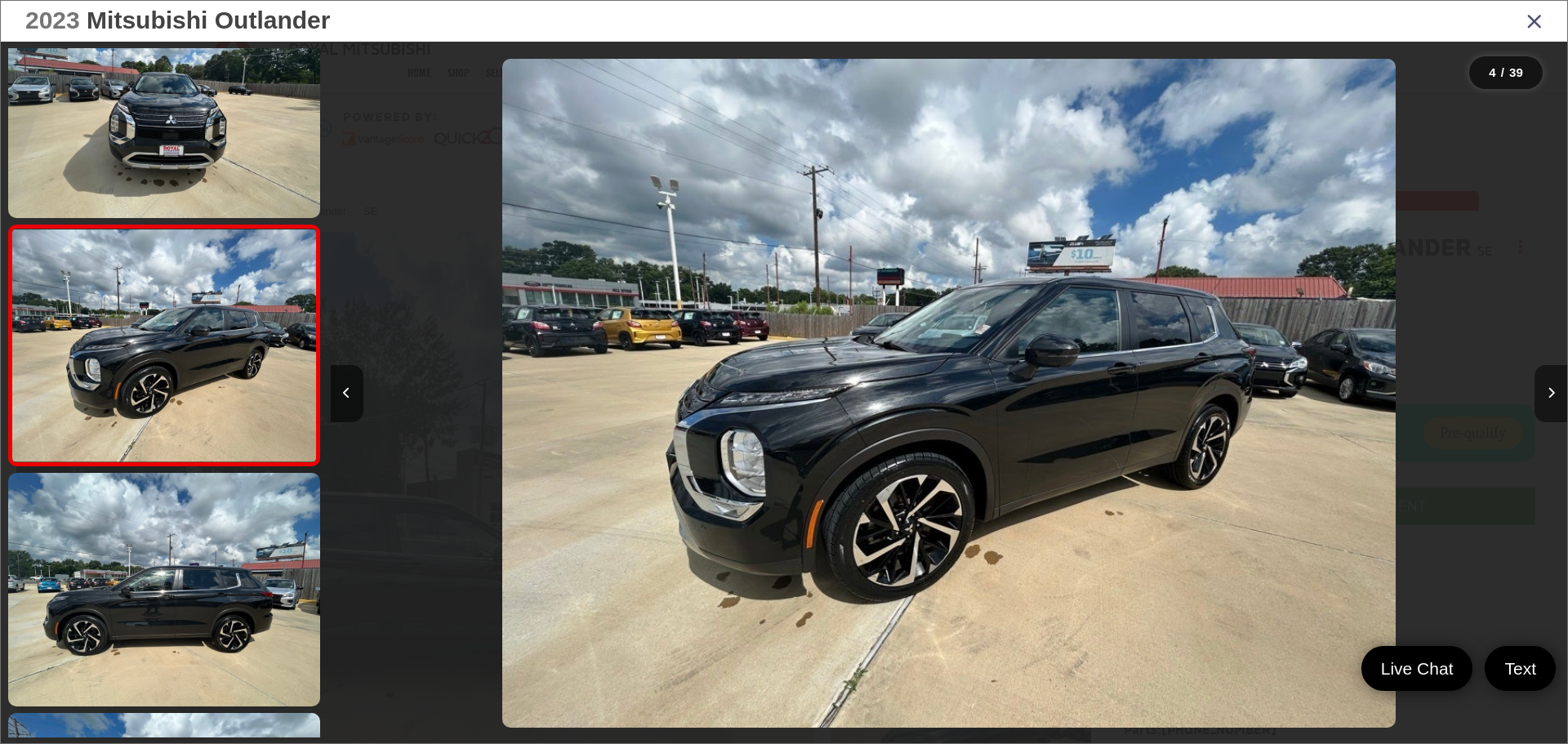
click at [1554, 391] on icon "Next image" at bounding box center [1551, 392] width 7 height 11
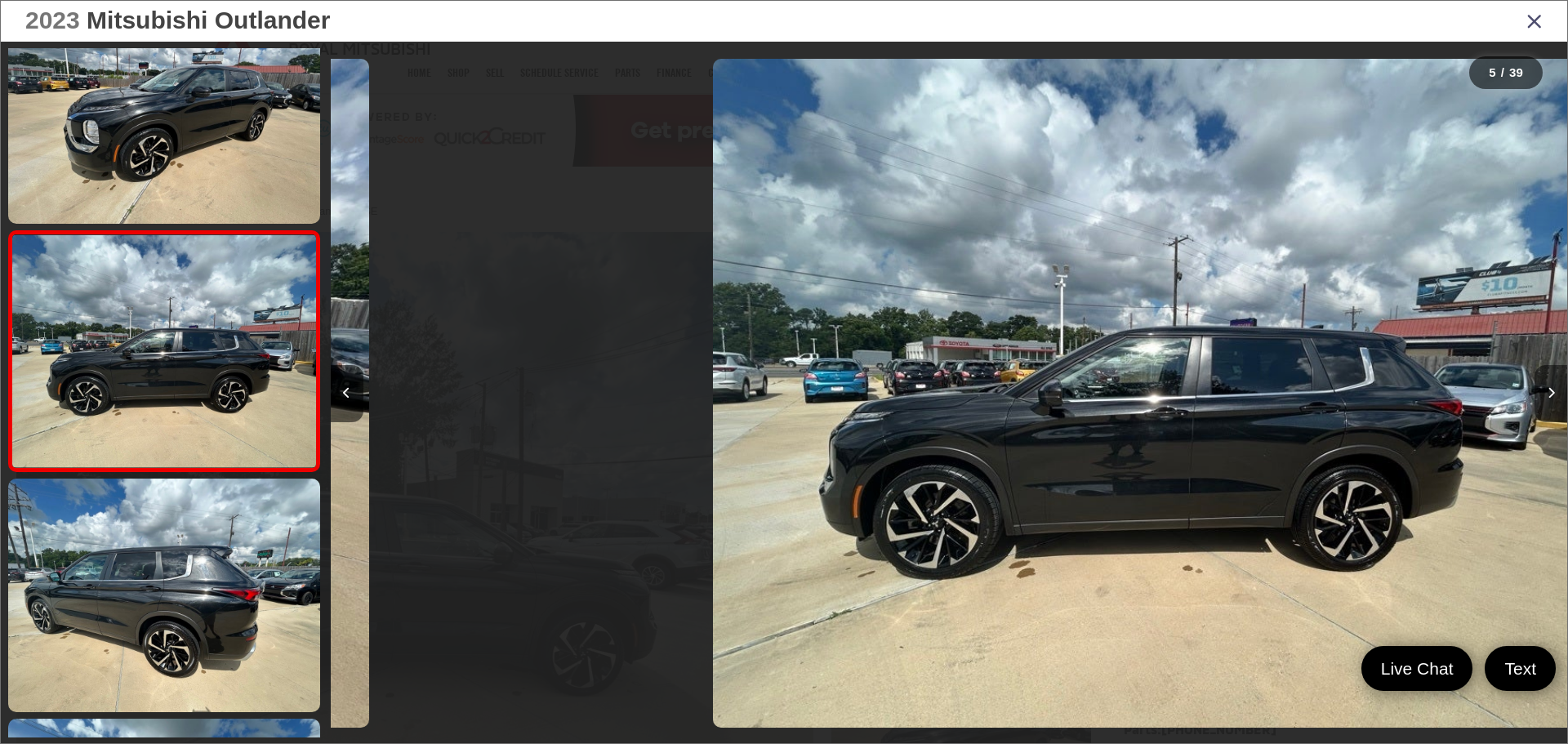
scroll to position [786, 0]
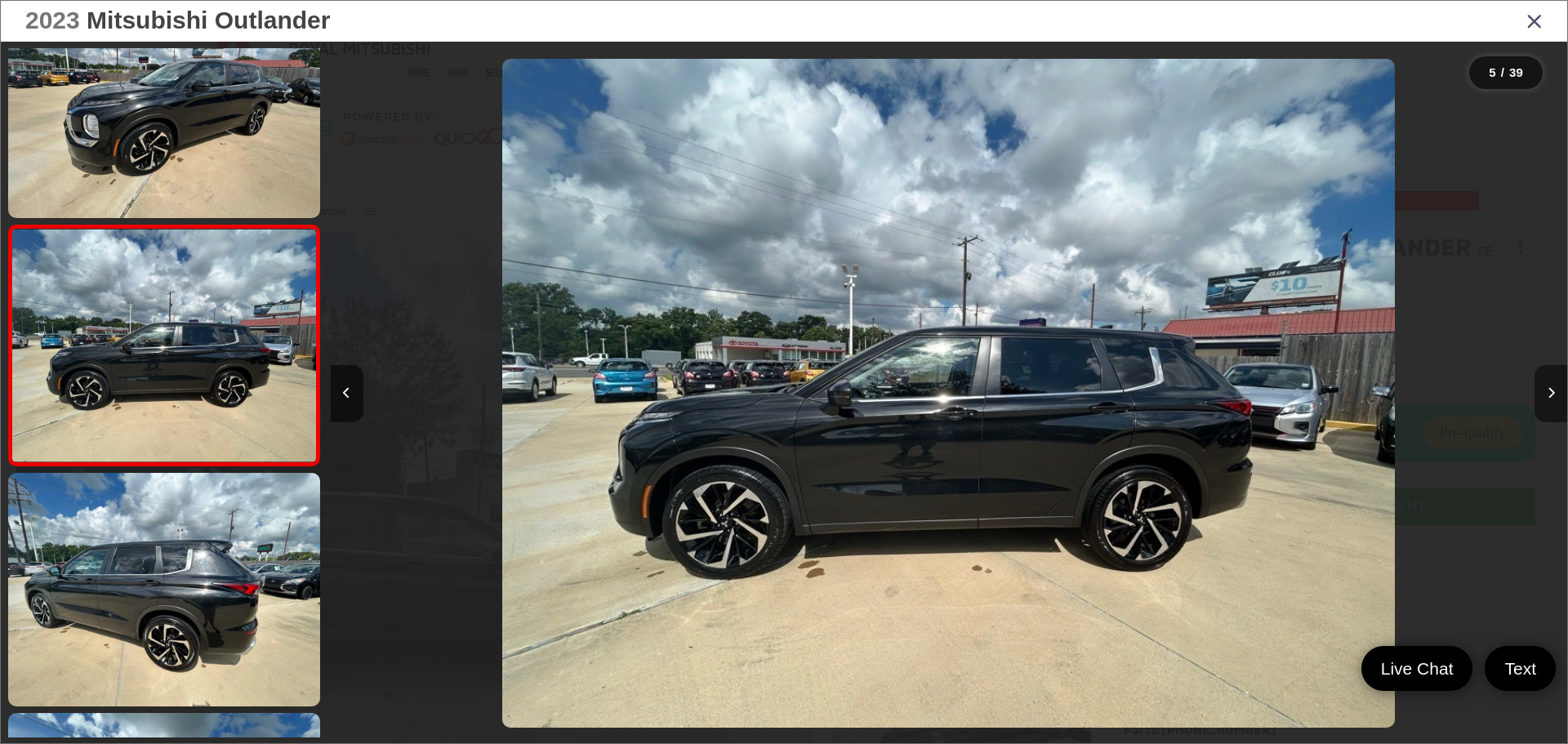
click at [1554, 389] on icon "Next image" at bounding box center [1551, 392] width 7 height 11
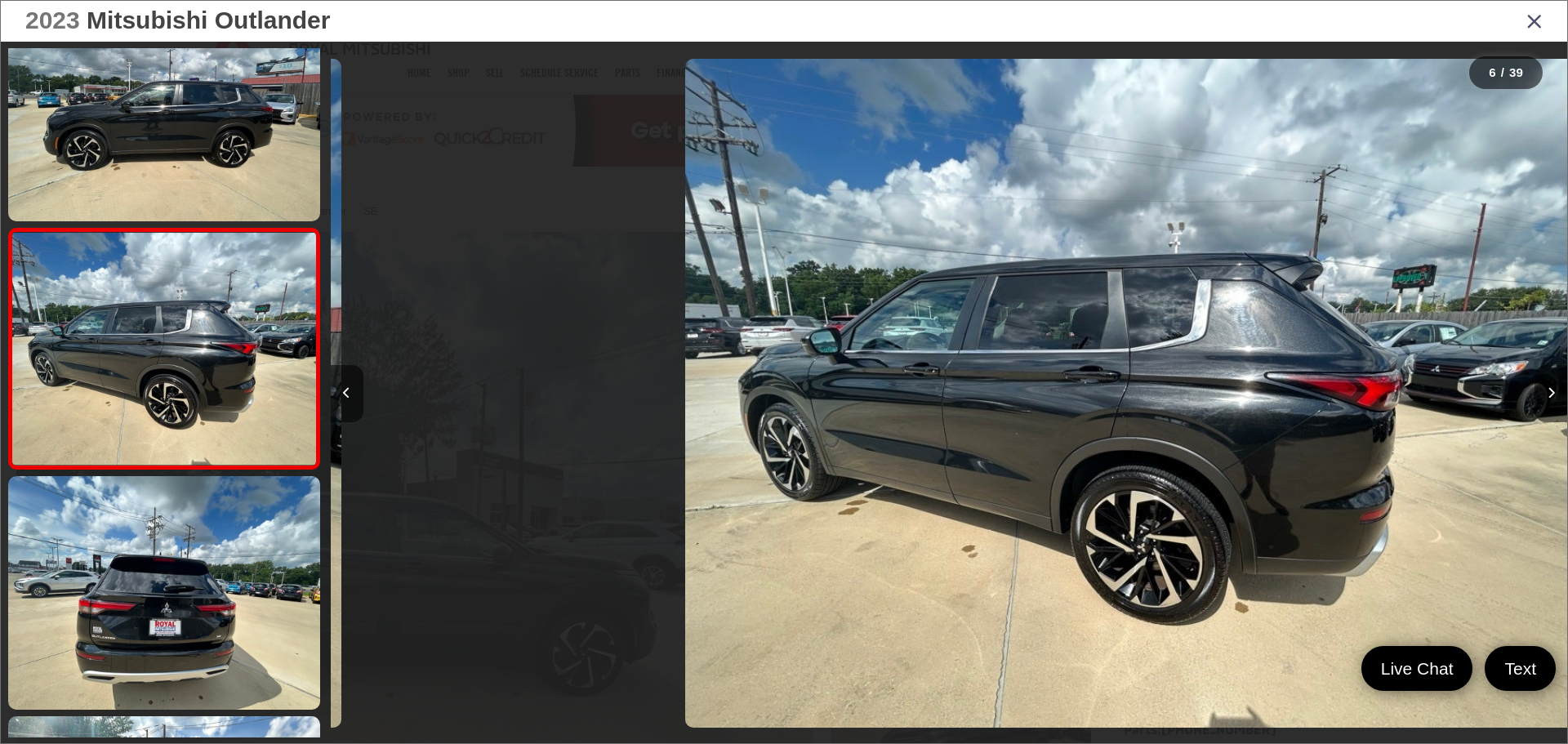
scroll to position [1025, 0]
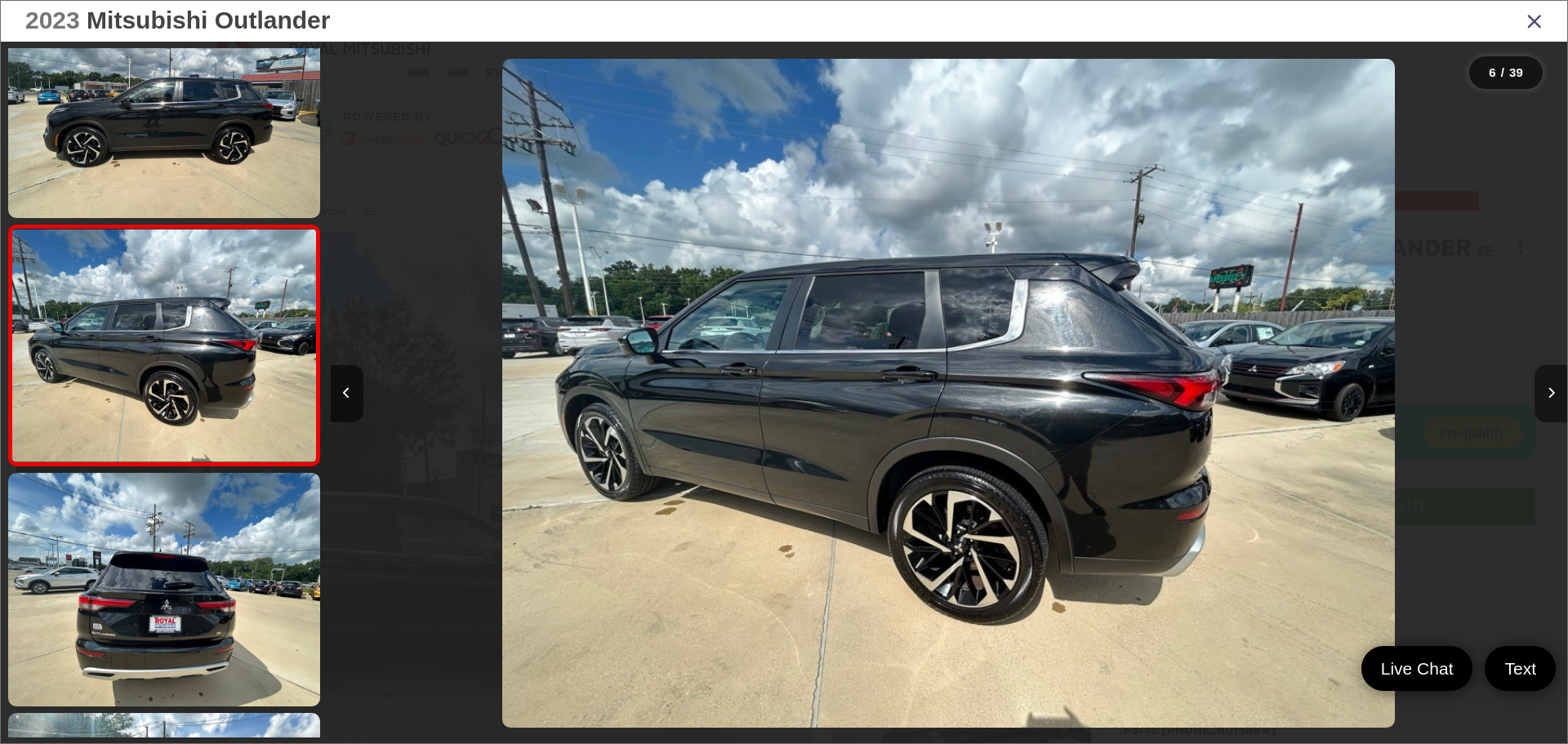
click at [1553, 390] on icon "Next image" at bounding box center [1551, 392] width 7 height 11
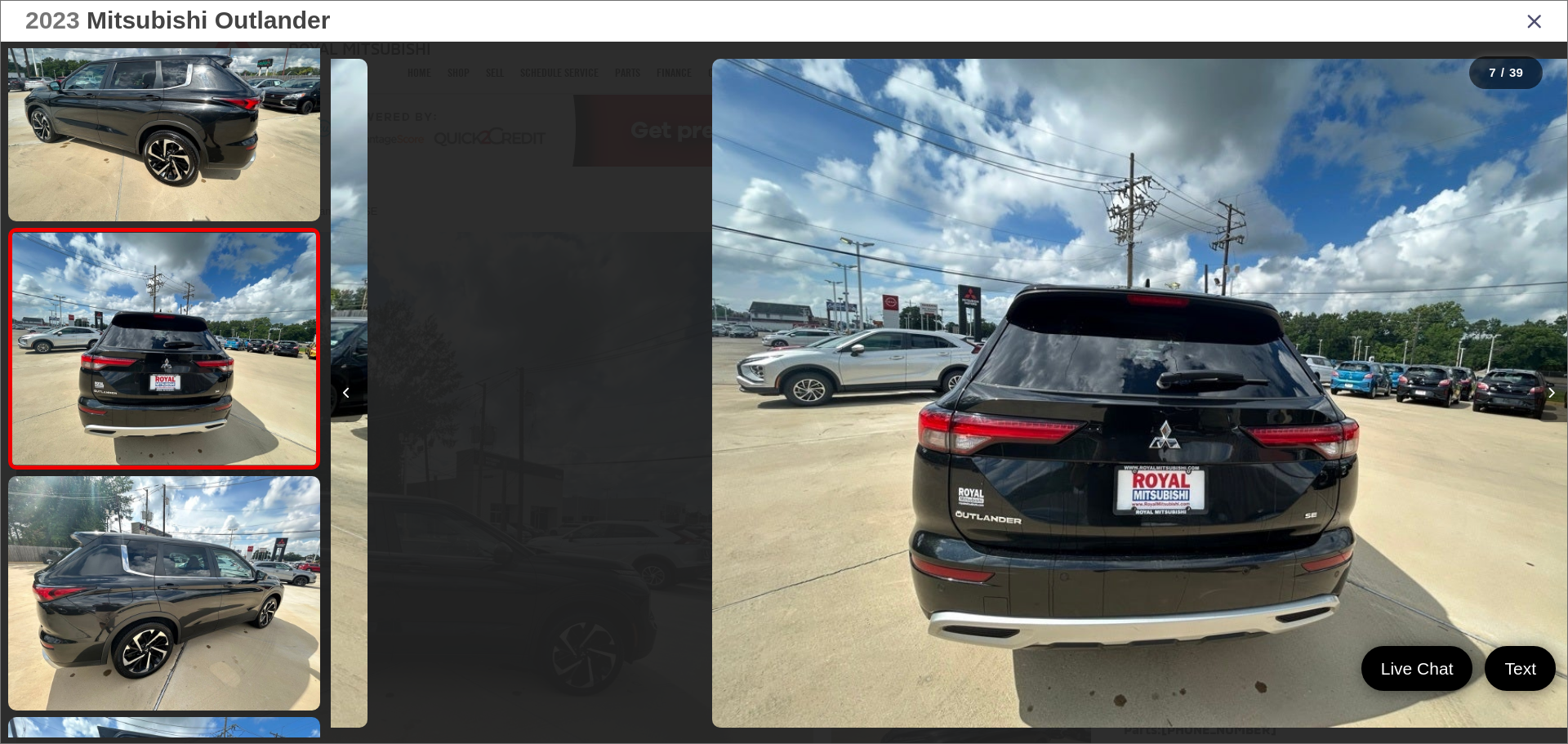
scroll to position [1265, 0]
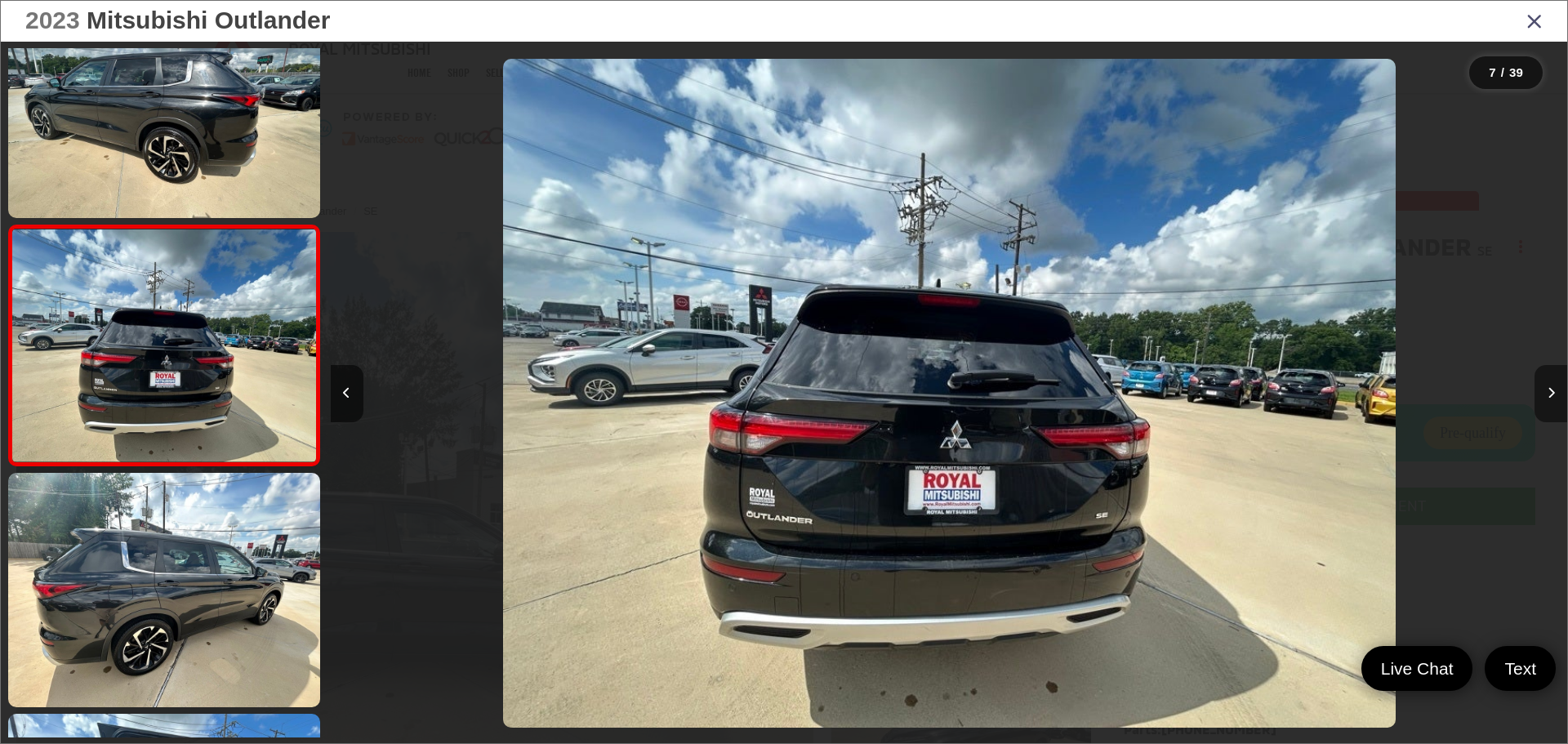
click at [1553, 390] on icon "Next image" at bounding box center [1551, 392] width 7 height 11
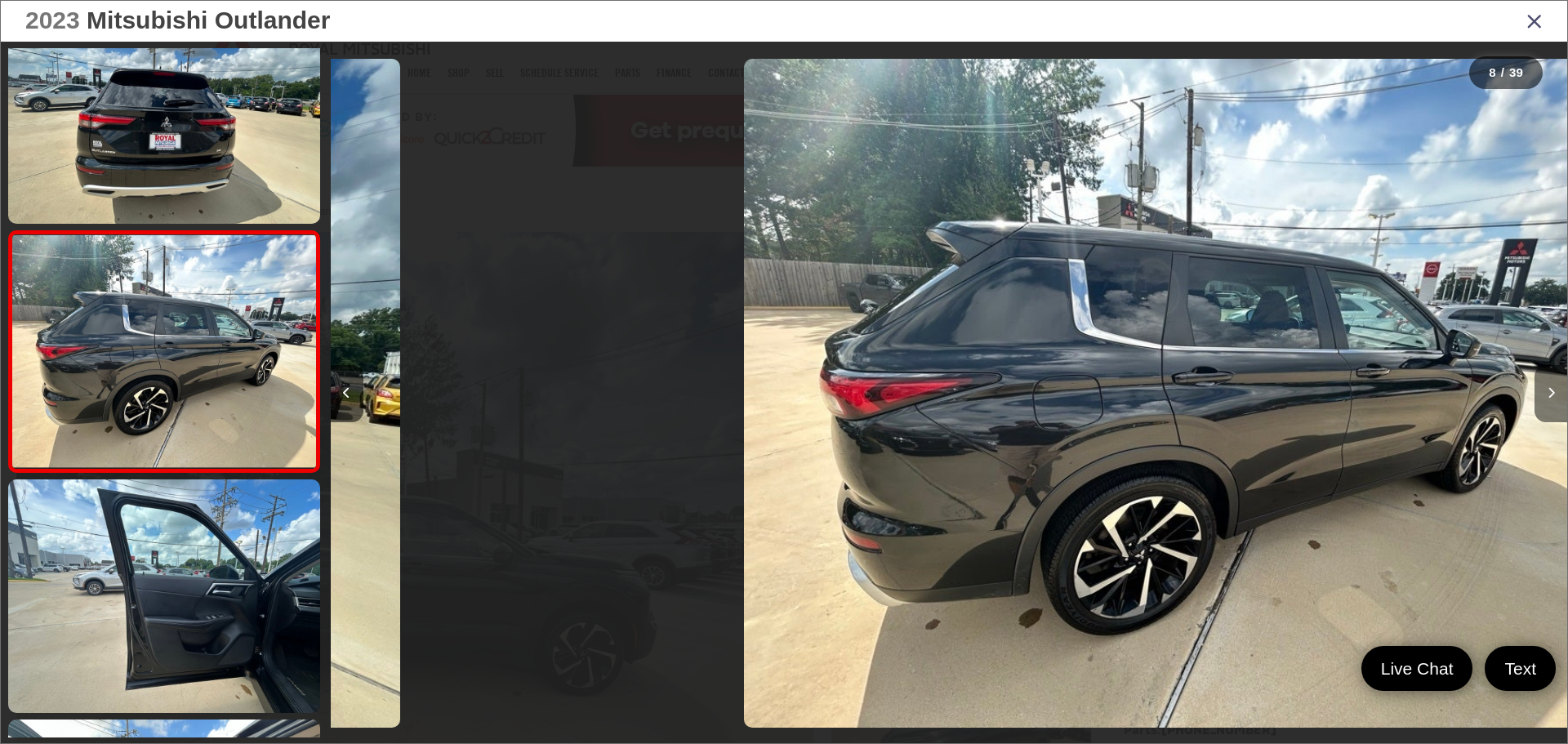
scroll to position [1505, 0]
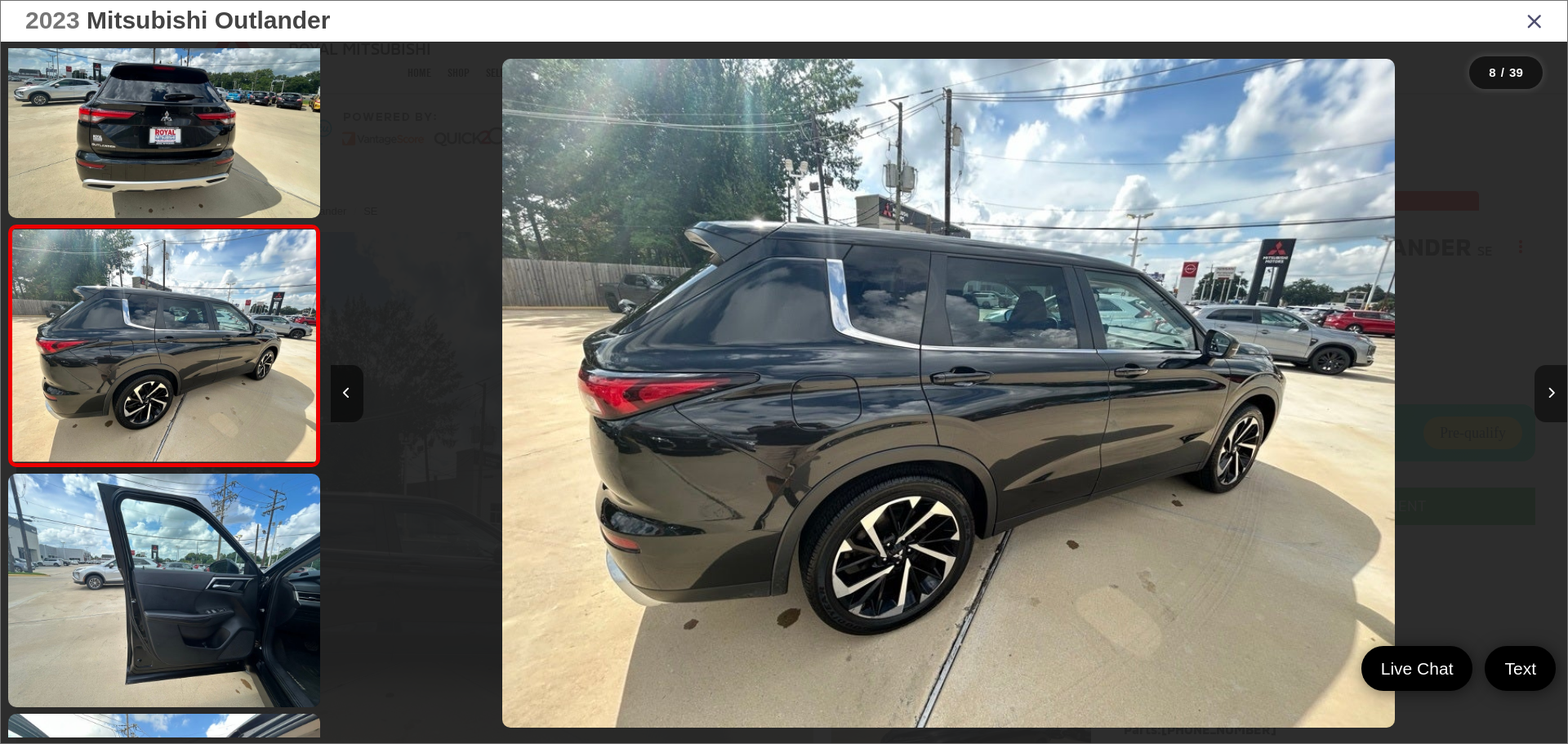
click at [1553, 390] on icon "Next image" at bounding box center [1551, 392] width 7 height 11
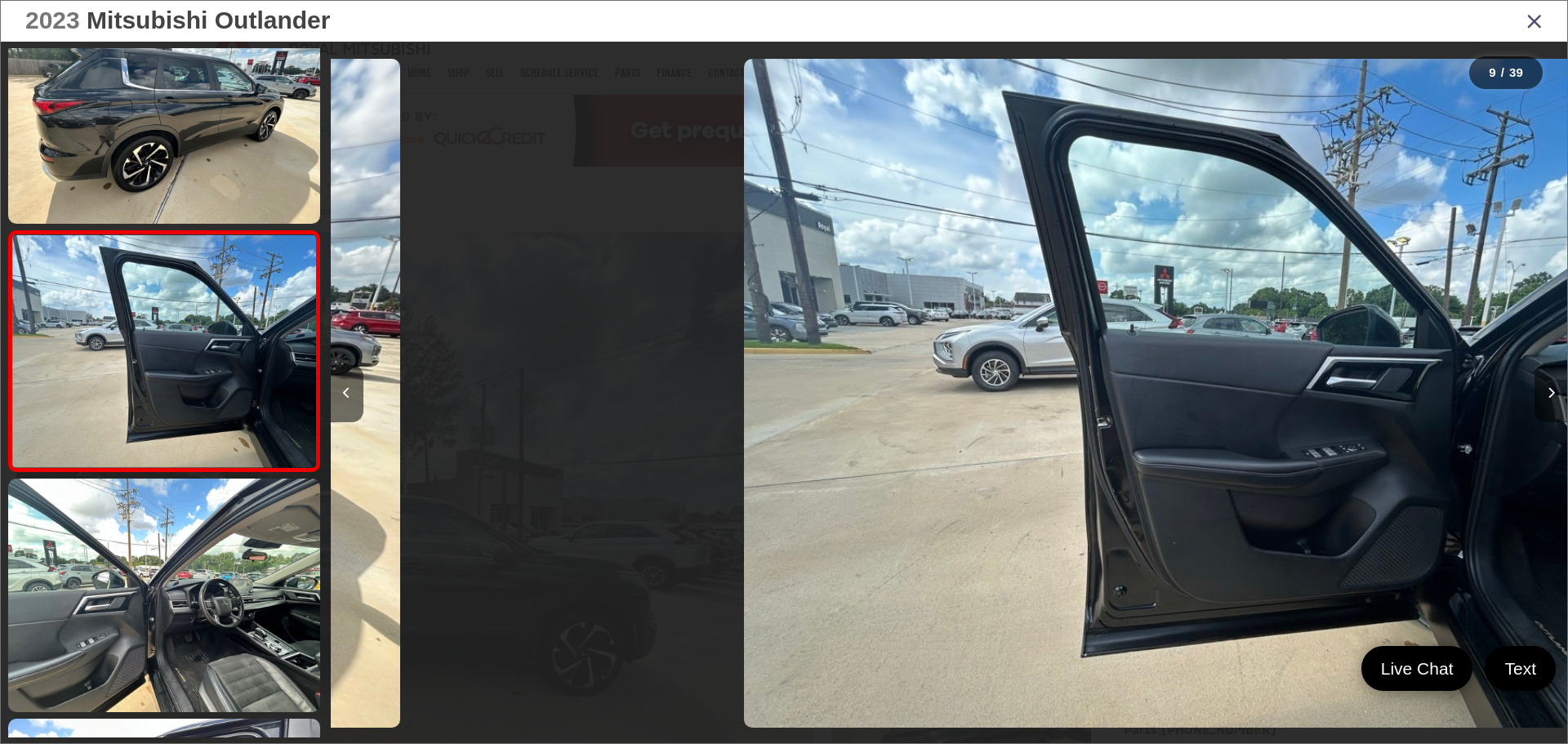
scroll to position [1746, 0]
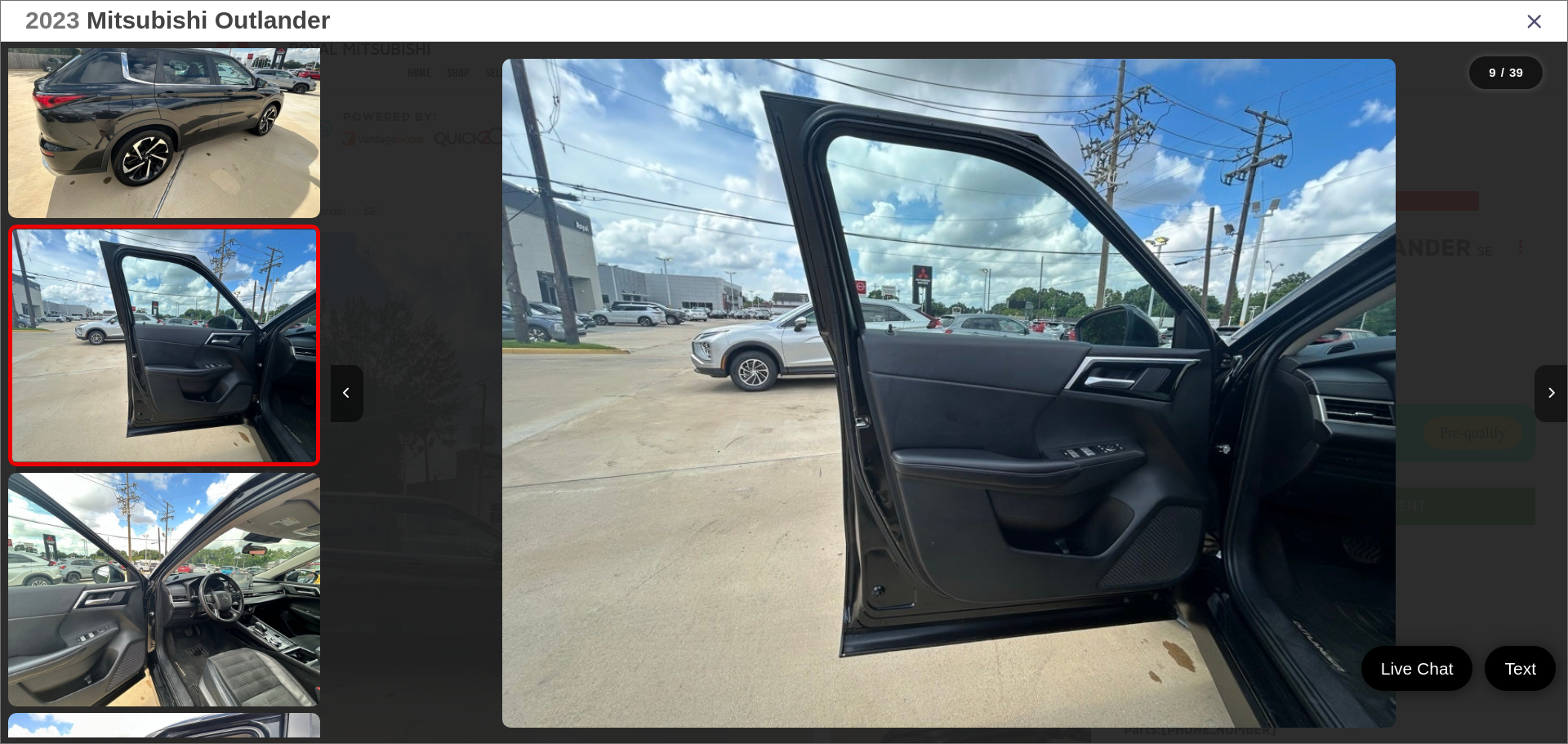
click at [1553, 390] on icon "Next image" at bounding box center [1551, 392] width 7 height 11
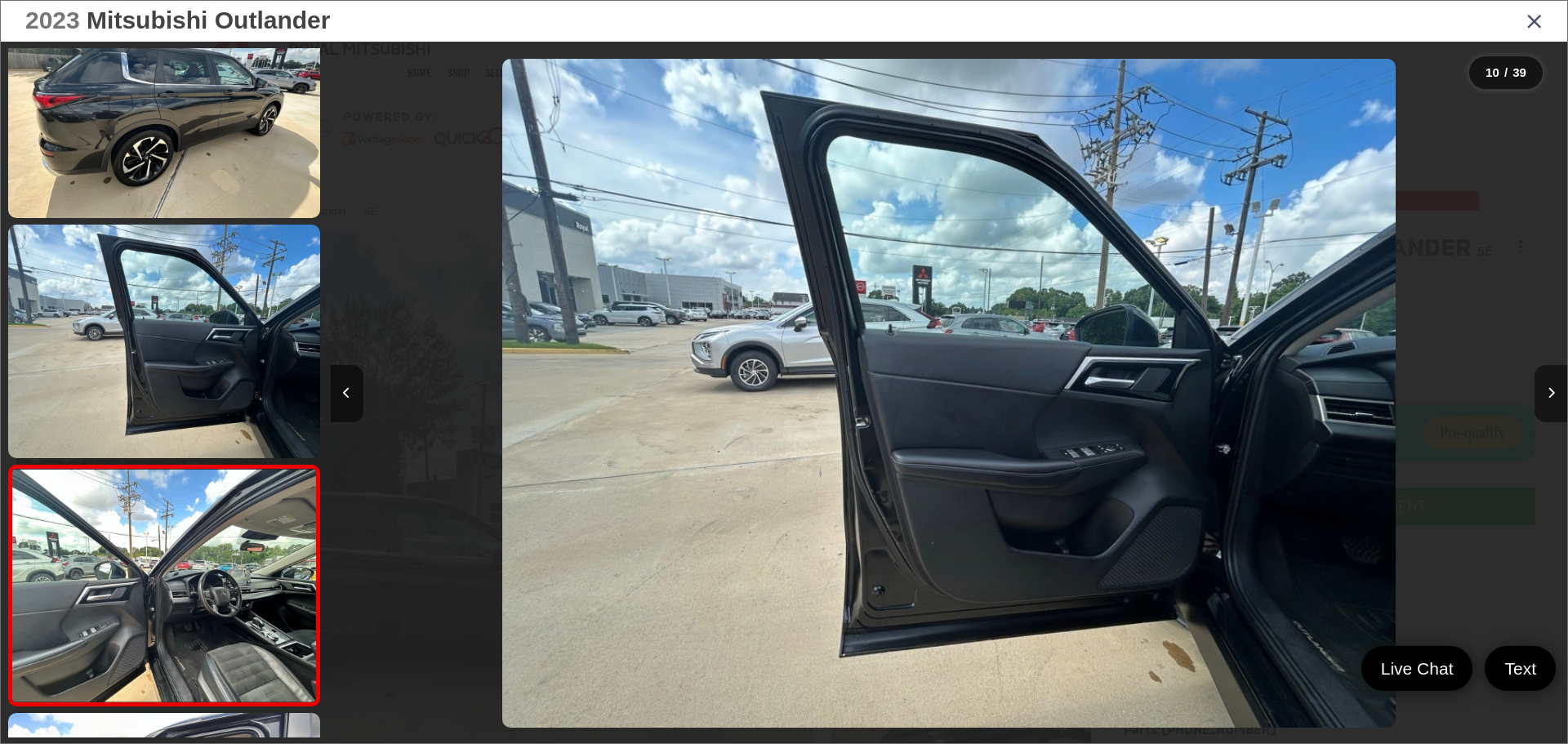
scroll to position [0, 0]
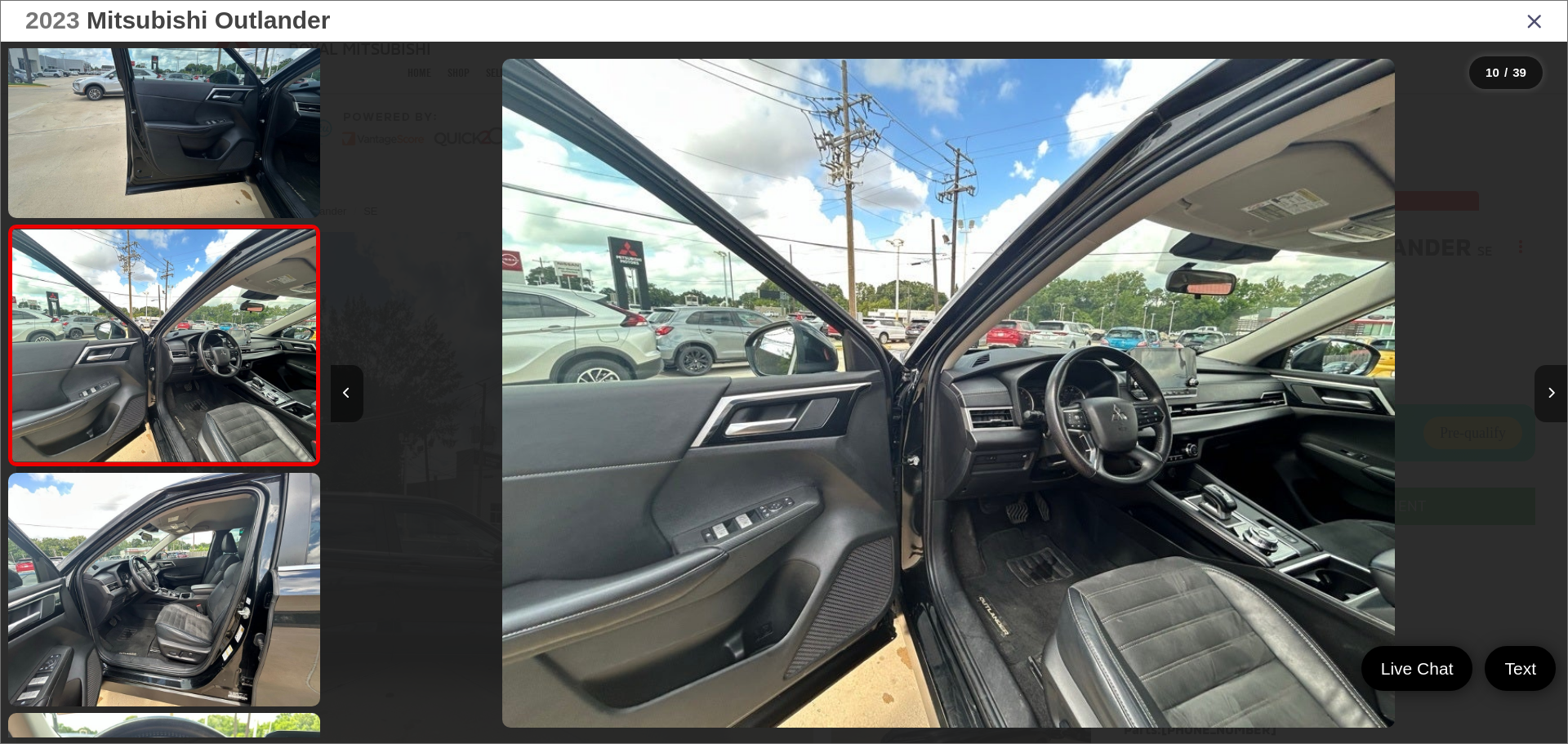
click at [1555, 395] on button "Next image" at bounding box center [1551, 393] width 33 height 57
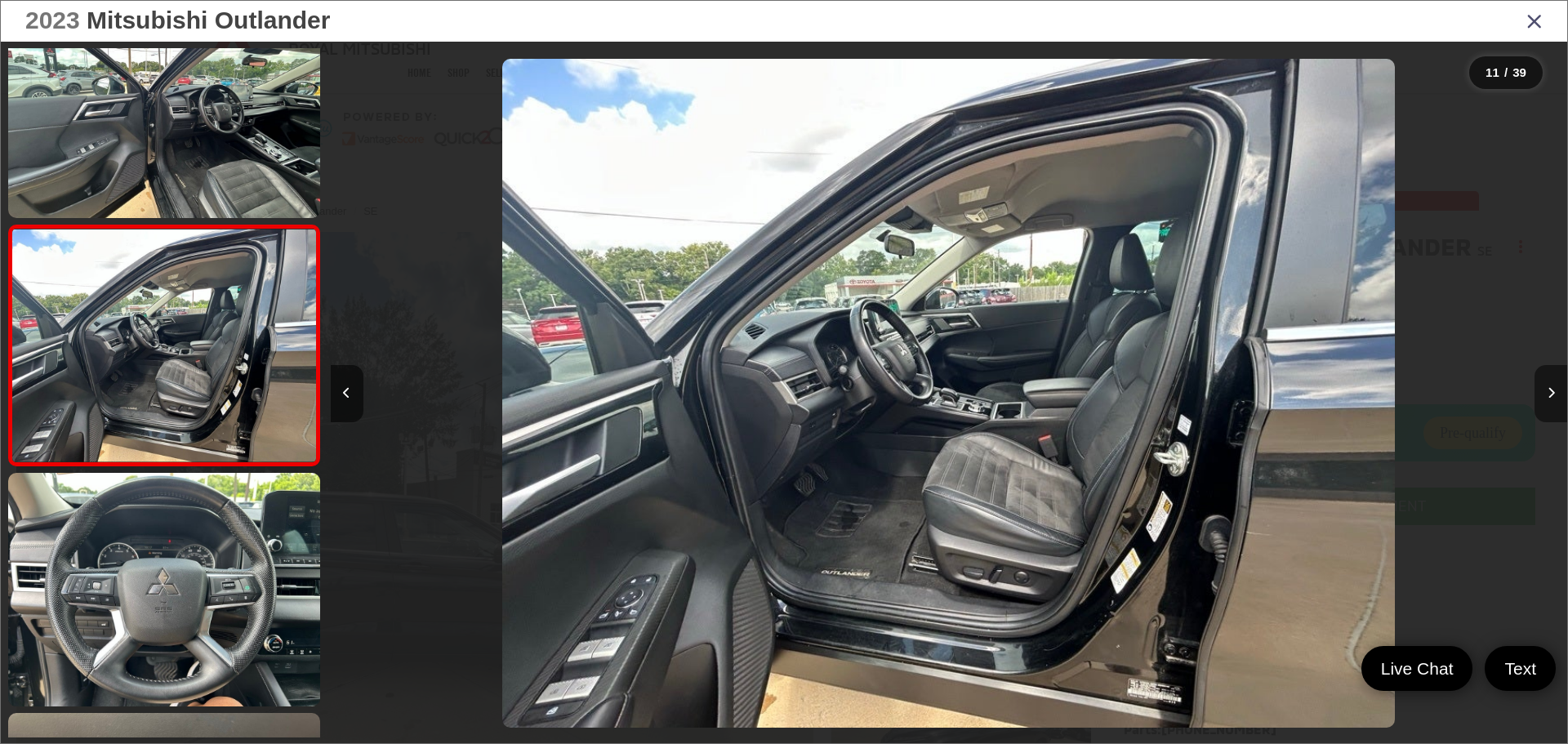
click at [1555, 395] on button "Next image" at bounding box center [1551, 393] width 33 height 57
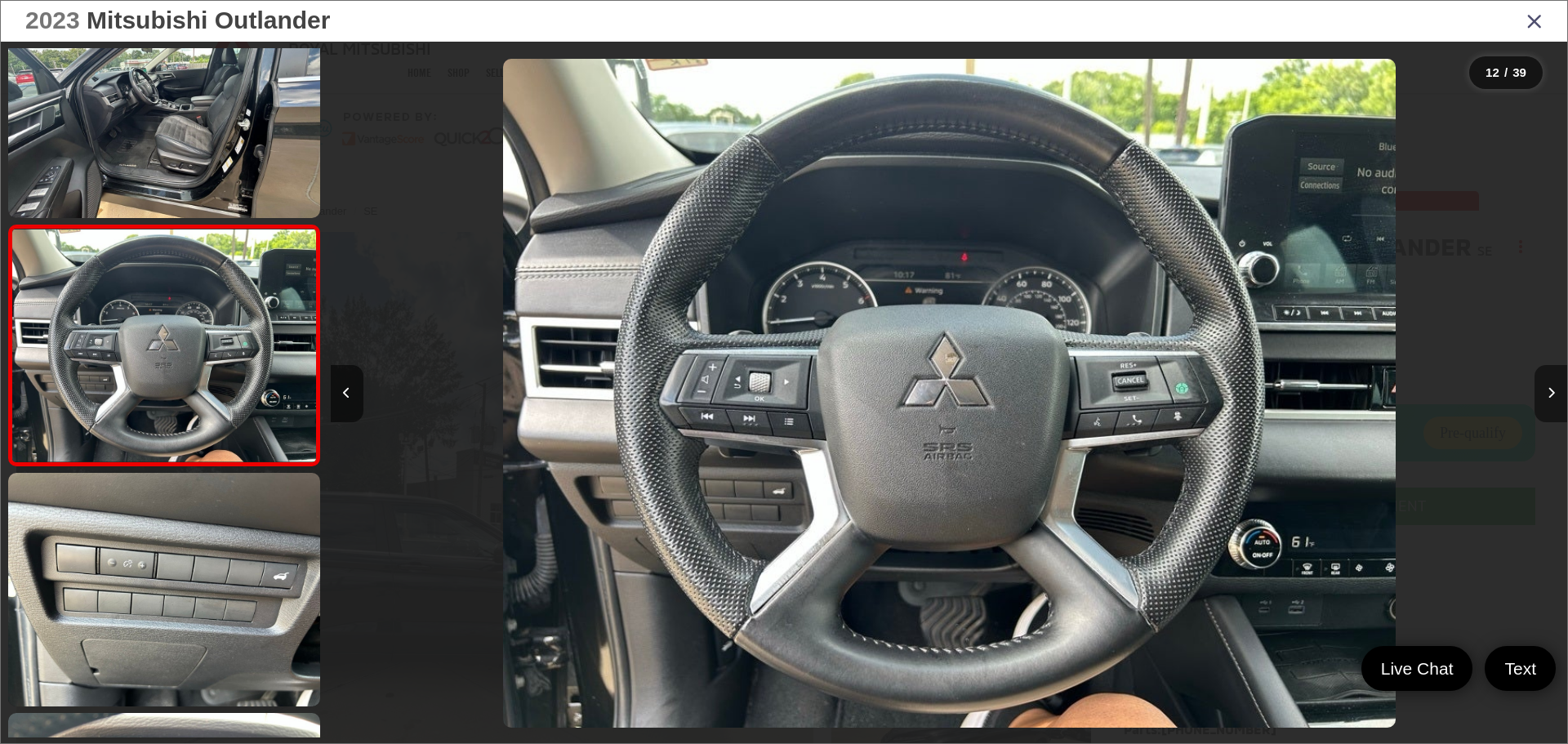
click at [1555, 395] on button "Next image" at bounding box center [1551, 393] width 33 height 57
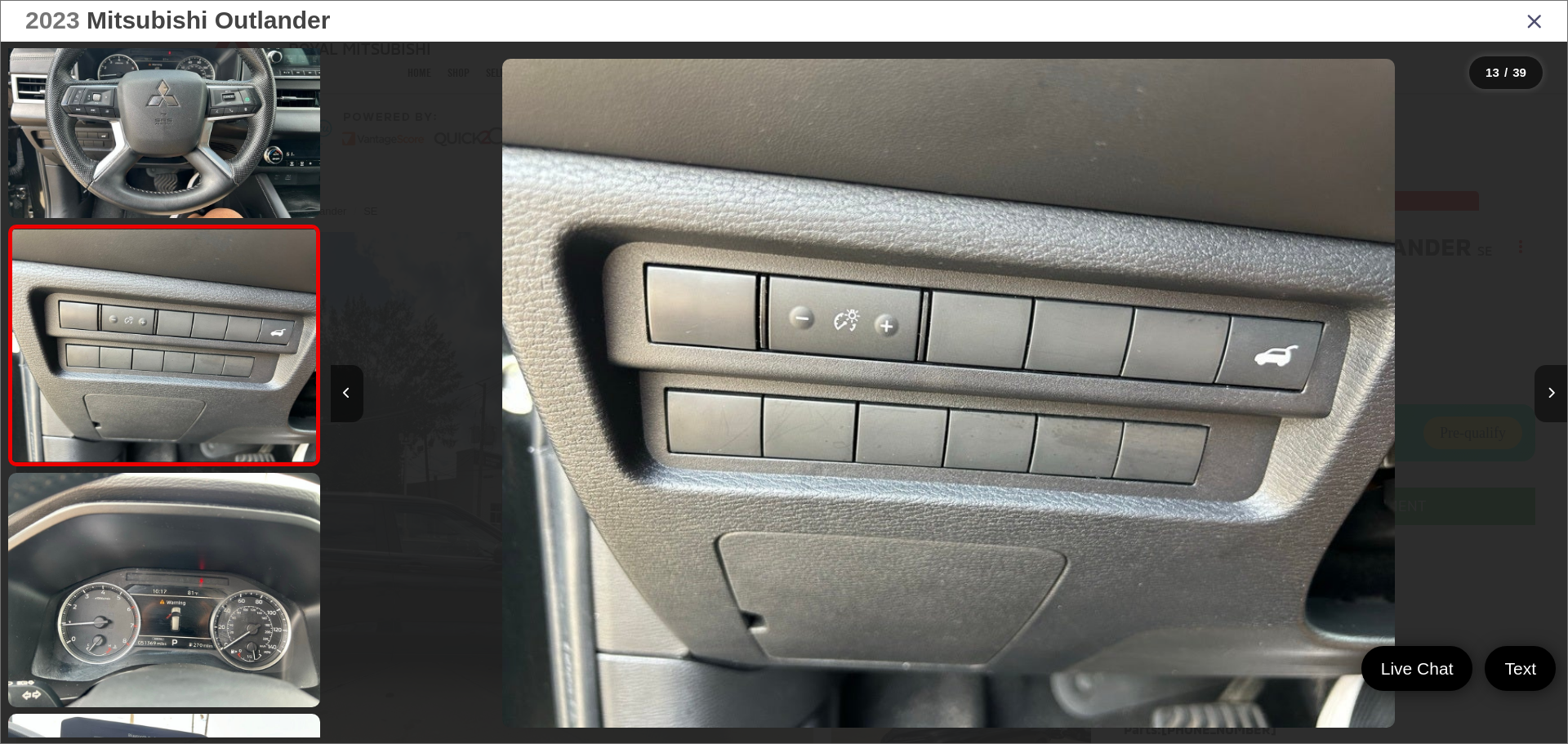
click at [1555, 395] on button "Next image" at bounding box center [1551, 393] width 33 height 57
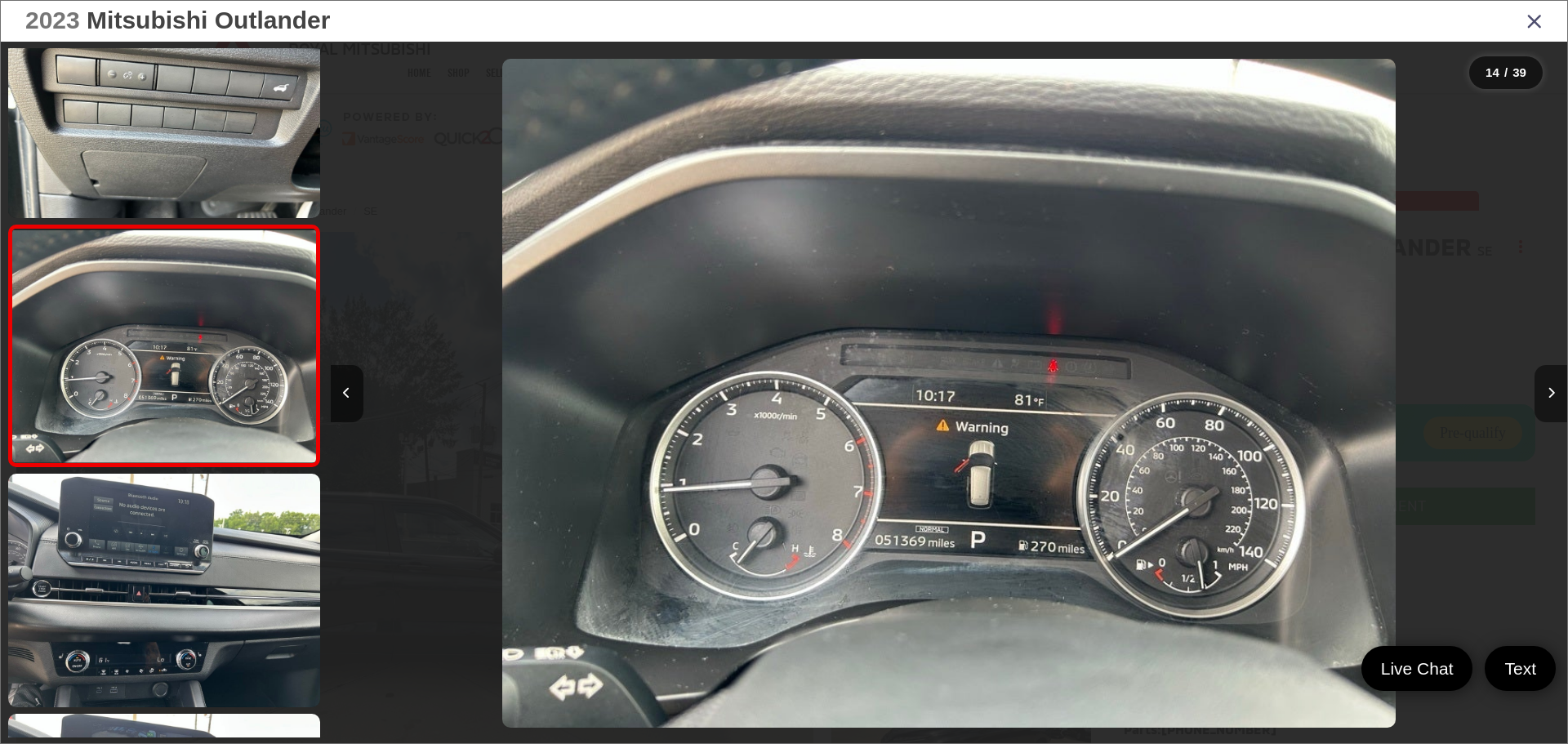
click at [1555, 395] on button "Next image" at bounding box center [1551, 393] width 33 height 57
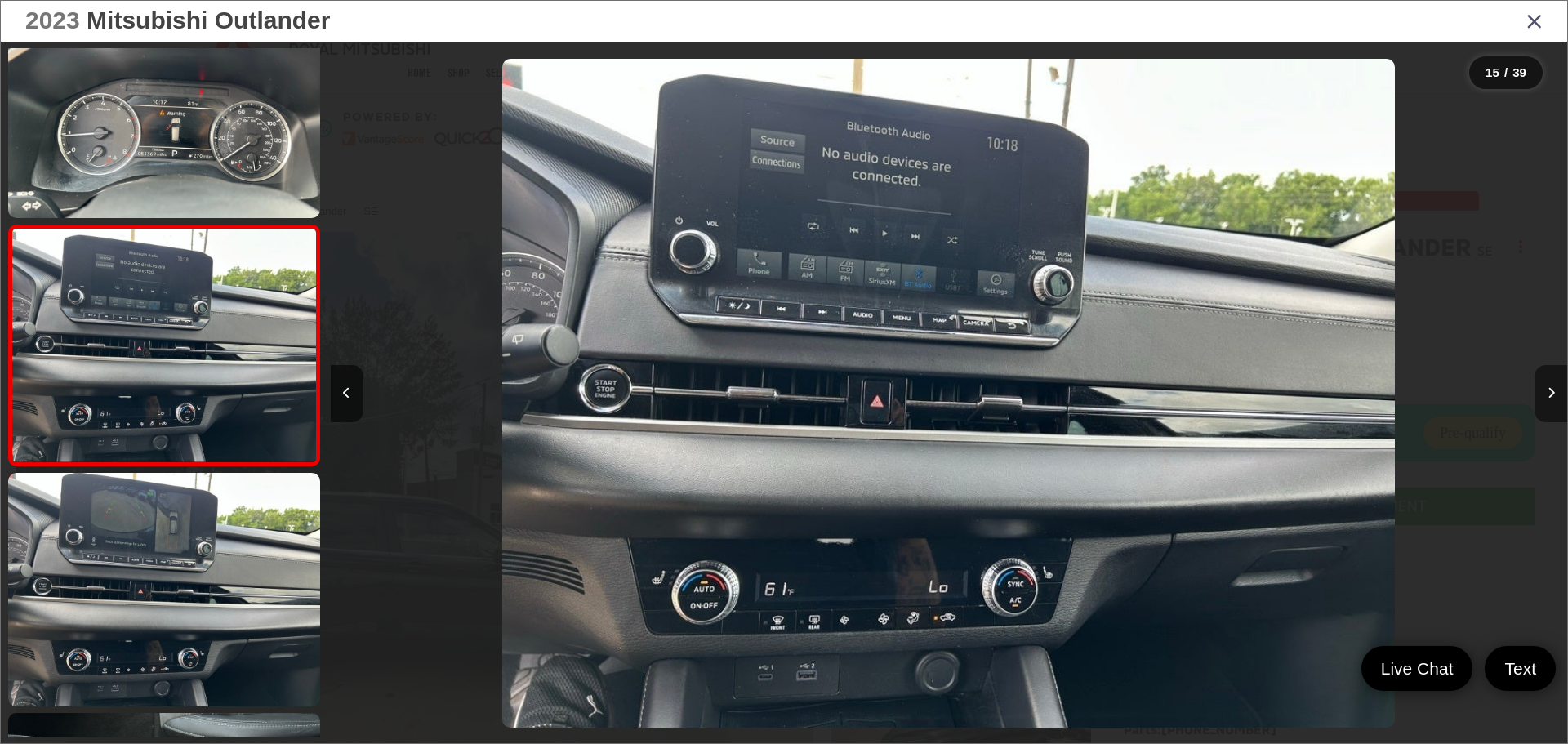
click at [1555, 395] on button "Next image" at bounding box center [1551, 393] width 33 height 57
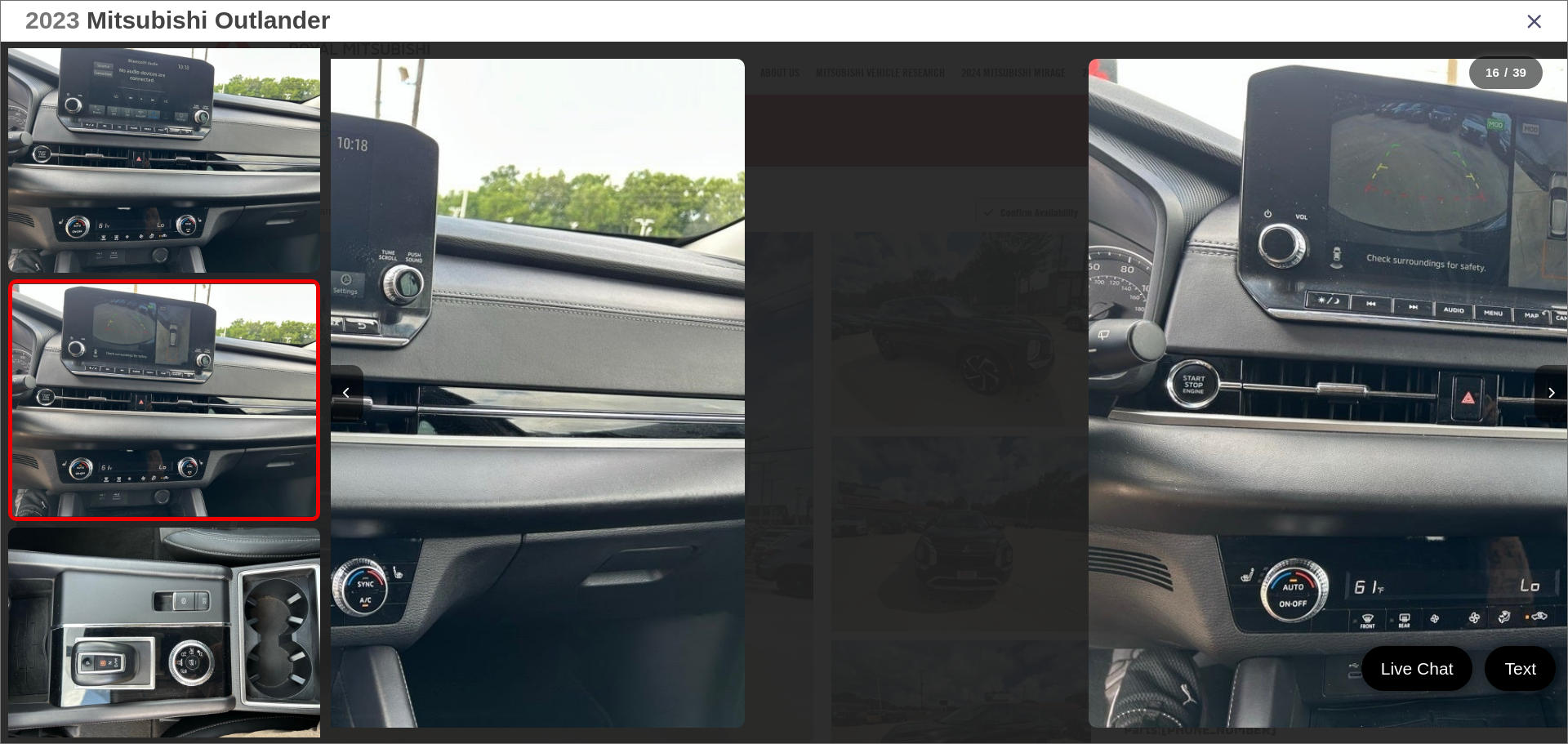
click at [1555, 395] on button "Next image" at bounding box center [1551, 393] width 33 height 57
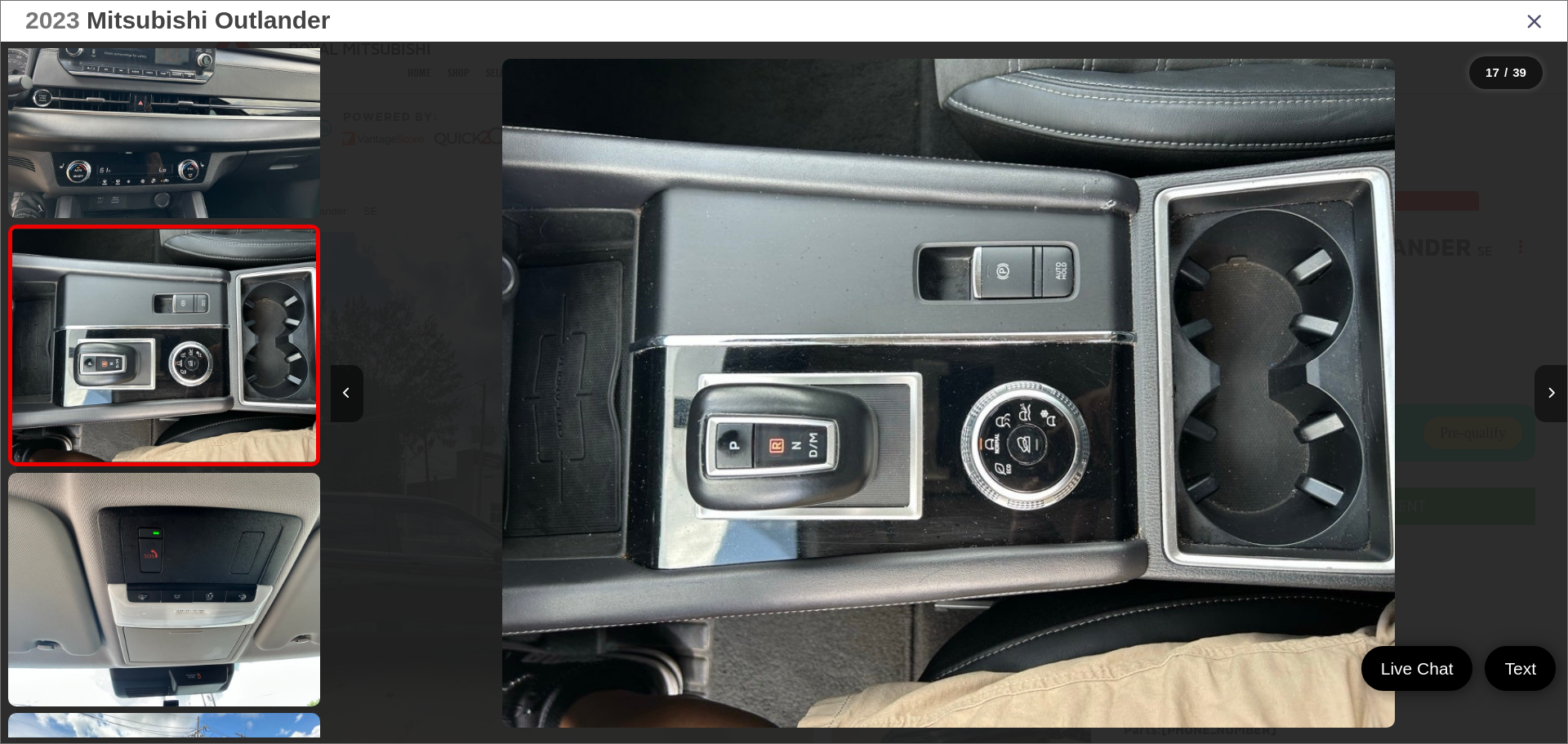
click at [1555, 395] on button "Next image" at bounding box center [1551, 393] width 33 height 57
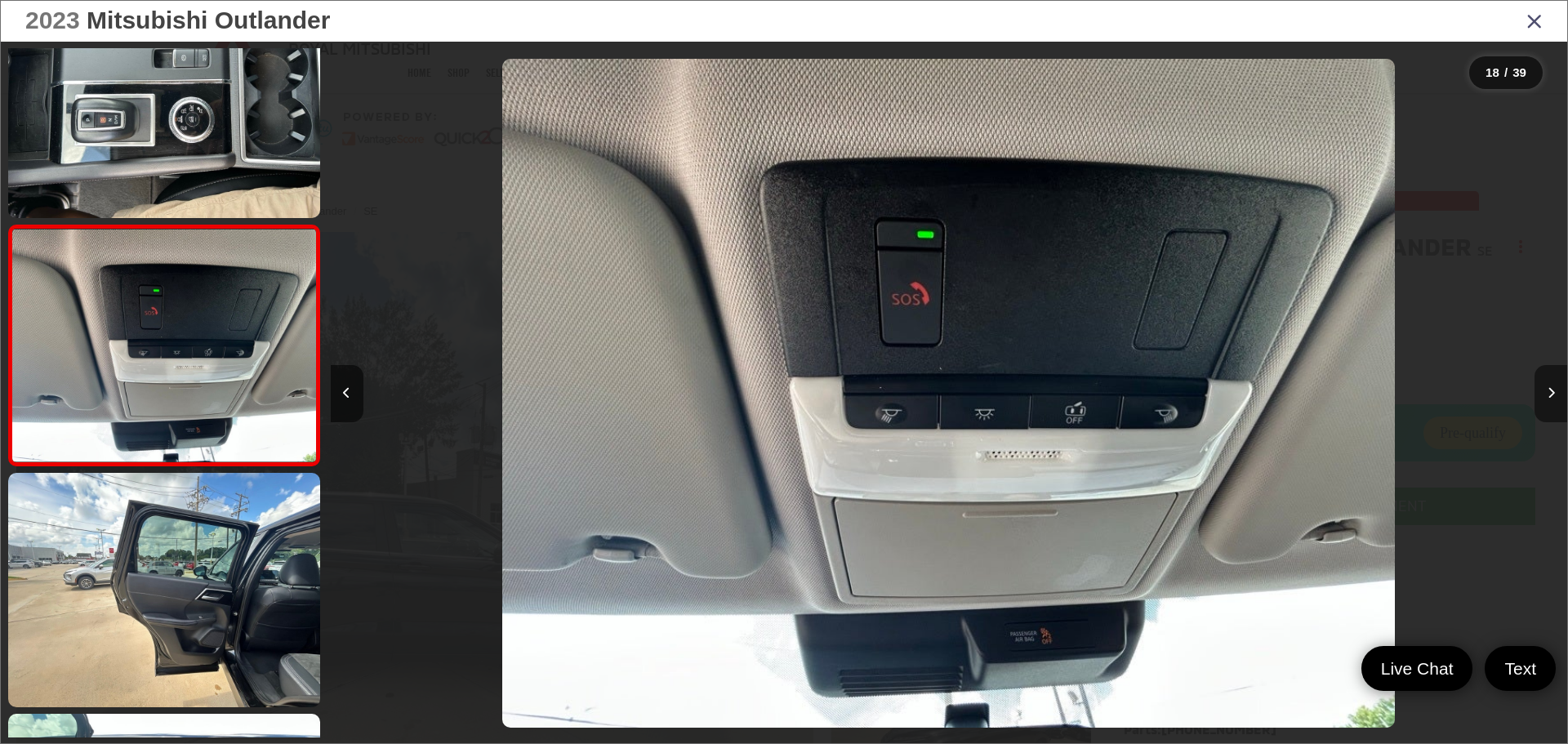
click at [1555, 395] on button "Next image" at bounding box center [1551, 393] width 33 height 57
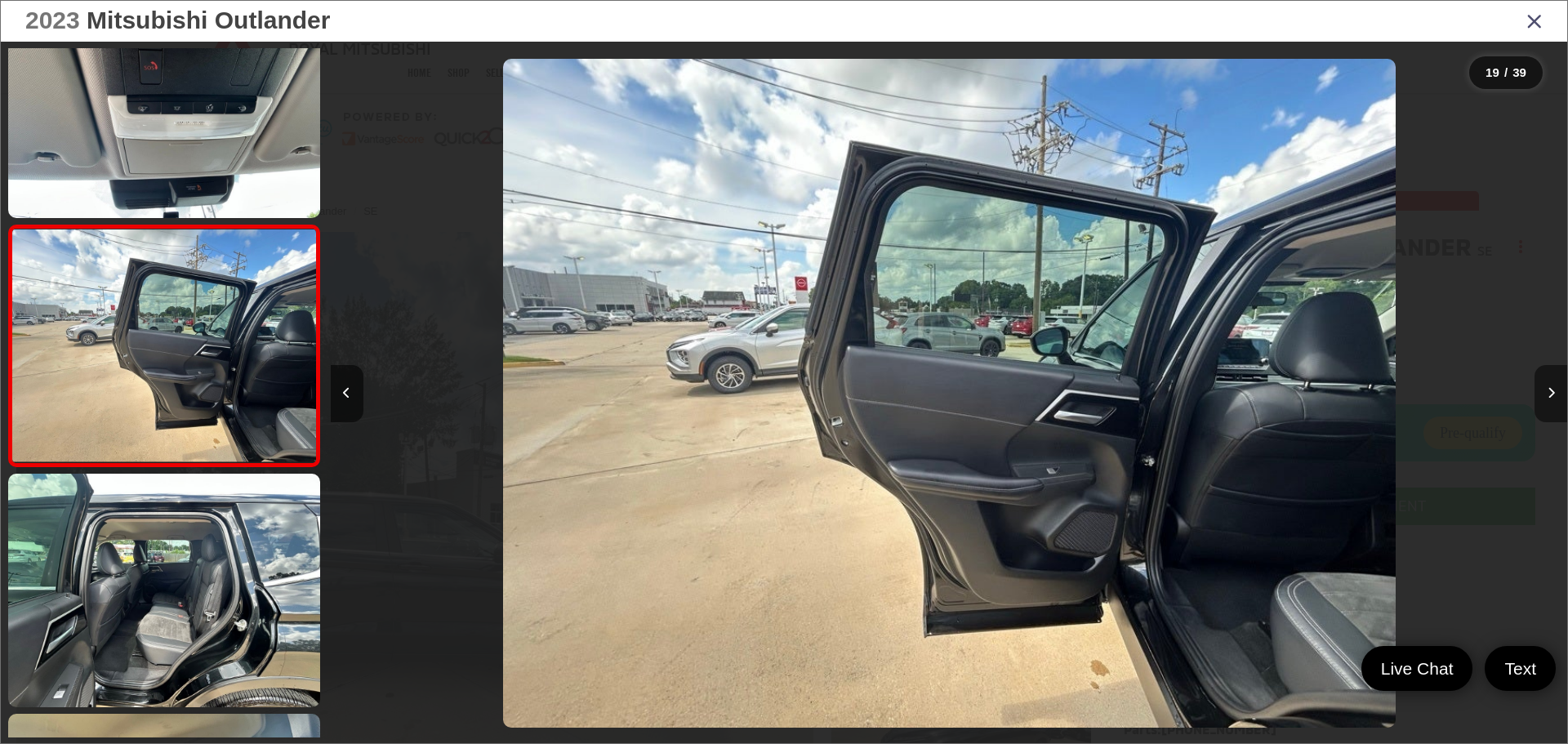
click at [1555, 395] on button "Next image" at bounding box center [1551, 393] width 33 height 57
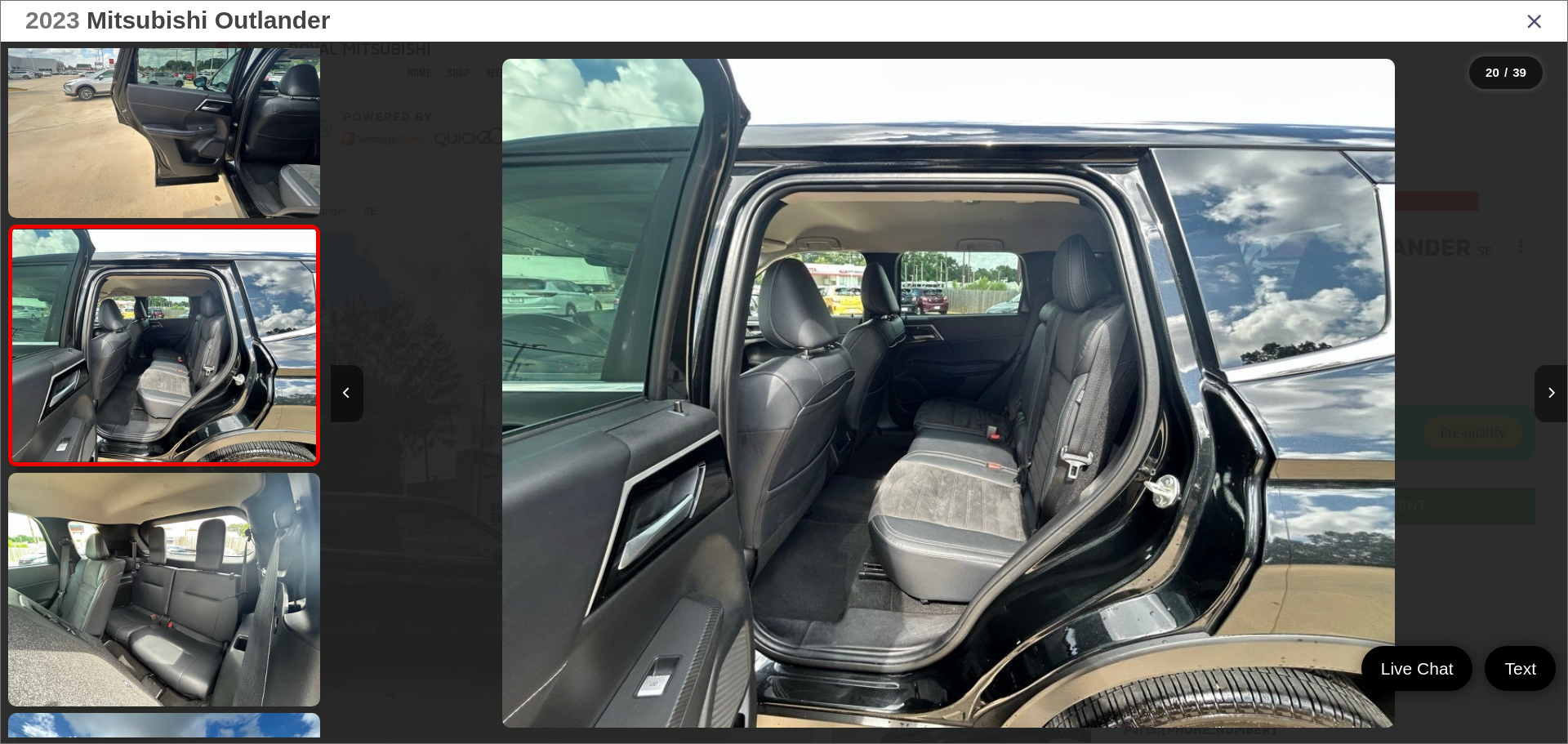
click at [1555, 395] on button "Next image" at bounding box center [1551, 393] width 33 height 57
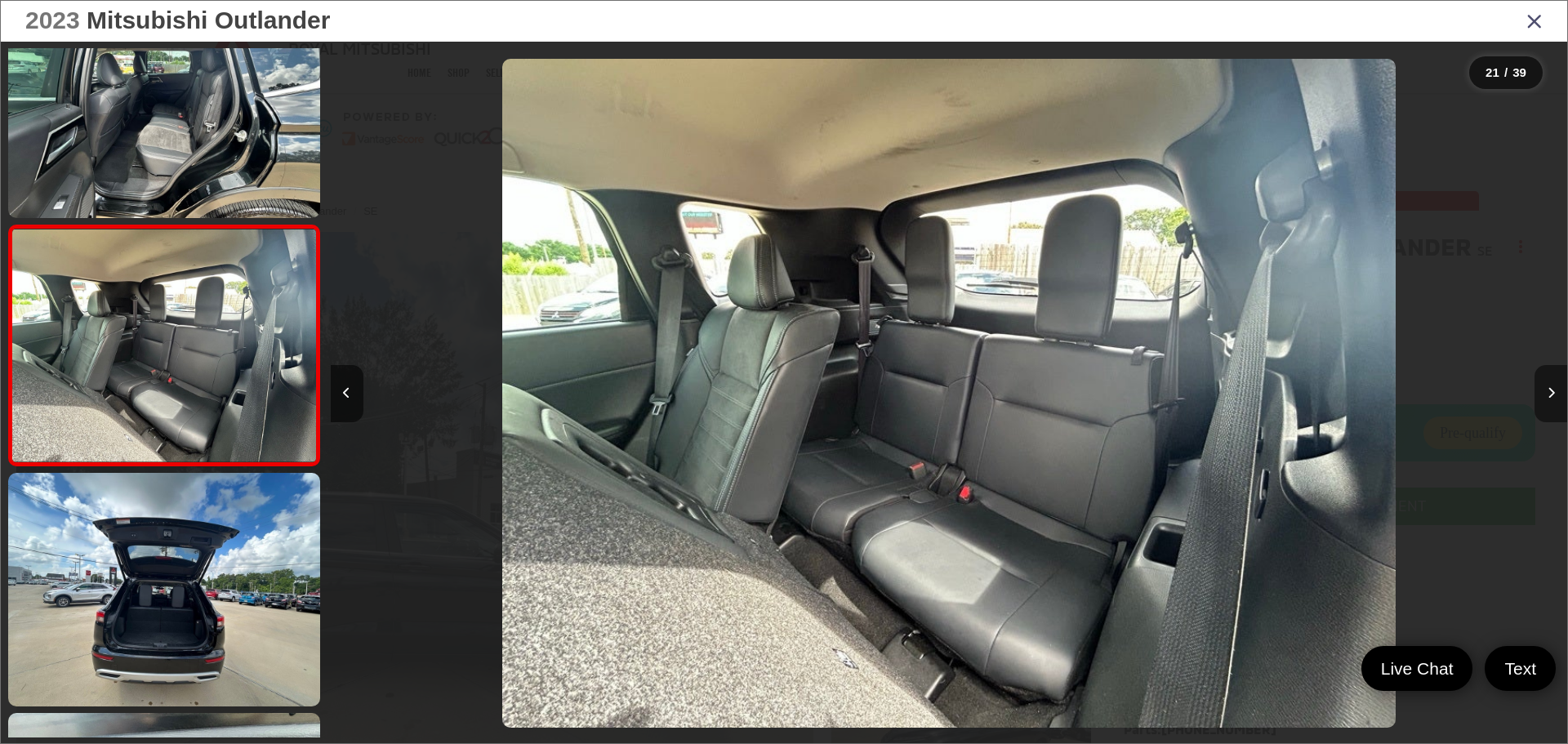
click at [1555, 395] on button "Next image" at bounding box center [1551, 393] width 33 height 57
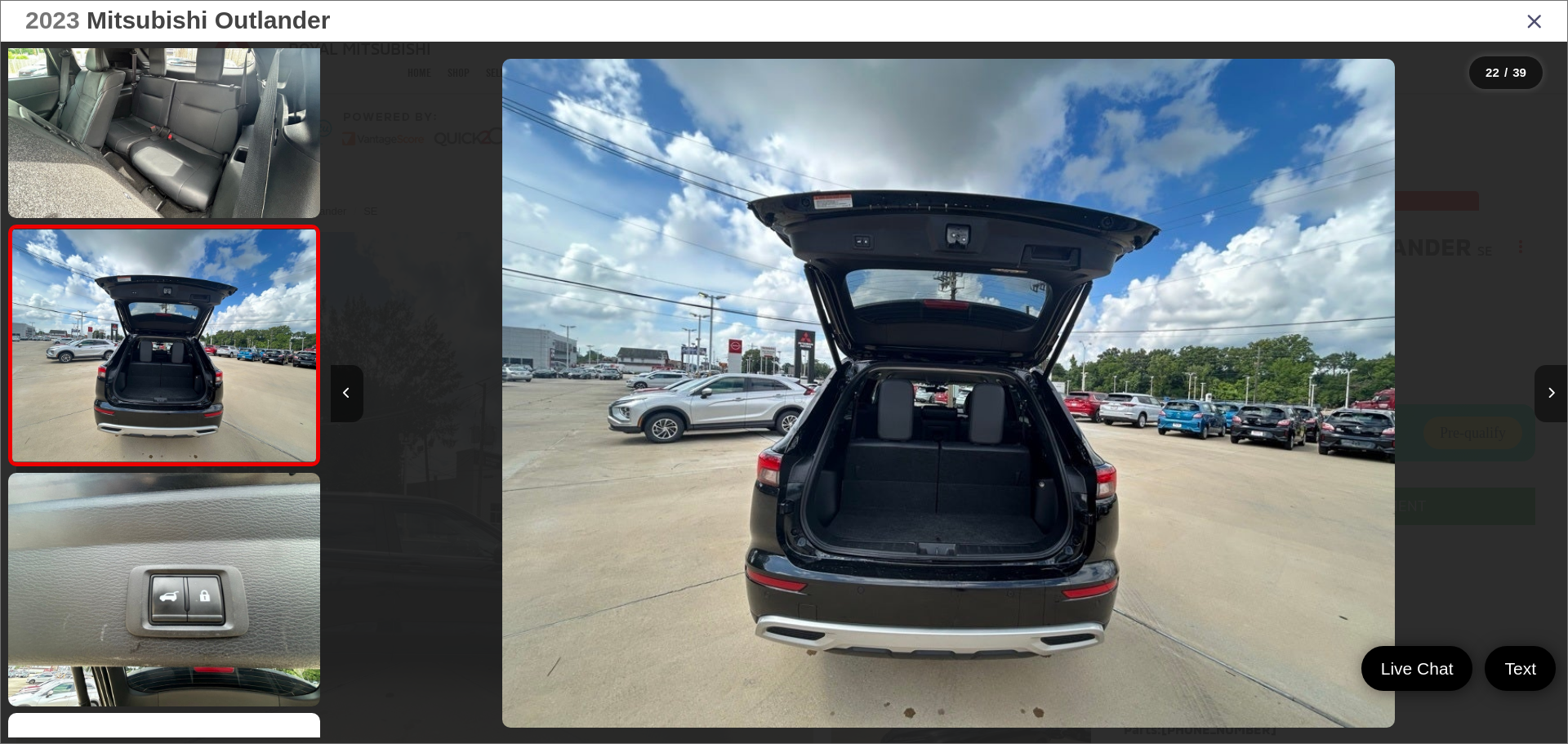
click at [1555, 395] on button "Next image" at bounding box center [1551, 393] width 33 height 57
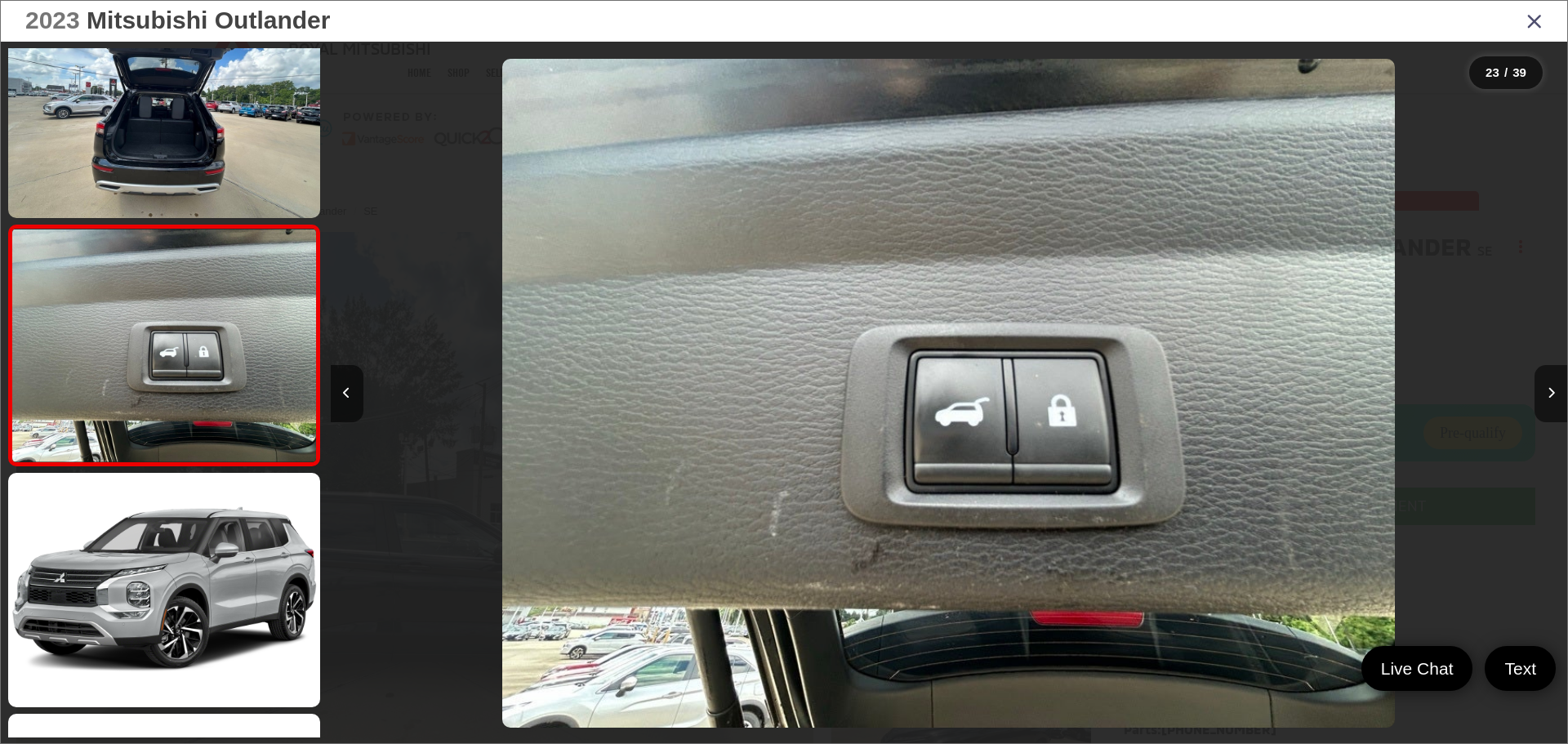
click at [1535, 26] on icon "Close gallery" at bounding box center [1534, 20] width 16 height 22
